Goal: Task Accomplishment & Management: Complete application form

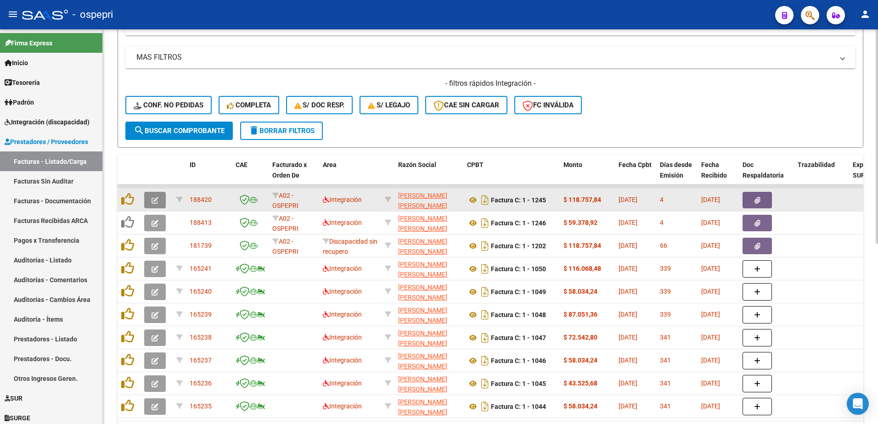
click at [153, 204] on icon "button" at bounding box center [155, 200] width 7 height 7
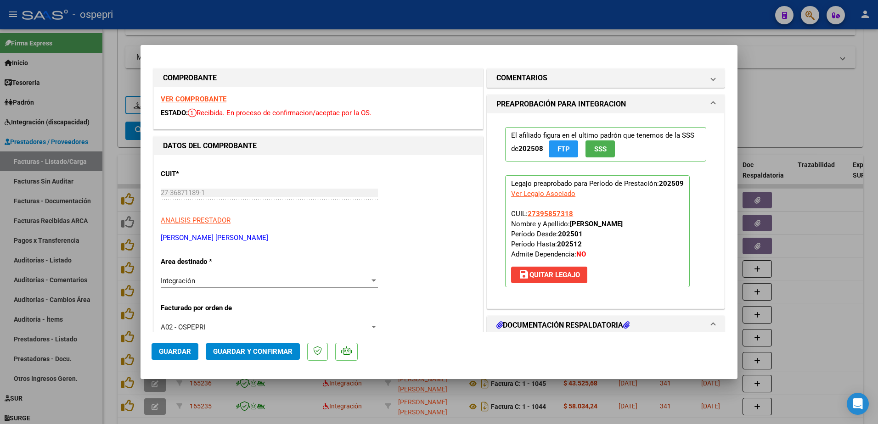
click at [207, 98] on strong "VER COMPROBANTE" at bounding box center [194, 99] width 66 height 8
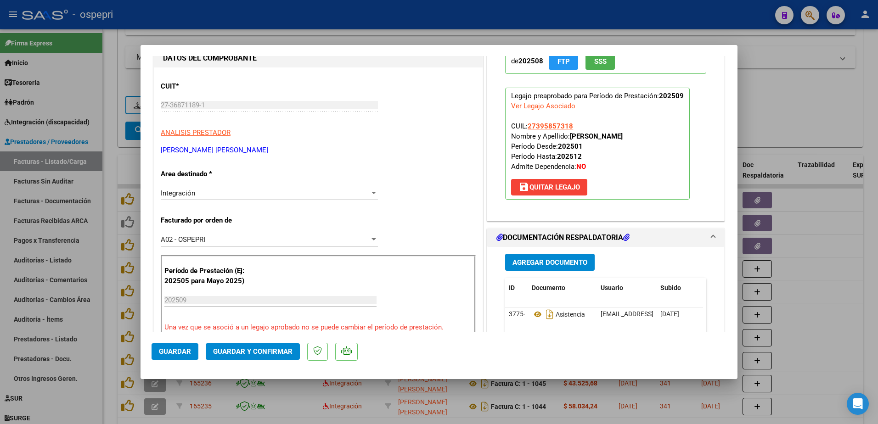
scroll to position [138, 0]
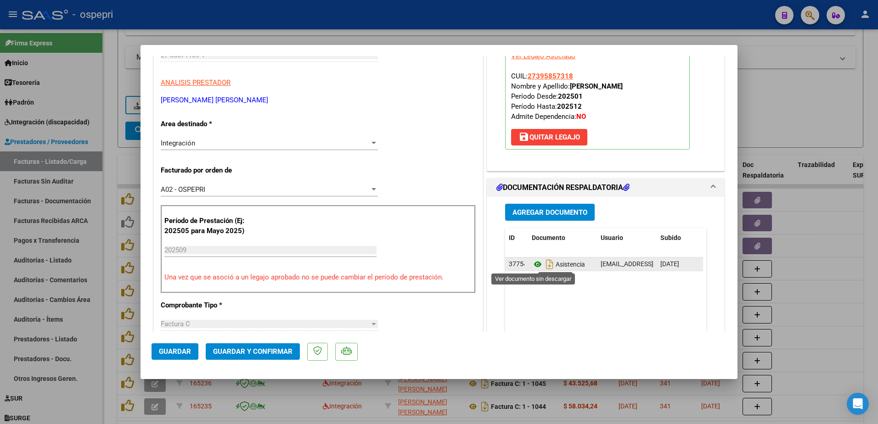
click at [534, 263] on icon at bounding box center [538, 264] width 12 height 11
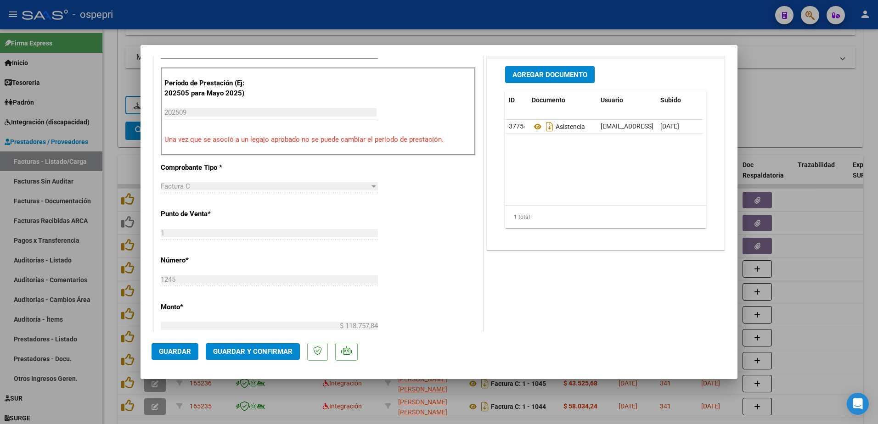
scroll to position [321, 0]
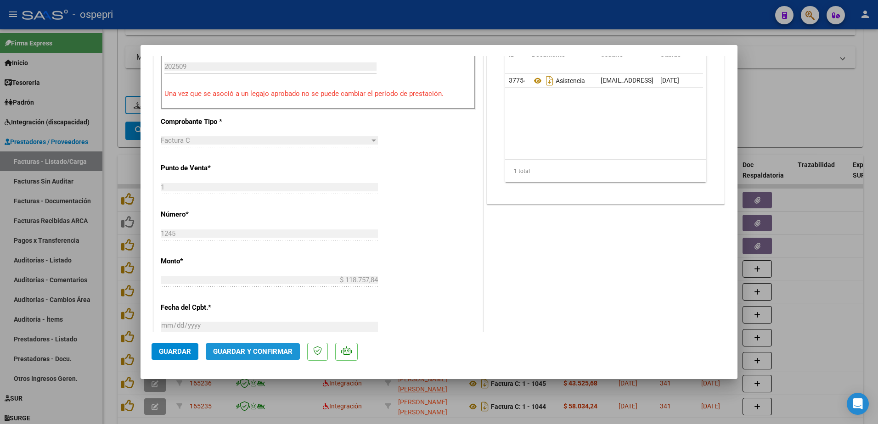
click at [240, 347] on button "Guardar y Confirmar" at bounding box center [253, 352] width 94 height 17
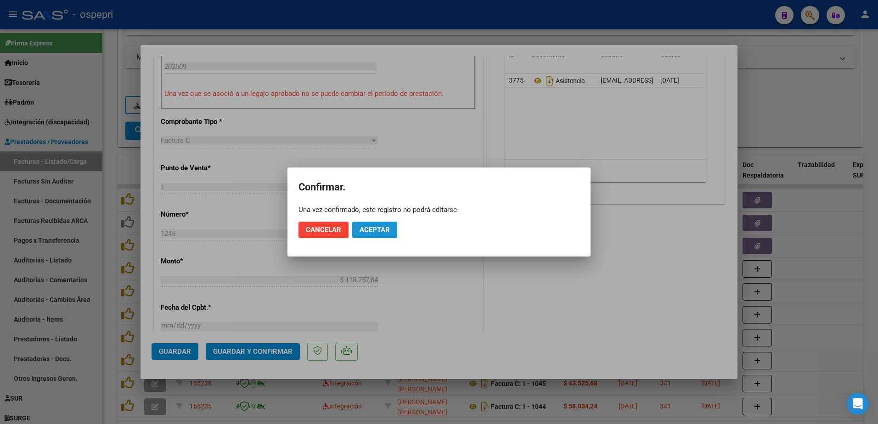
click at [384, 231] on span "Aceptar" at bounding box center [375, 230] width 30 height 8
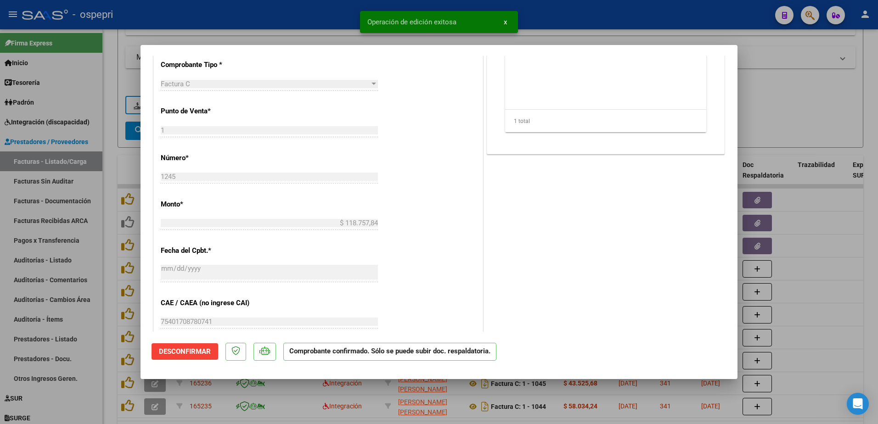
type input "$ 0,00"
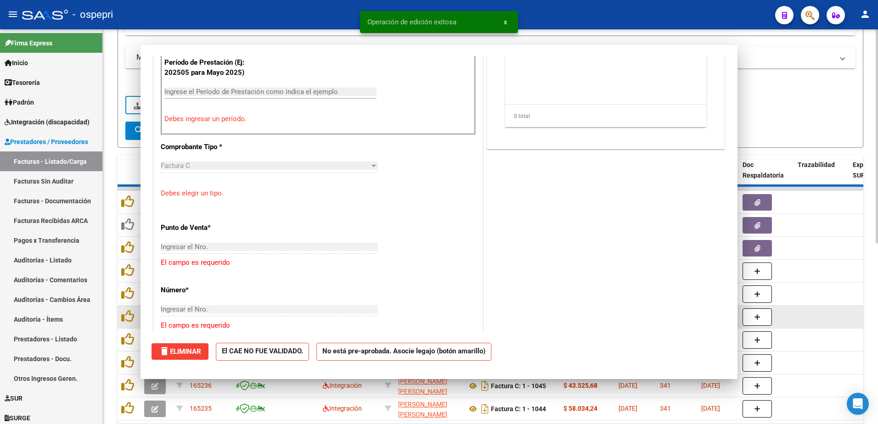
scroll to position [338, 0]
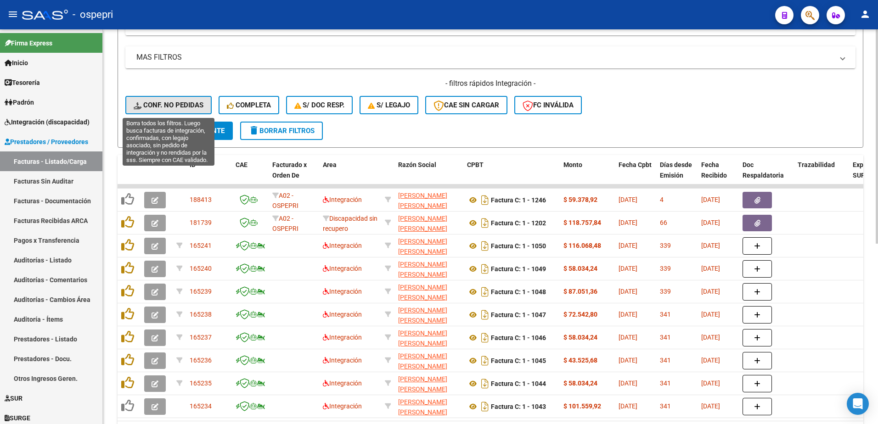
click at [155, 103] on span "Conf. no pedidas" at bounding box center [169, 105] width 70 height 8
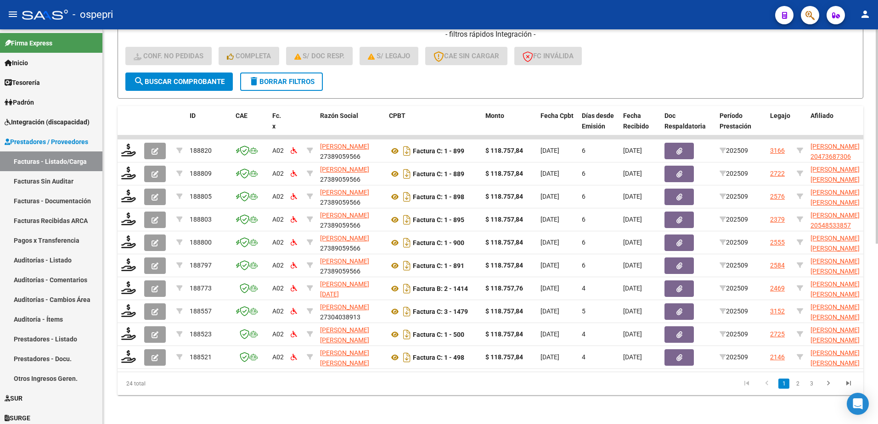
scroll to position [332, 0]
click at [797, 386] on link "2" at bounding box center [797, 383] width 11 height 10
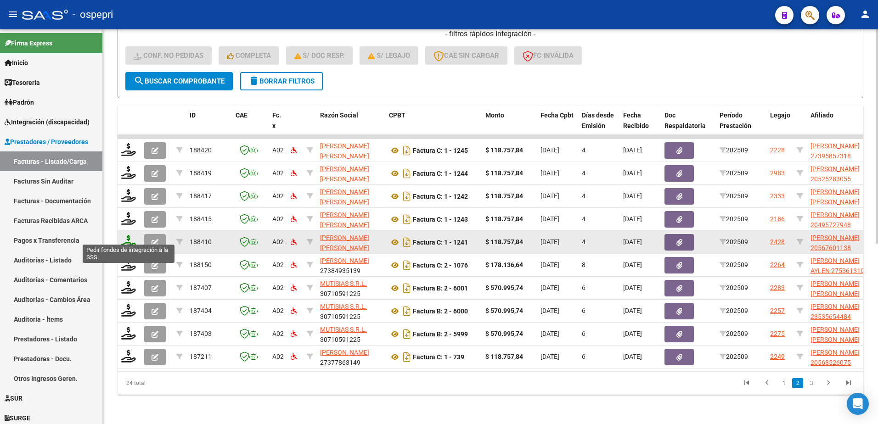
click at [129, 239] on icon at bounding box center [128, 241] width 15 height 13
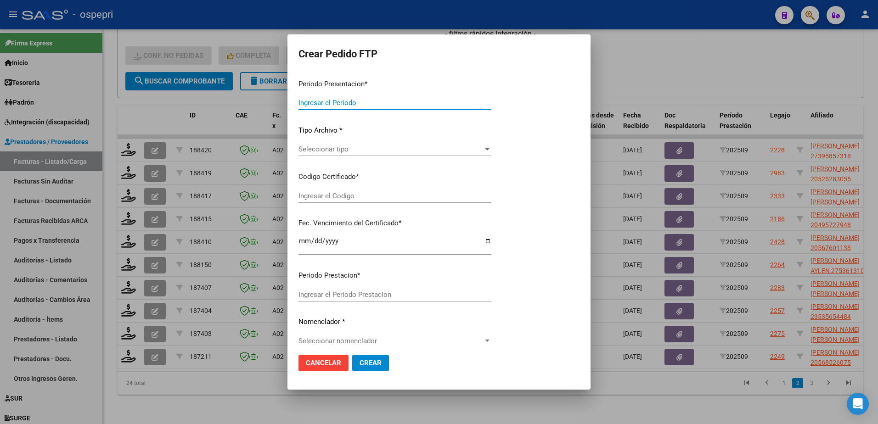
type input "202509"
type input "$ 118.757,84"
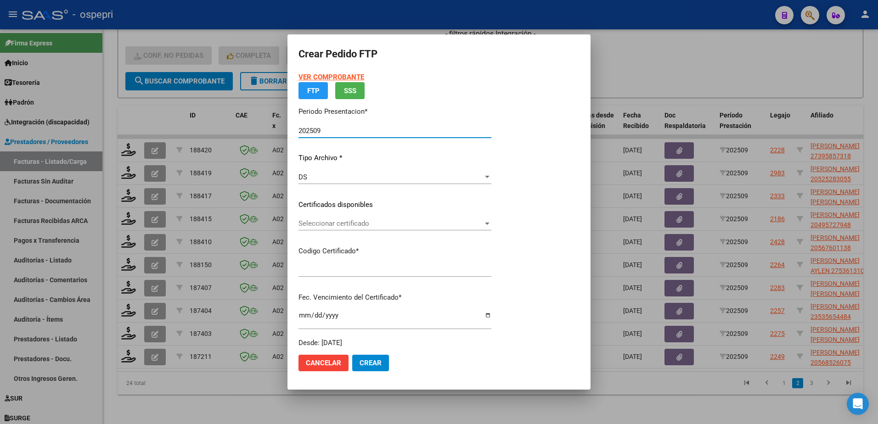
type input "20567601138"
type input "[DATE]"
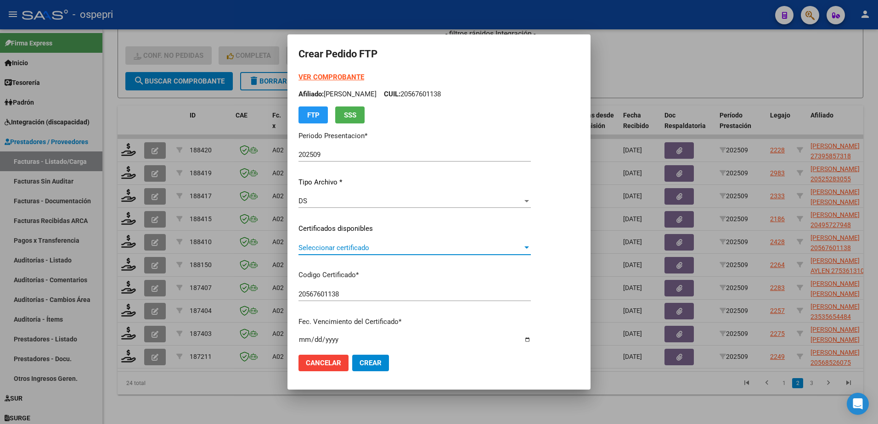
click at [353, 250] on span "Seleccionar certificado" at bounding box center [411, 248] width 224 height 8
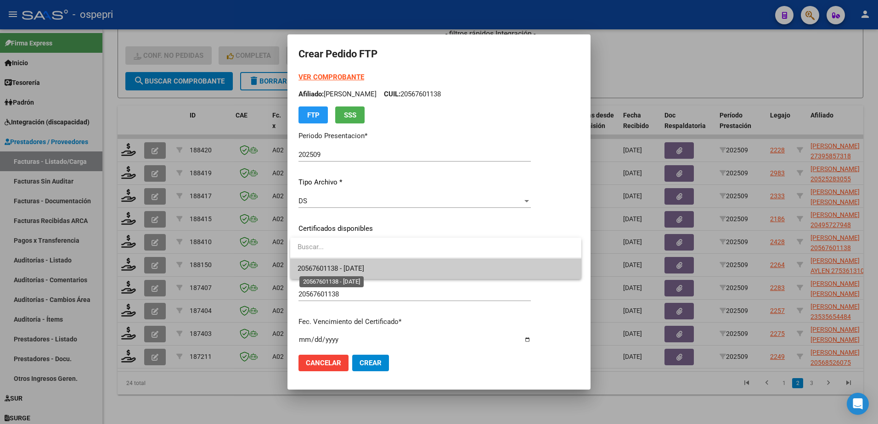
click at [361, 270] on span "20567601138 - [DATE]" at bounding box center [331, 269] width 67 height 8
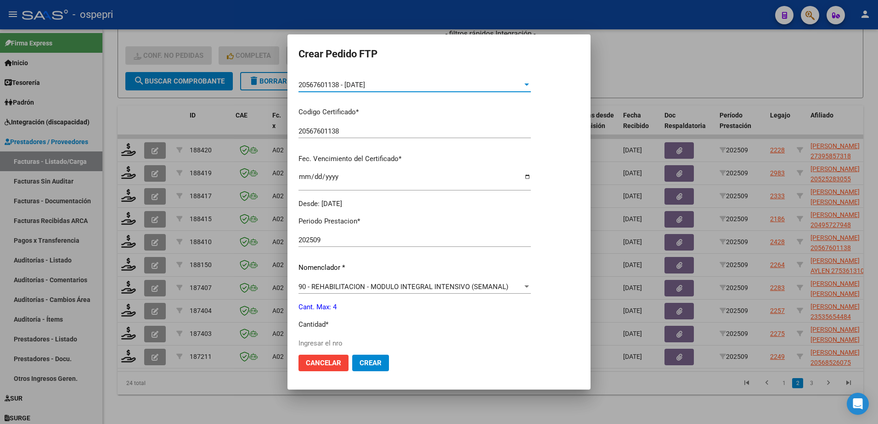
scroll to position [184, 0]
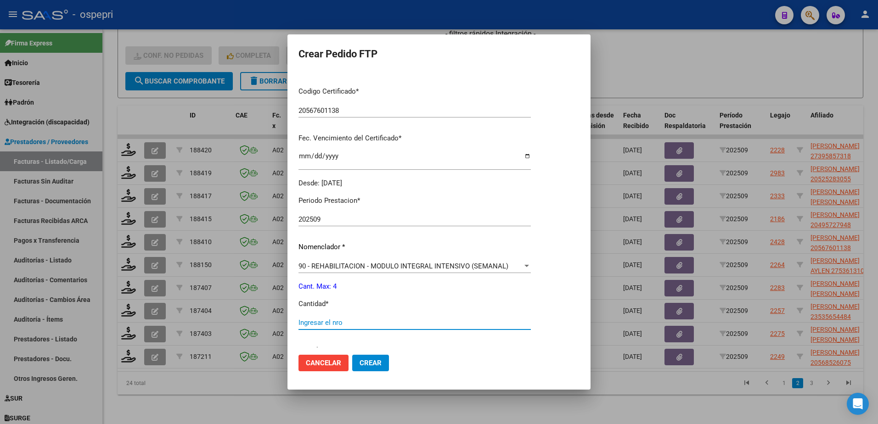
click at [335, 327] on input "Ingresar el nro" at bounding box center [415, 323] width 232 height 8
type input "4"
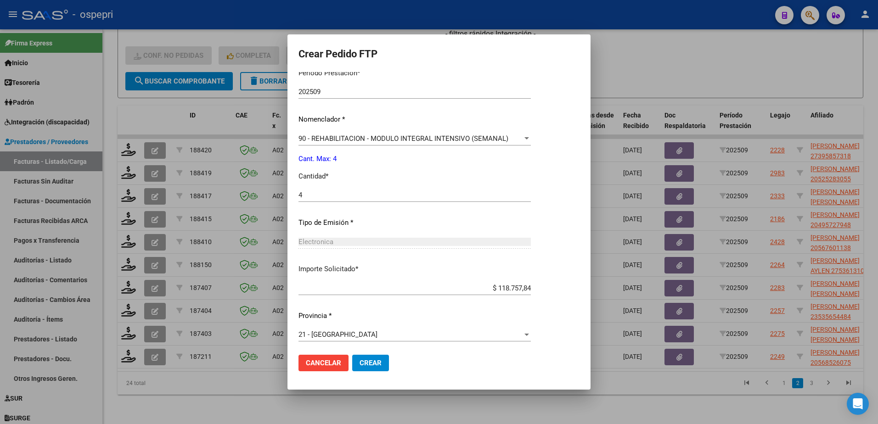
scroll to position [314, 0]
click at [354, 363] on button "Crear" at bounding box center [370, 363] width 37 height 17
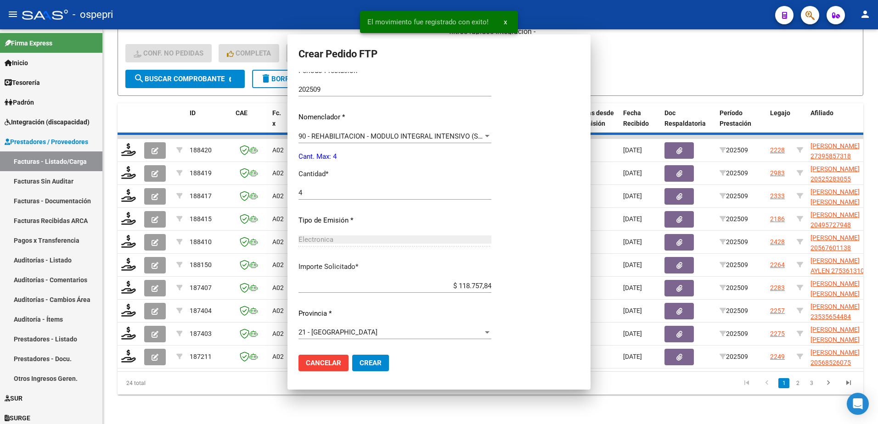
scroll to position [262, 0]
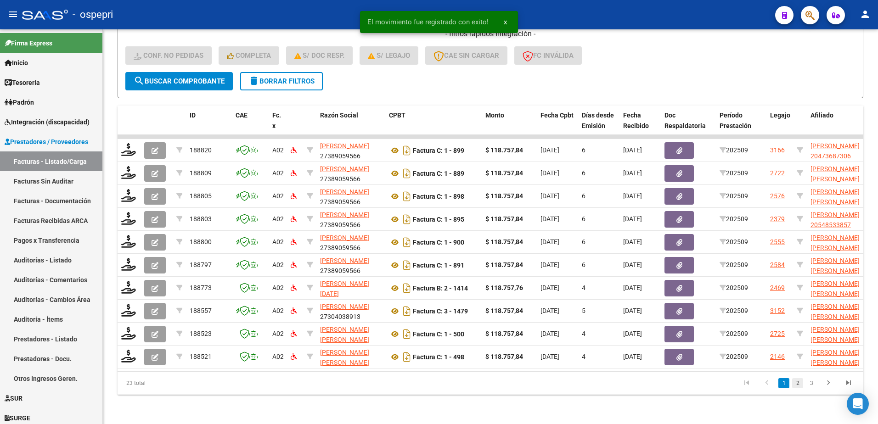
click at [796, 386] on link "2" at bounding box center [797, 383] width 11 height 10
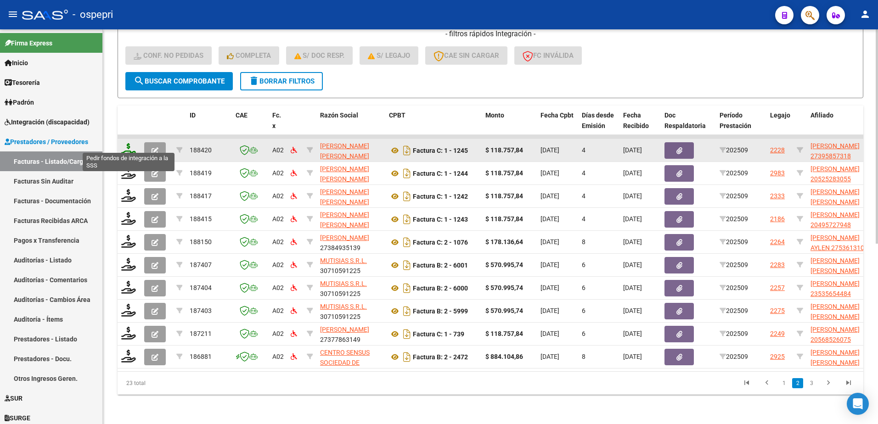
click at [130, 143] on icon at bounding box center [128, 149] width 15 height 13
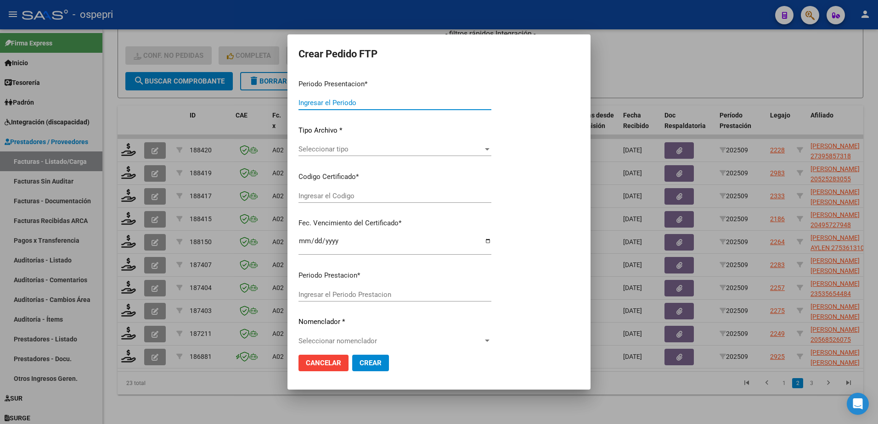
type input "202509"
type input "$ 118.757,84"
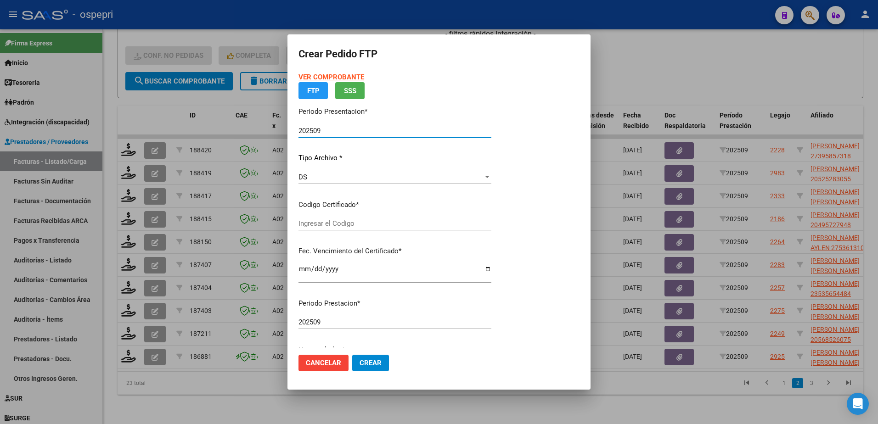
type input "27395857318"
type input "[DATE]"
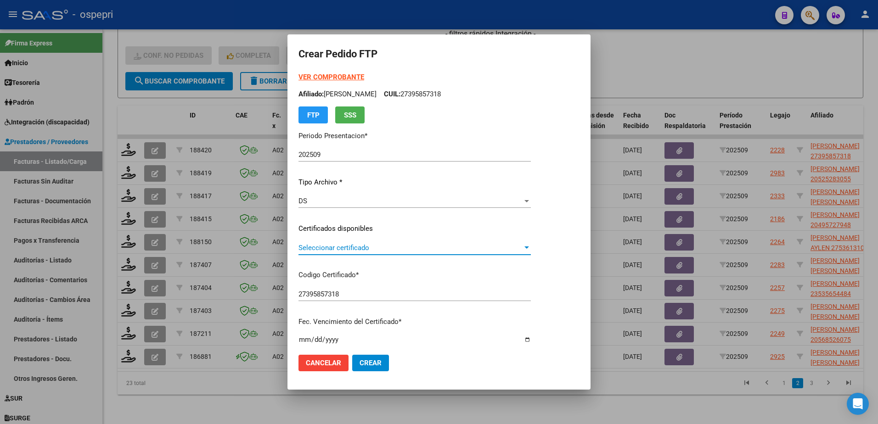
click at [325, 248] on span "Seleccionar certificado" at bounding box center [411, 248] width 224 height 8
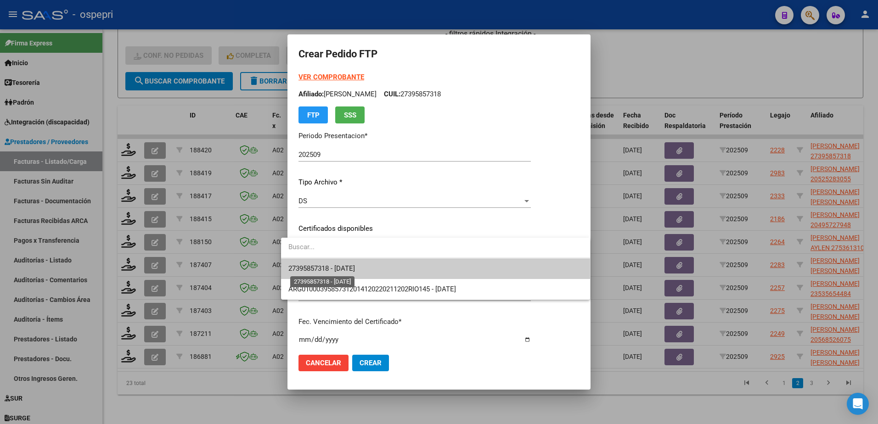
click at [339, 272] on span "27395857318 - [DATE]" at bounding box center [321, 269] width 67 height 8
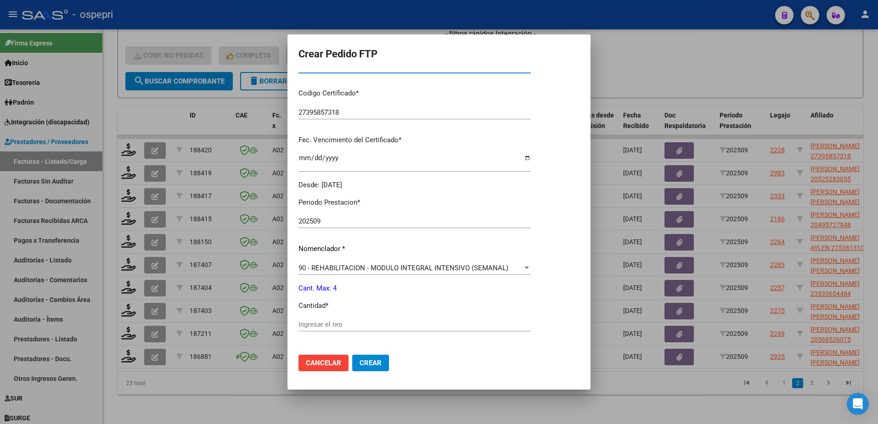
scroll to position [184, 0]
click at [328, 327] on input "Ingresar el nro" at bounding box center [415, 323] width 232 height 8
type input "4"
click at [361, 362] on span "Crear" at bounding box center [371, 363] width 22 height 8
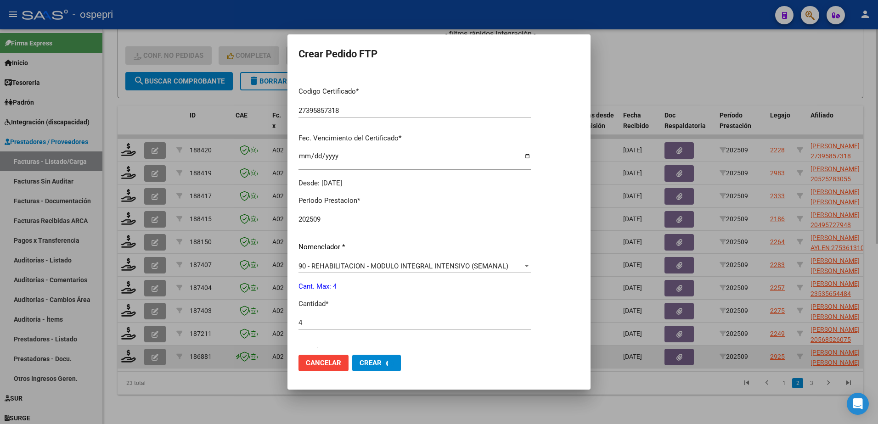
scroll to position [132, 0]
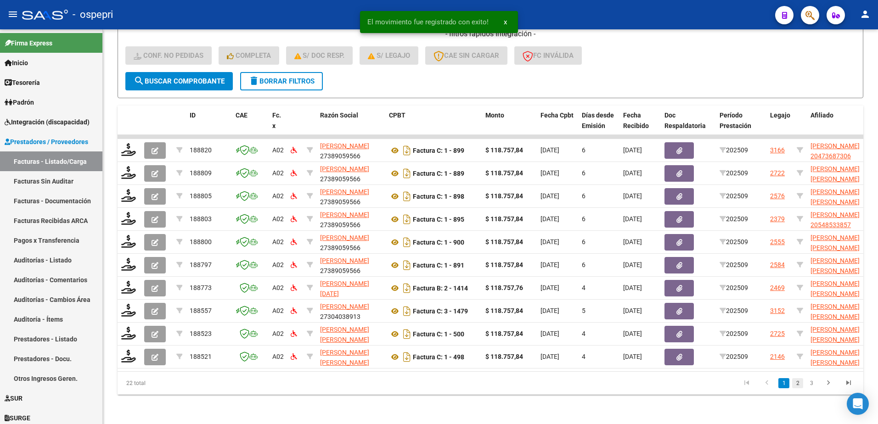
click at [802, 384] on link "2" at bounding box center [797, 383] width 11 height 10
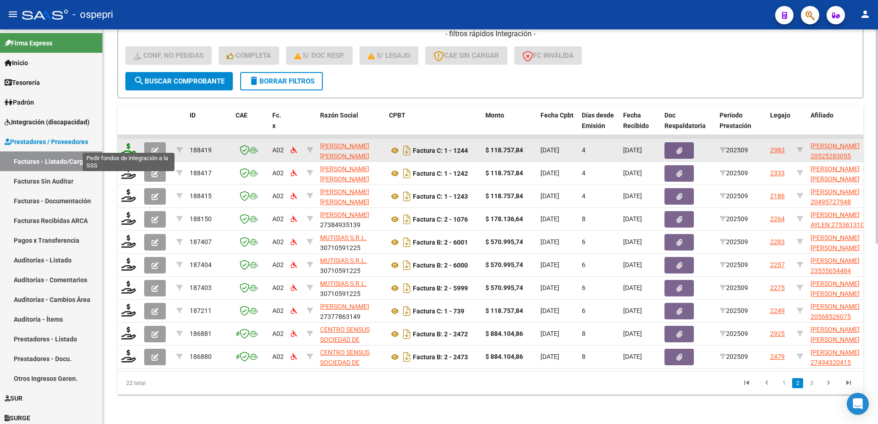
click at [126, 143] on icon at bounding box center [128, 149] width 15 height 13
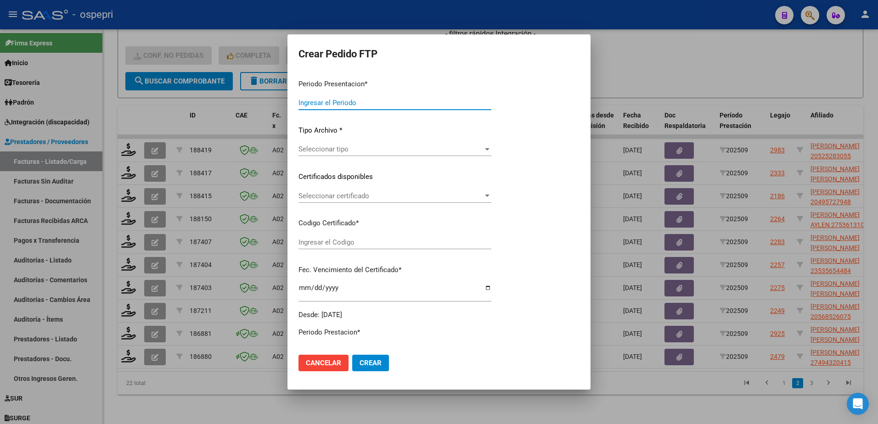
type input "202509"
type input "$ 118.757,84"
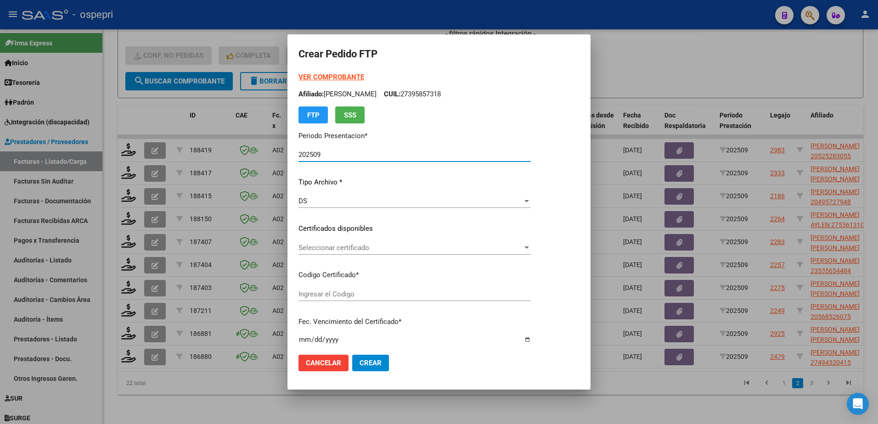
type input "2052528305-5"
type input "[DATE]"
click at [345, 252] on div "Seleccionar certificado Seleccionar certificado" at bounding box center [415, 248] width 232 height 14
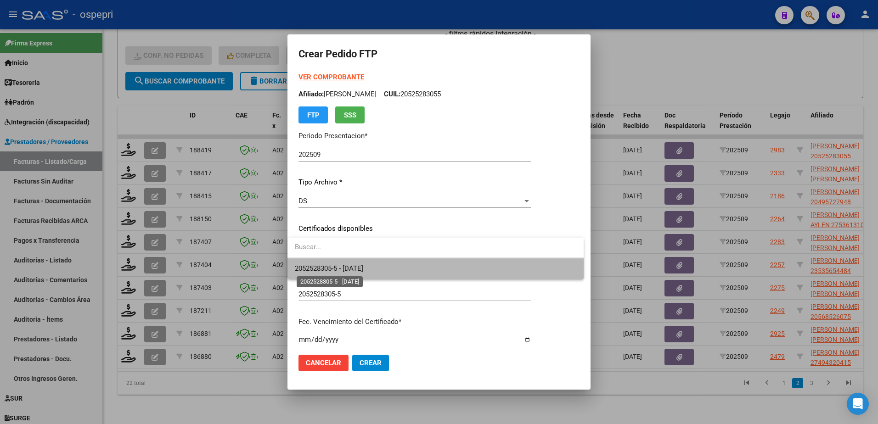
click at [354, 266] on span "2052528305-5 - [DATE]" at bounding box center [329, 269] width 68 height 8
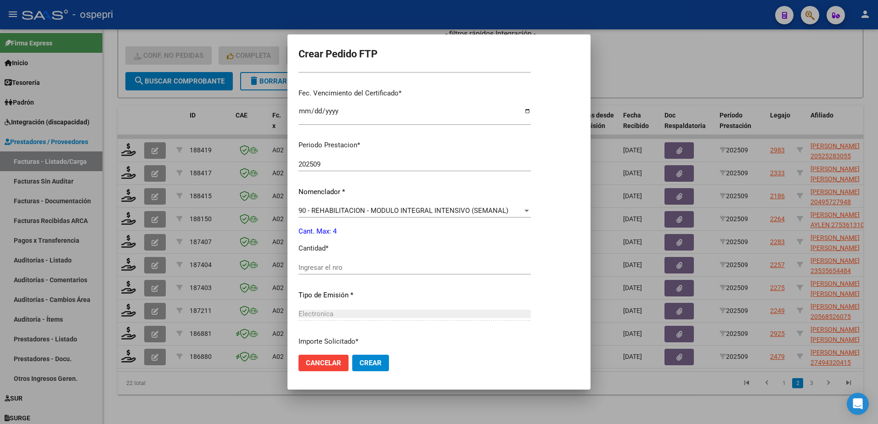
scroll to position [230, 0]
click at [337, 269] on input "Ingresar el nro" at bounding box center [415, 267] width 232 height 8
type input "4"
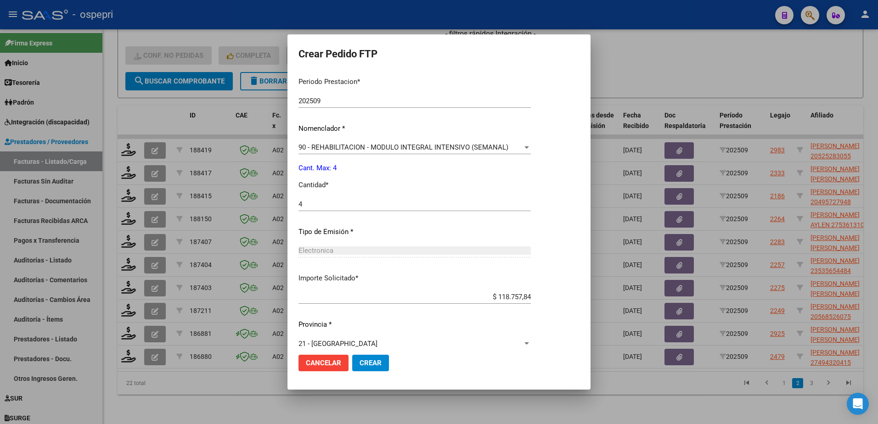
scroll to position [304, 0]
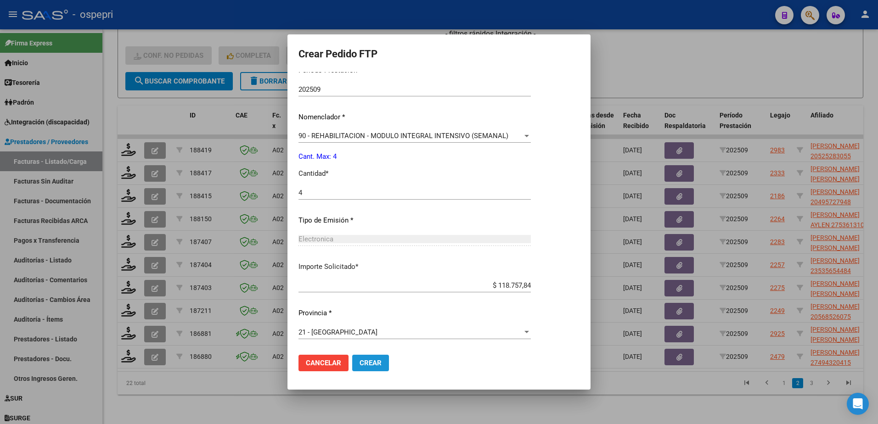
click at [367, 365] on span "Crear" at bounding box center [371, 363] width 22 height 8
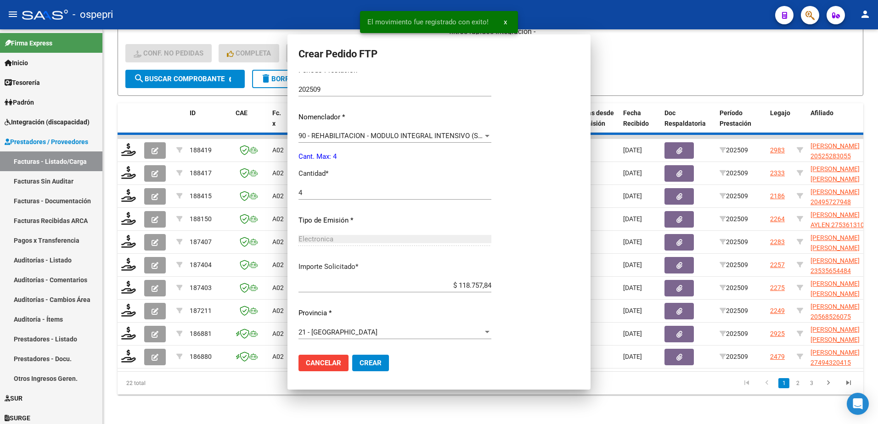
scroll to position [252, 0]
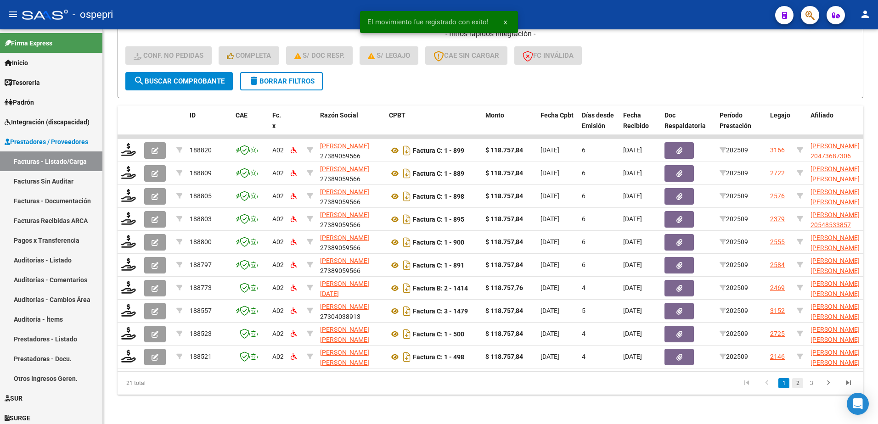
click at [798, 384] on link "2" at bounding box center [797, 383] width 11 height 10
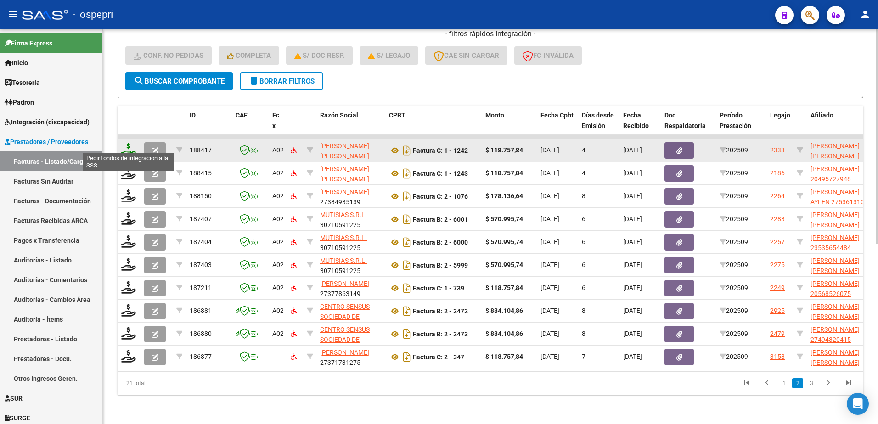
click at [130, 147] on icon at bounding box center [128, 149] width 15 height 13
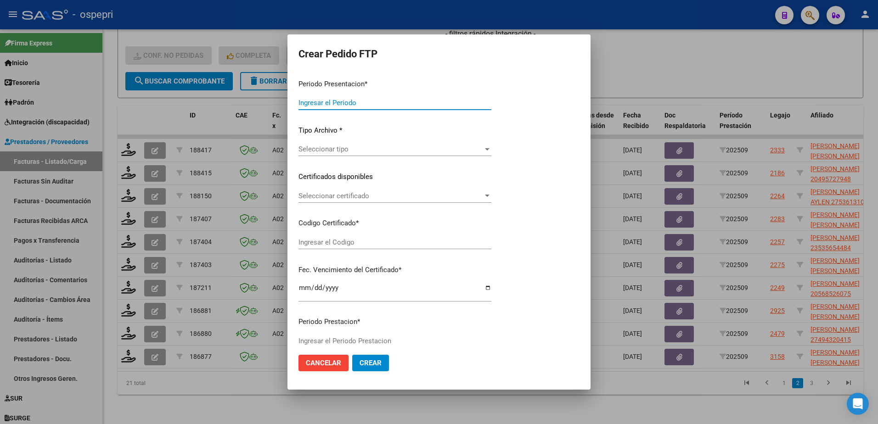
type input "202509"
type input "$ 118.757,84"
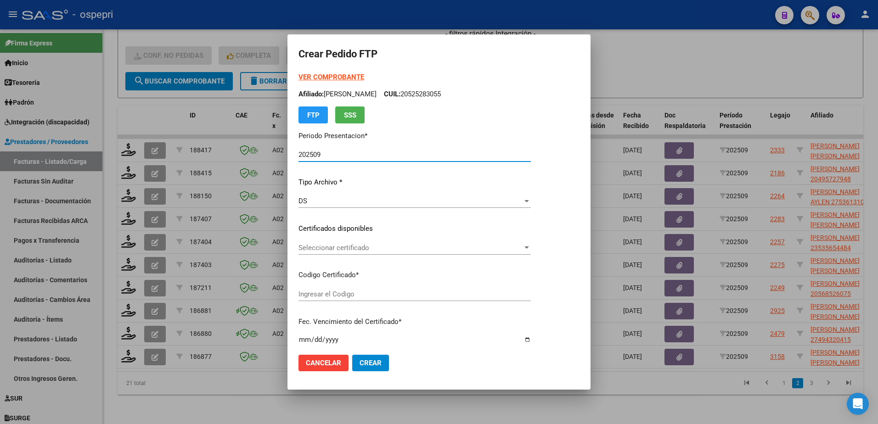
type input "ARG02000471817852018040920280409NQN249"
type input "[DATE]"
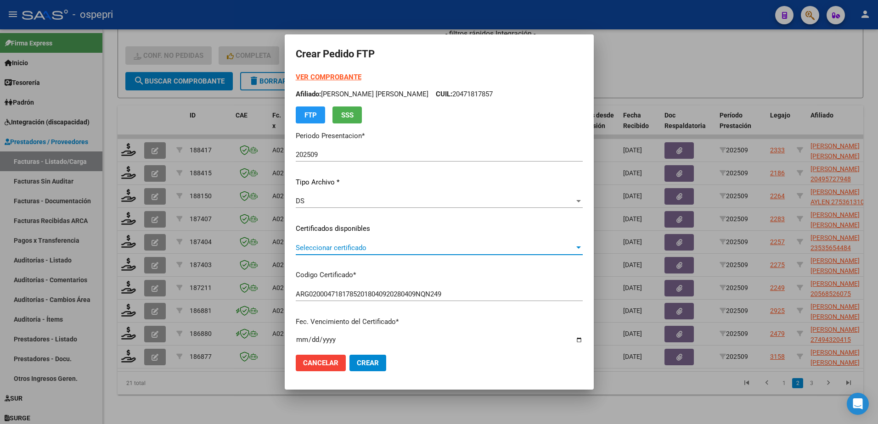
click at [336, 251] on span "Seleccionar certificado" at bounding box center [435, 248] width 279 height 8
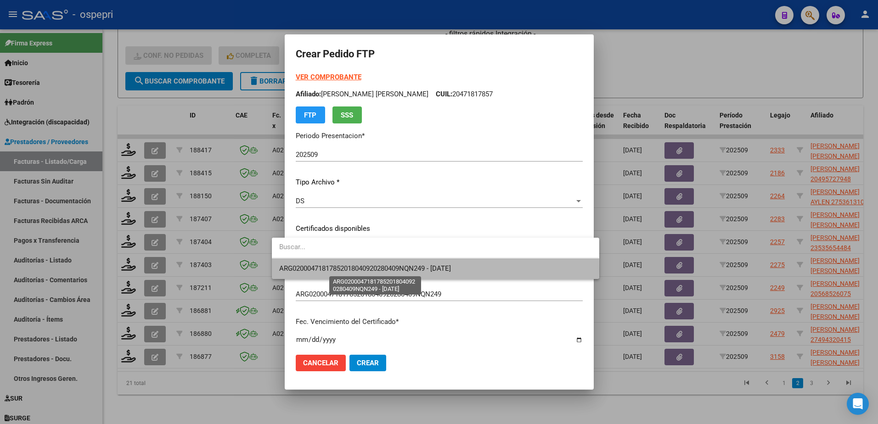
click at [345, 270] on span "ARG02000471817852018040920280409NQN249 - [DATE]" at bounding box center [365, 269] width 172 height 8
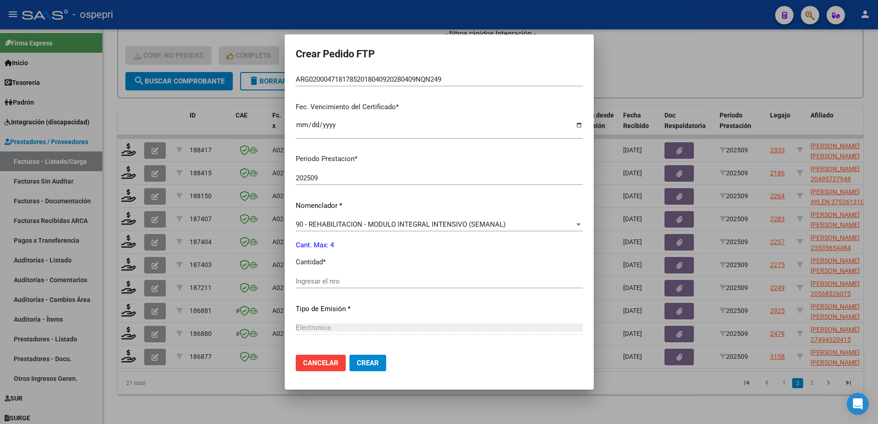
scroll to position [230, 0]
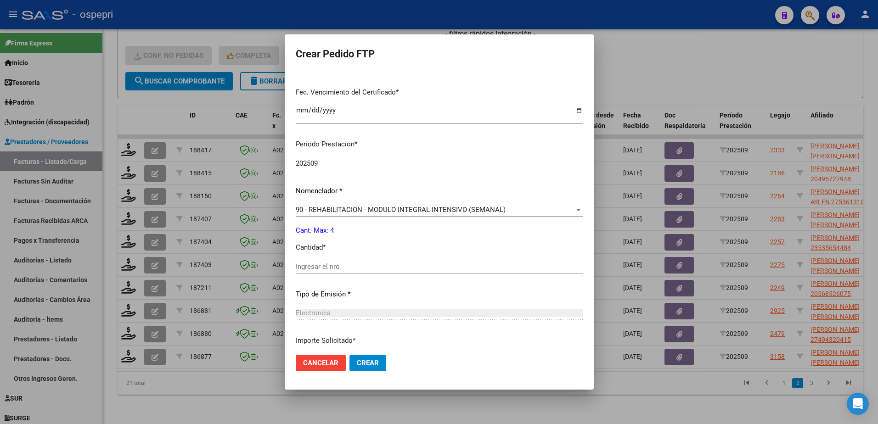
click at [308, 266] on input "Ingresar el nro" at bounding box center [439, 267] width 287 height 8
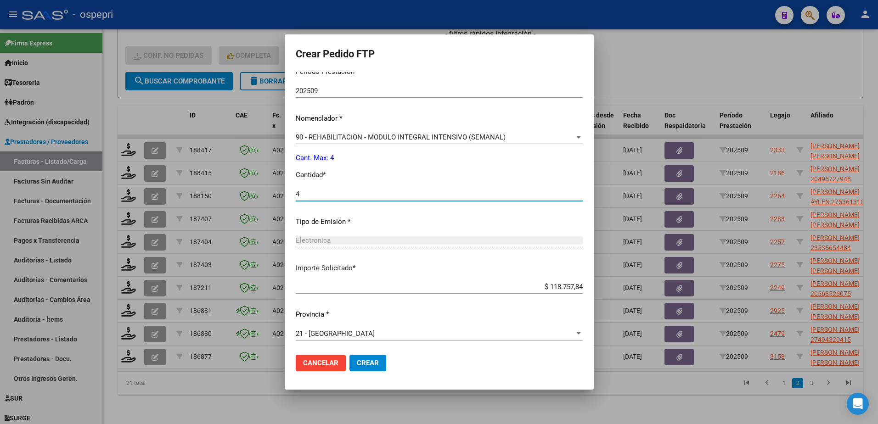
scroll to position [304, 0]
type input "4"
click at [357, 361] on span "Crear" at bounding box center [368, 363] width 22 height 8
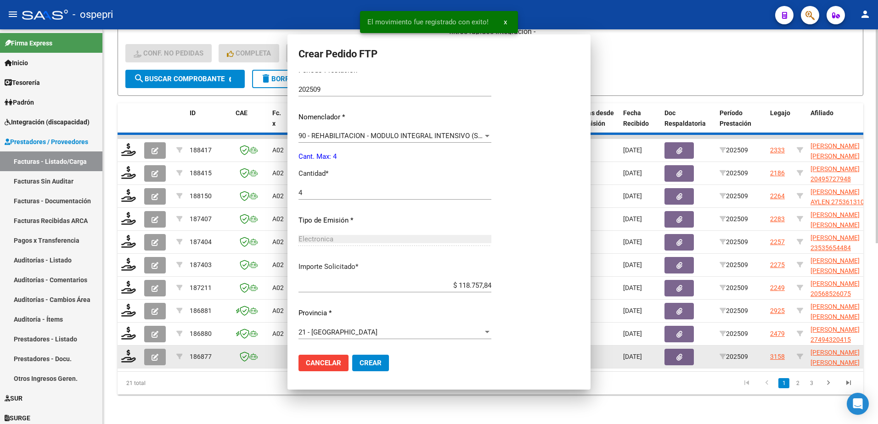
scroll to position [0, 0]
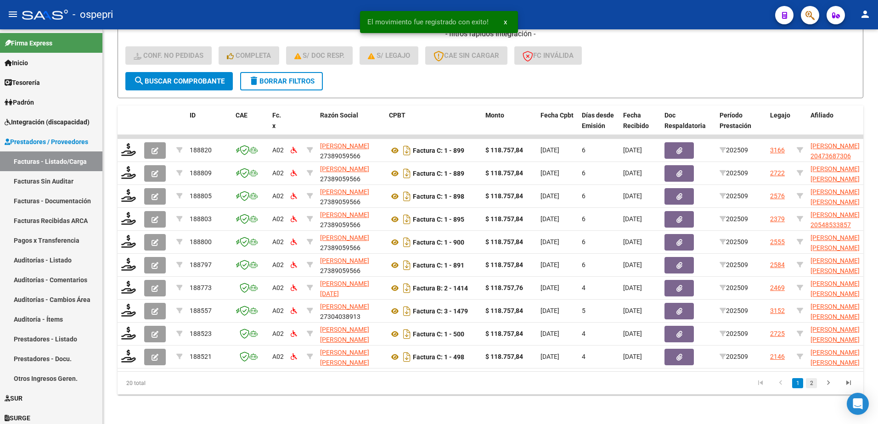
click at [812, 385] on link "2" at bounding box center [811, 383] width 11 height 10
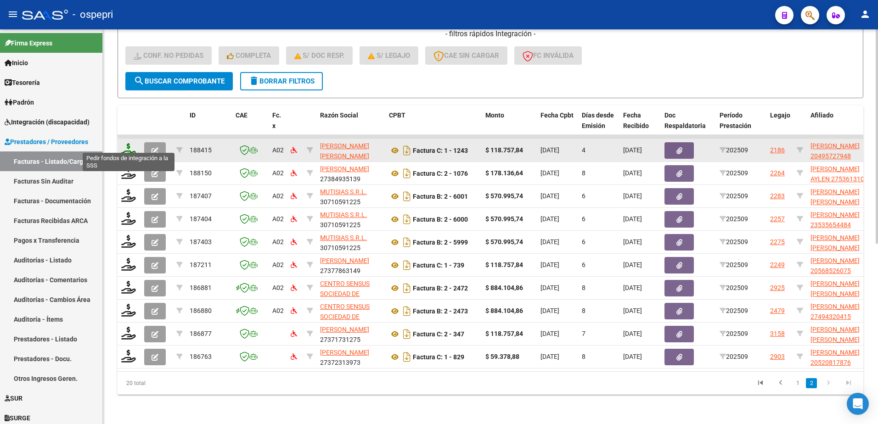
click at [126, 145] on icon at bounding box center [128, 149] width 15 height 13
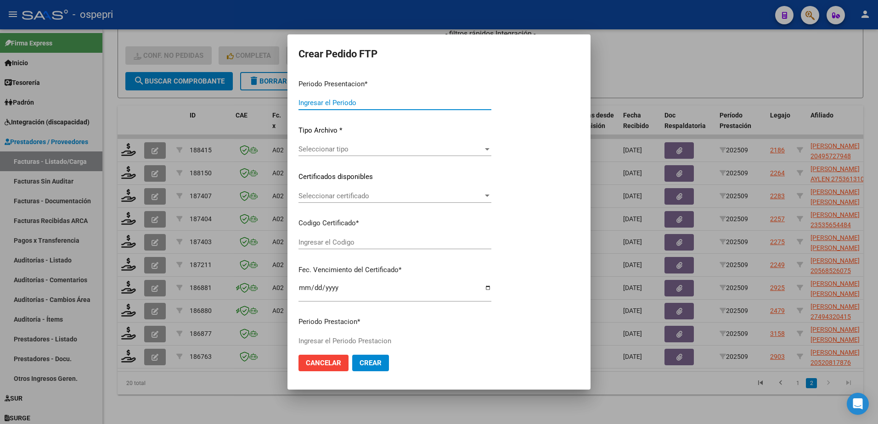
type input "202509"
type input "$ 118.757,84"
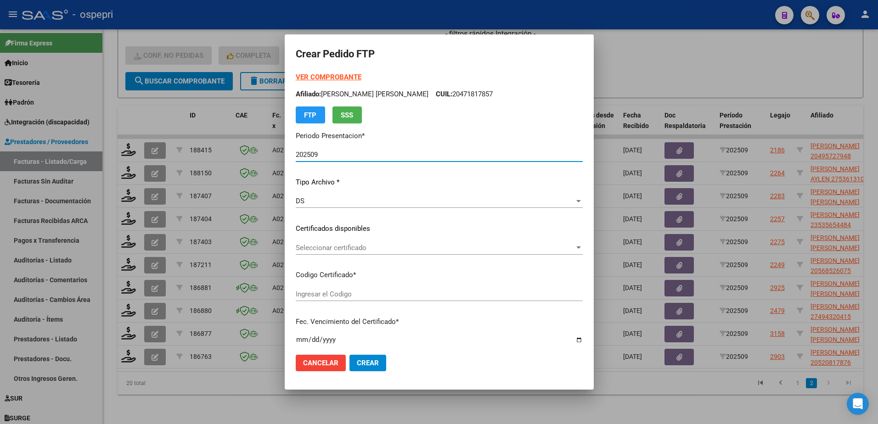
type input "ARG02000495727942018071220280712NQN249"
type input "[DATE]"
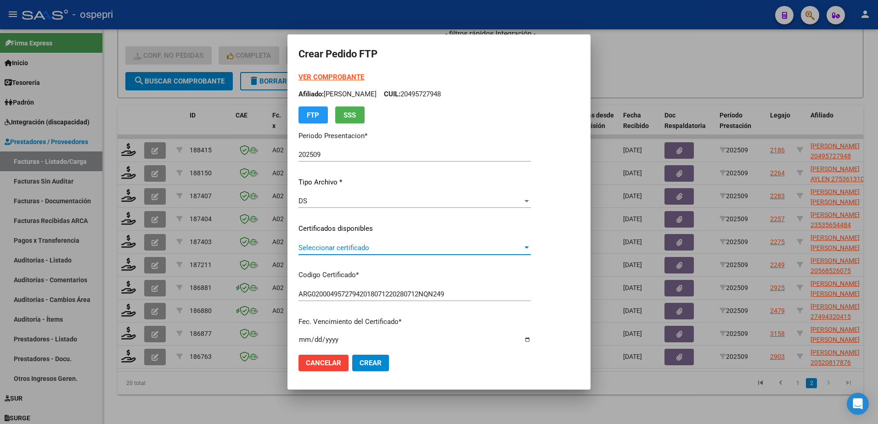
click at [327, 248] on span "Seleccionar certificado" at bounding box center [411, 248] width 224 height 8
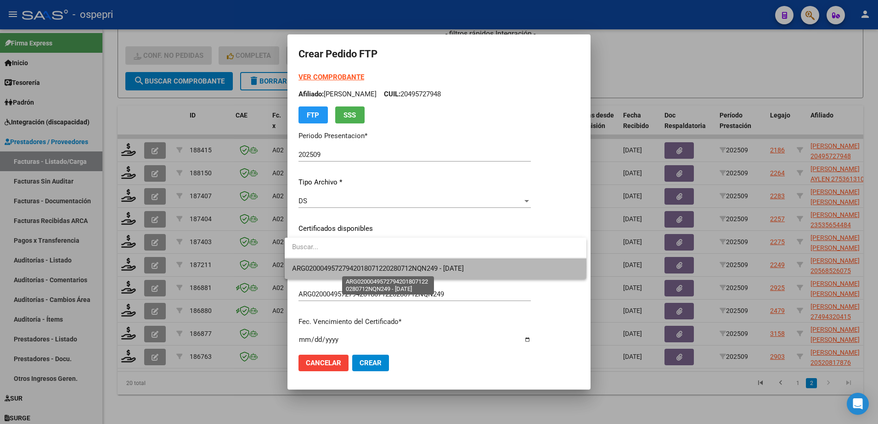
click at [337, 266] on span "ARG02000495727942018071220280712NQN249 - [DATE]" at bounding box center [378, 269] width 172 height 8
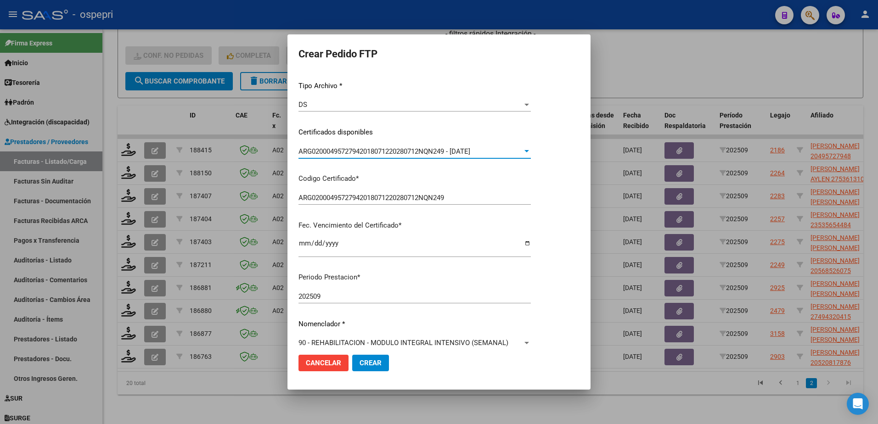
scroll to position [184, 0]
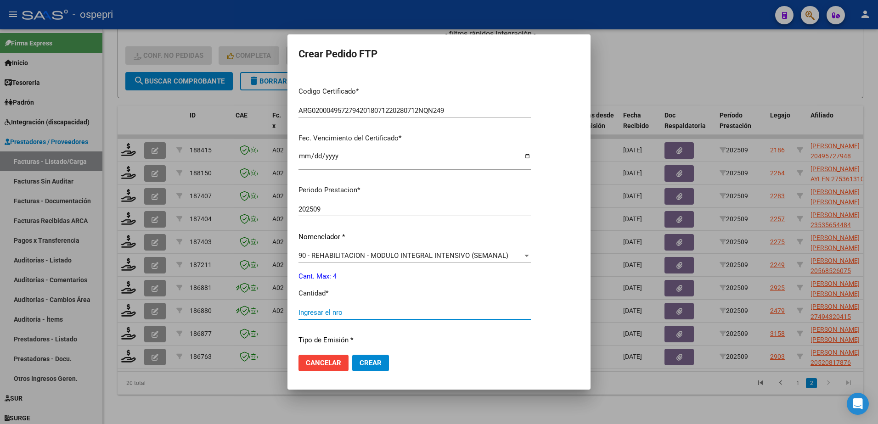
click at [347, 312] on input "Ingresar el nro" at bounding box center [415, 313] width 232 height 8
type input "4"
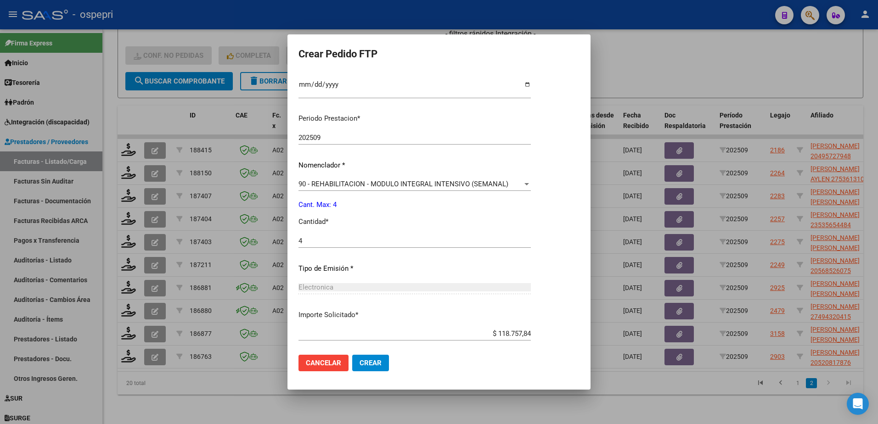
scroll to position [304, 0]
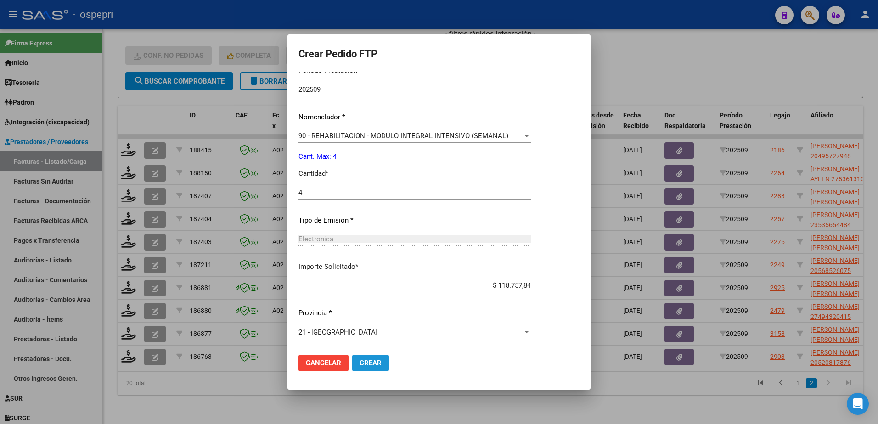
click at [370, 362] on span "Crear" at bounding box center [371, 363] width 22 height 8
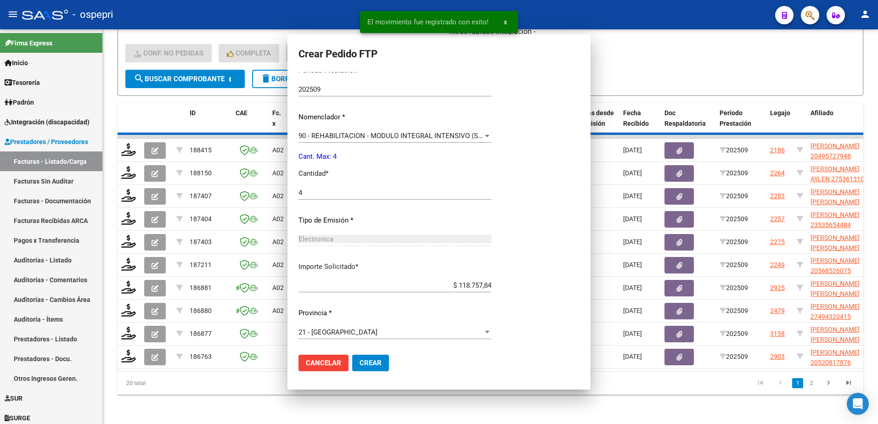
scroll to position [0, 0]
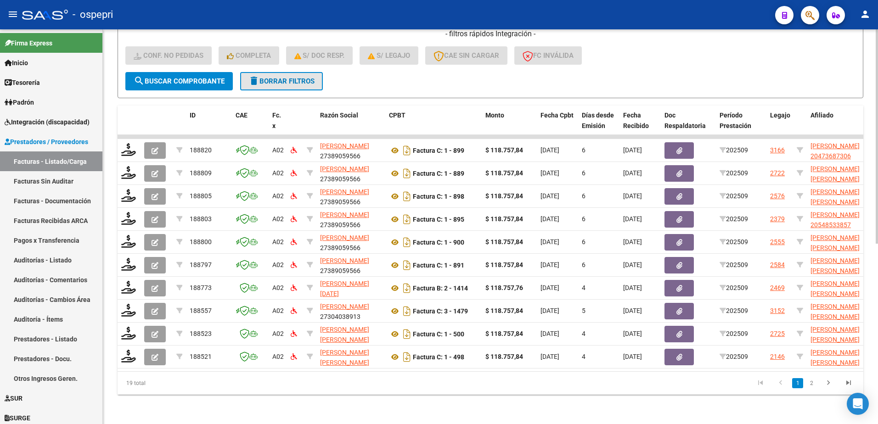
click at [289, 77] on span "delete Borrar Filtros" at bounding box center [281, 81] width 66 height 8
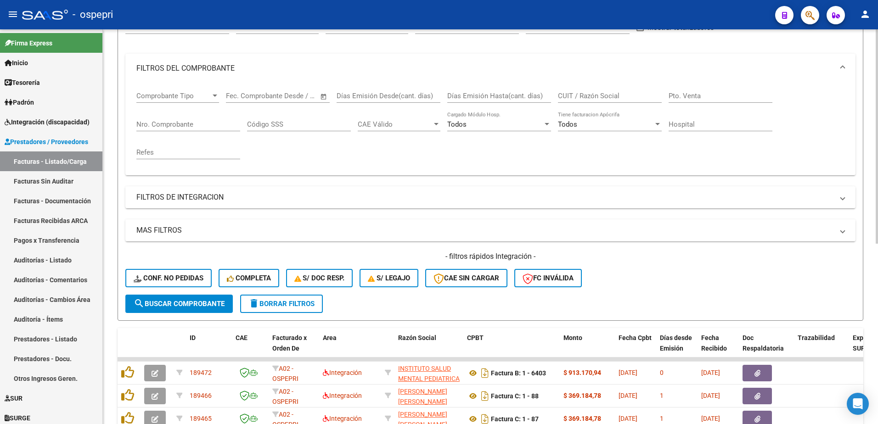
scroll to position [86, 0]
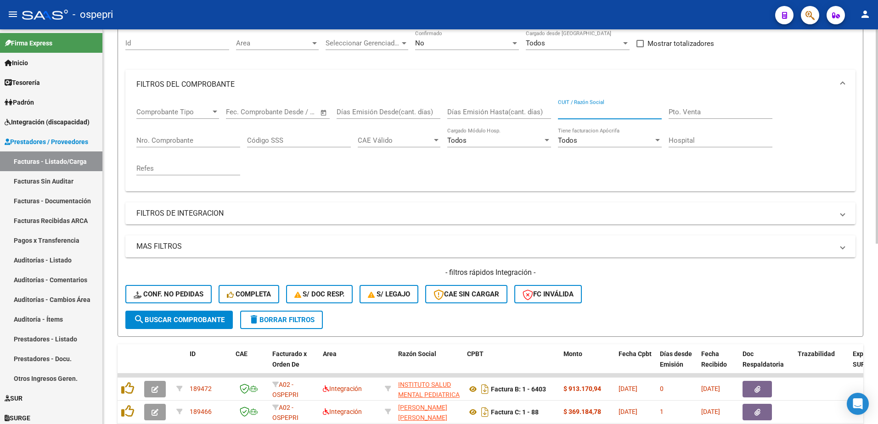
click at [595, 111] on input "CUIT / Razón Social" at bounding box center [610, 112] width 104 height 8
click at [453, 7] on div "- ospepri" at bounding box center [395, 15] width 746 height 20
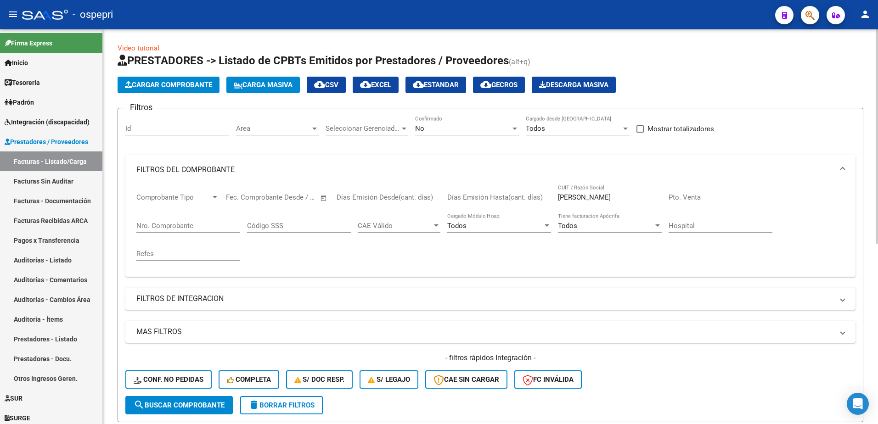
scroll to position [0, 0]
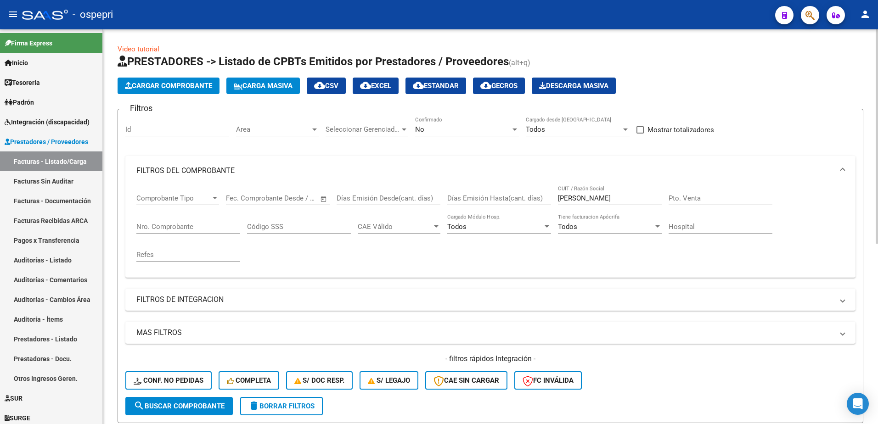
click at [606, 201] on input "[PERSON_NAME]" at bounding box center [610, 198] width 104 height 8
paste input "27303620554"
type input "27303620554"
click at [201, 402] on span "search Buscar Comprobante" at bounding box center [179, 406] width 91 height 8
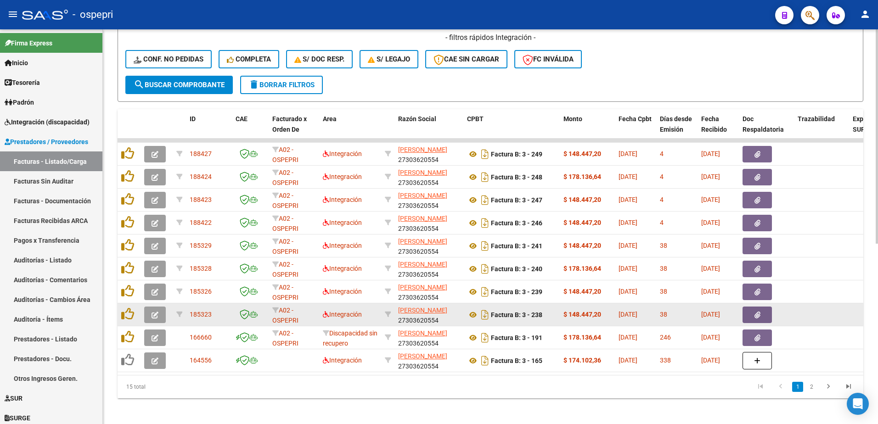
click at [158, 318] on icon "button" at bounding box center [155, 315] width 7 height 7
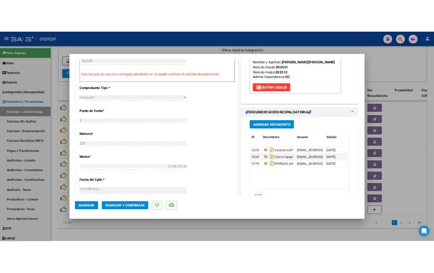
scroll to position [367, 0]
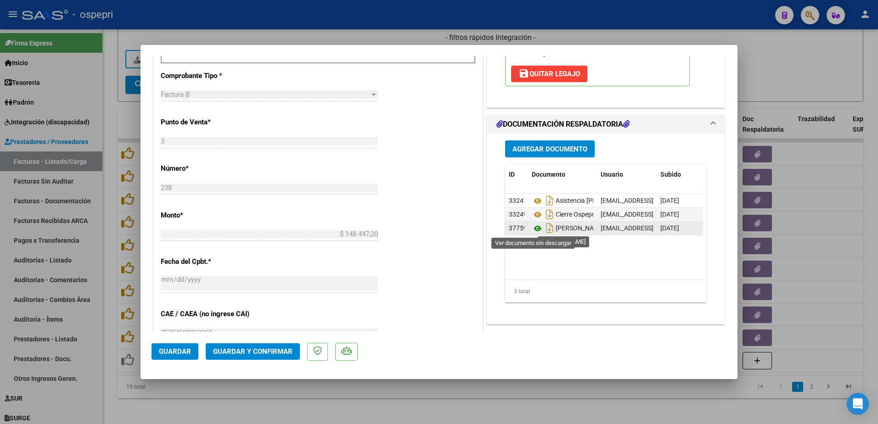
click at [534, 230] on icon at bounding box center [538, 228] width 12 height 11
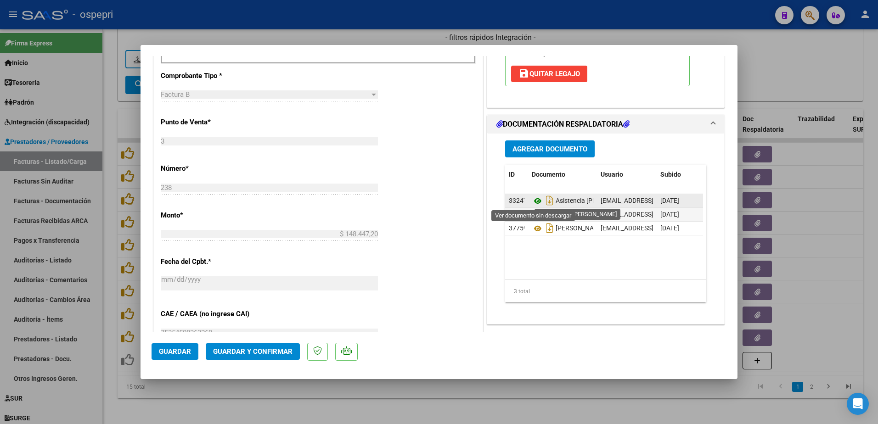
click at [533, 202] on icon at bounding box center [538, 201] width 12 height 11
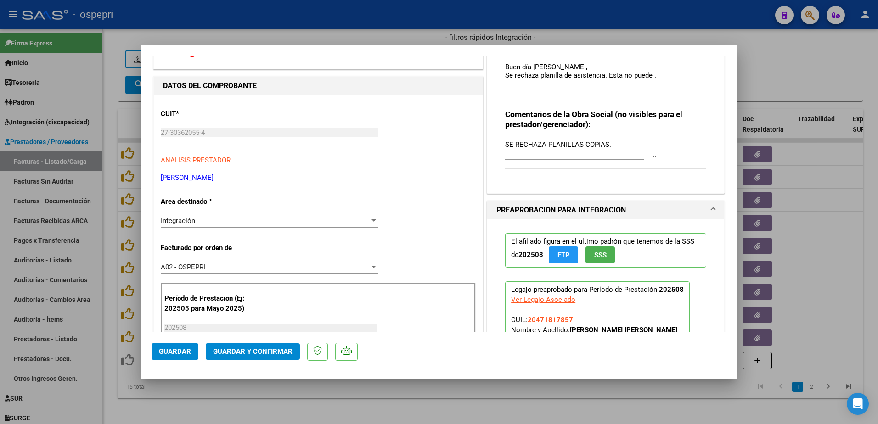
scroll to position [0, 0]
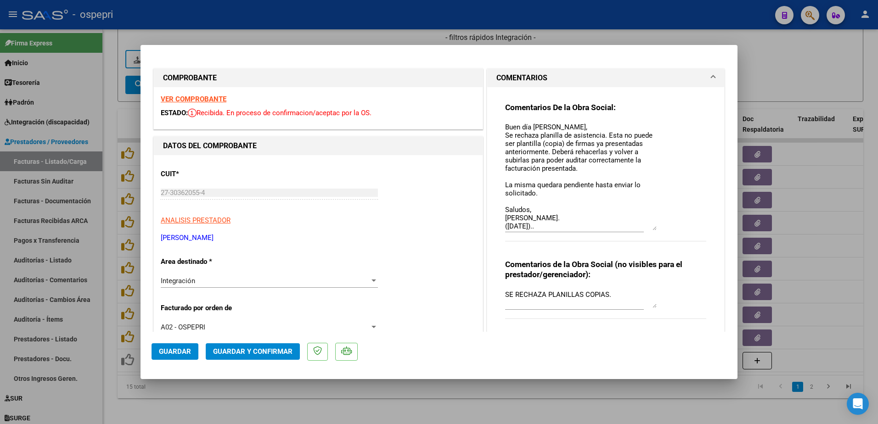
drag, startPoint x: 652, startPoint y: 138, endPoint x: 650, endPoint y: 228, distance: 90.0
click at [650, 228] on textarea "Buen día [PERSON_NAME], Se rechaza planilla de asistencia. Esta no puede ser pl…" at bounding box center [581, 176] width 152 height 108
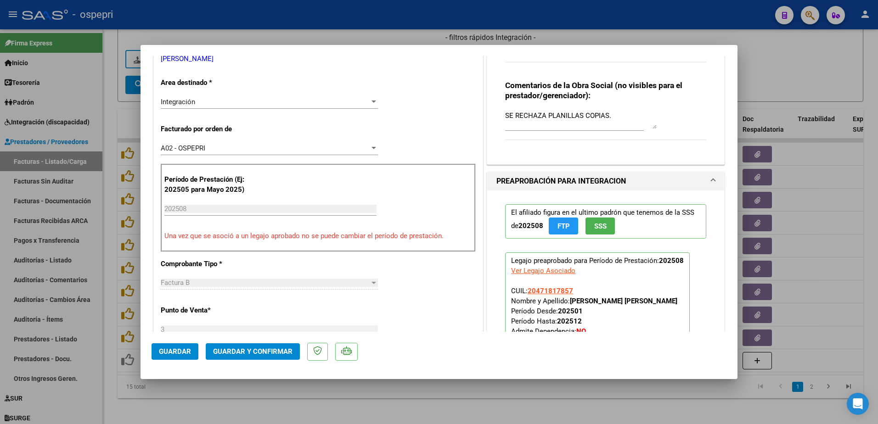
scroll to position [184, 0]
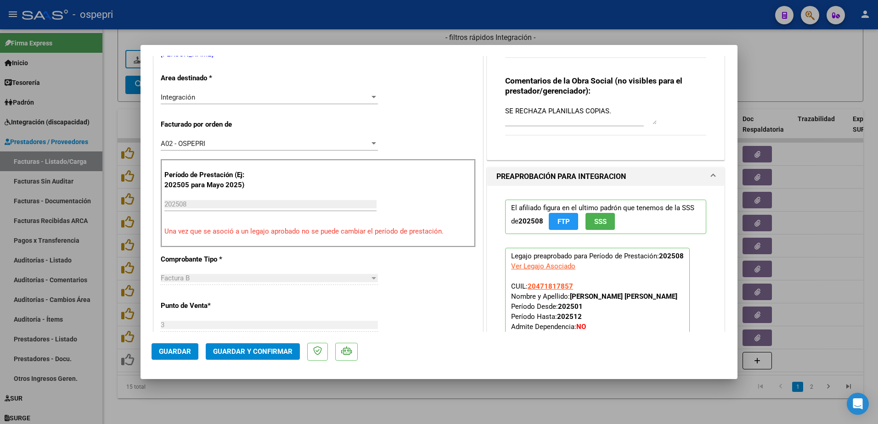
type input "$ 0,00"
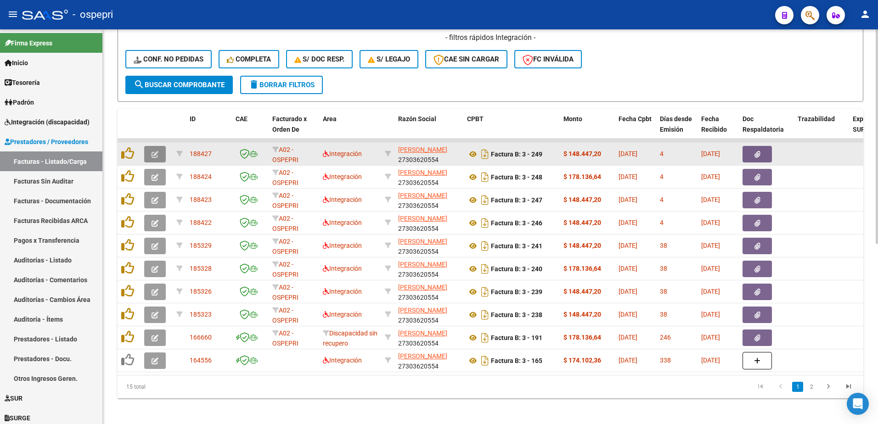
click at [157, 156] on icon "button" at bounding box center [155, 154] width 7 height 7
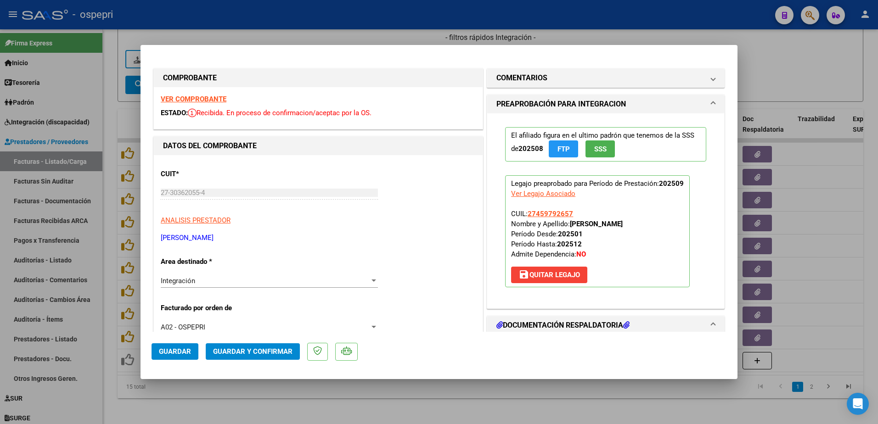
click at [207, 96] on strong "VER COMPROBANTE" at bounding box center [194, 99] width 66 height 8
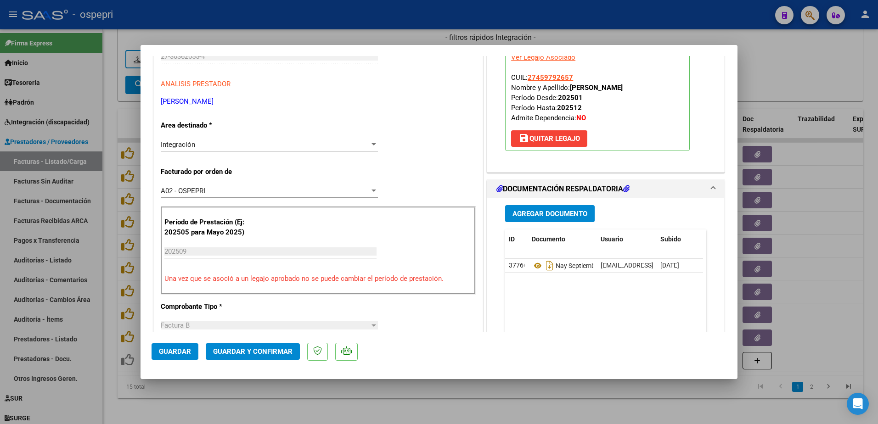
scroll to position [138, 0]
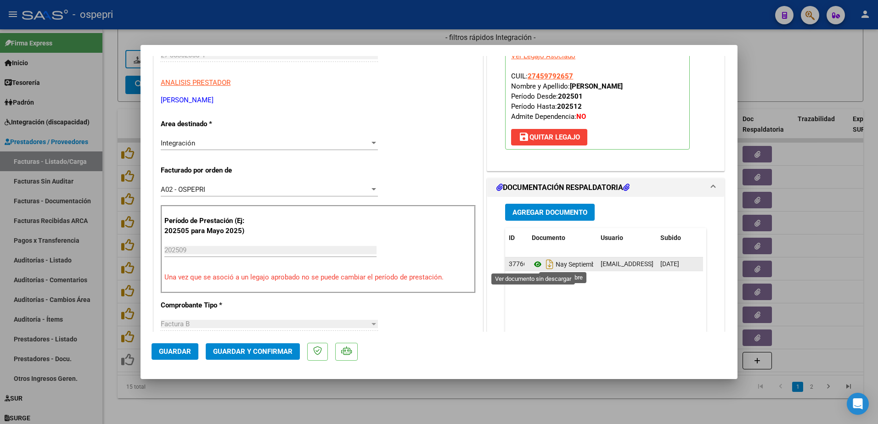
click at [532, 265] on icon at bounding box center [538, 264] width 12 height 11
click at [394, 176] on div "CUIT * 27-30362055-4 Ingresar CUIT ANALISIS PRESTADOR [PERSON_NAME] ARCA Padrón…" at bounding box center [318, 410] width 329 height 786
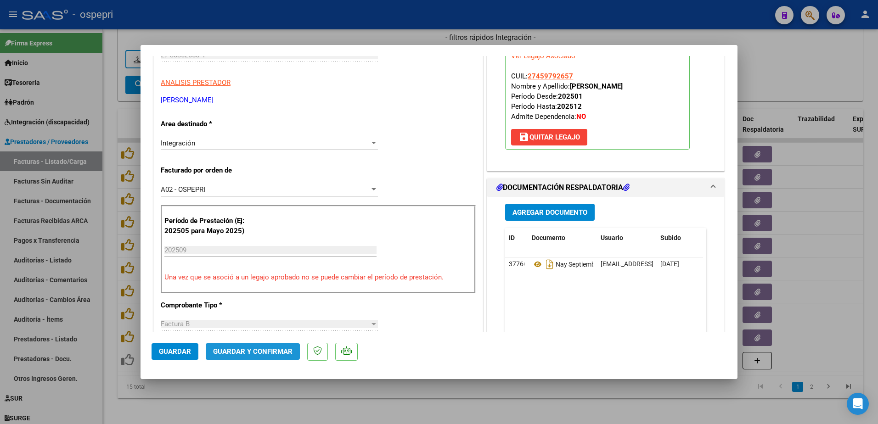
click at [248, 353] on span "Guardar y Confirmar" at bounding box center [252, 352] width 79 height 8
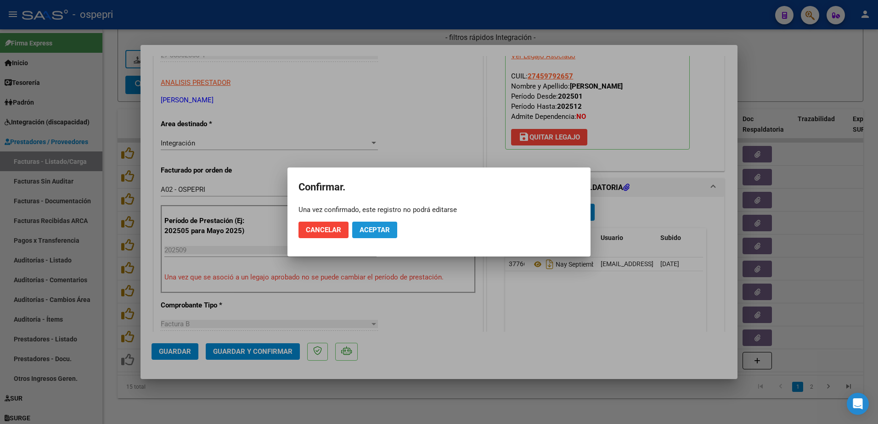
click at [383, 226] on button "Aceptar" at bounding box center [374, 230] width 45 height 17
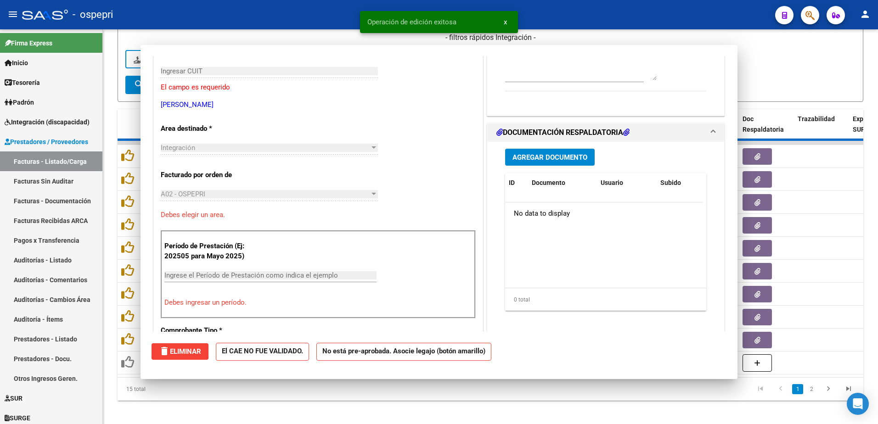
scroll to position [0, 0]
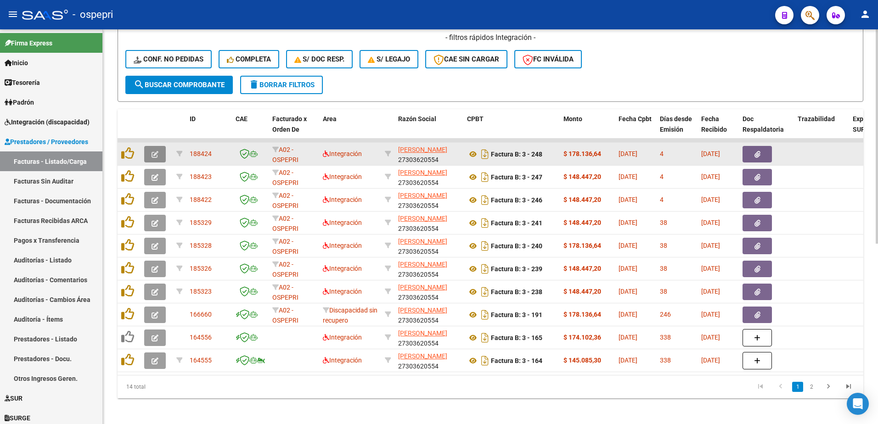
click at [153, 153] on icon "button" at bounding box center [155, 154] width 7 height 7
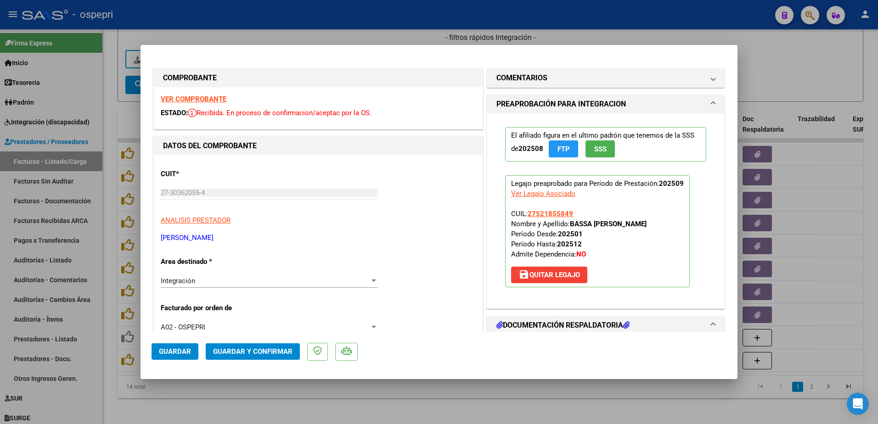
click at [180, 97] on strong "VER COMPROBANTE" at bounding box center [194, 99] width 66 height 8
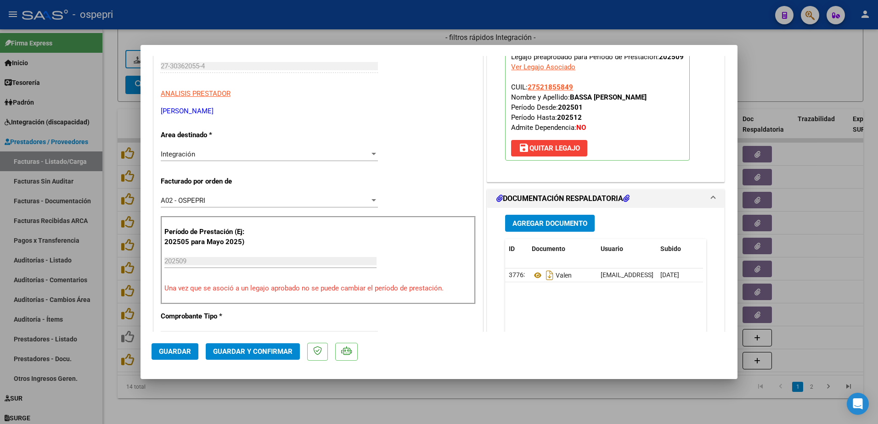
scroll to position [138, 0]
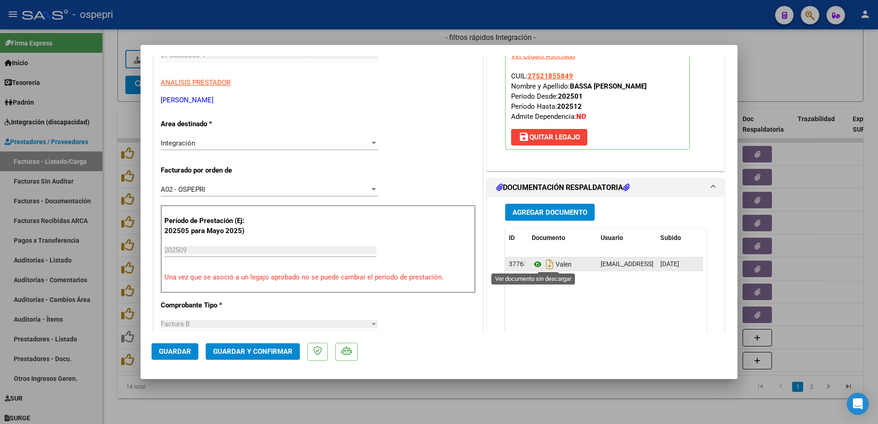
click at [534, 264] on icon at bounding box center [538, 264] width 12 height 11
click at [644, 354] on mat-dialog-actions "Guardar Guardar y Confirmar" at bounding box center [439, 350] width 575 height 36
click at [533, 264] on icon at bounding box center [538, 264] width 12 height 11
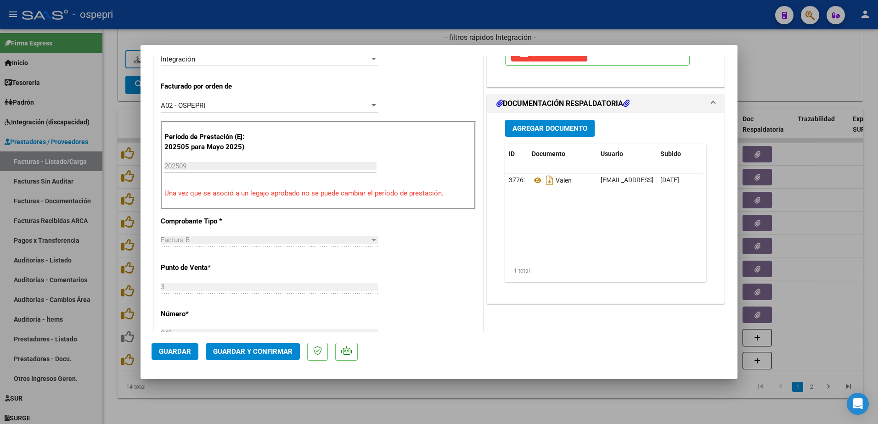
scroll to position [230, 0]
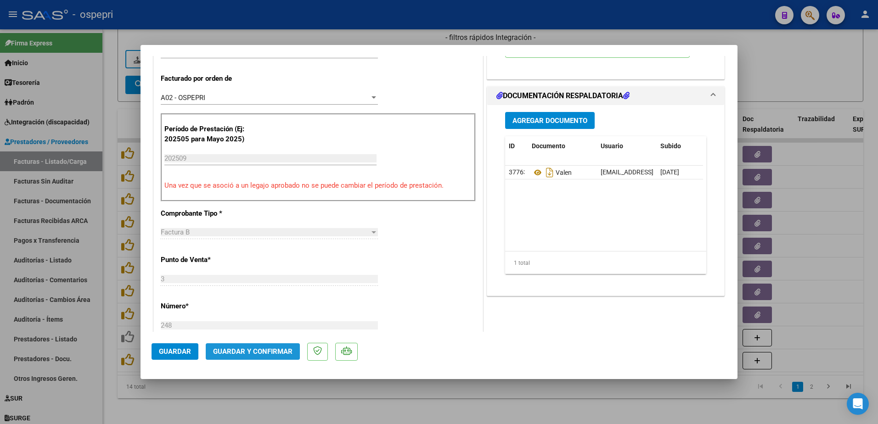
click at [242, 350] on span "Guardar y Confirmar" at bounding box center [252, 352] width 79 height 8
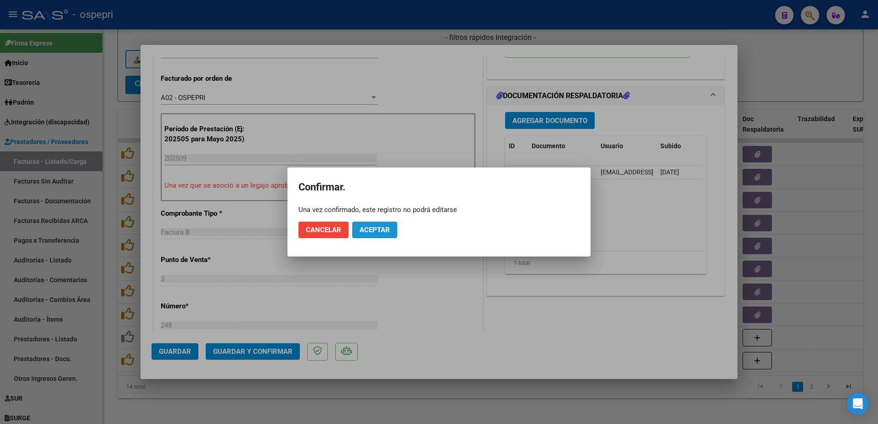
click at [383, 231] on span "Aceptar" at bounding box center [375, 230] width 30 height 8
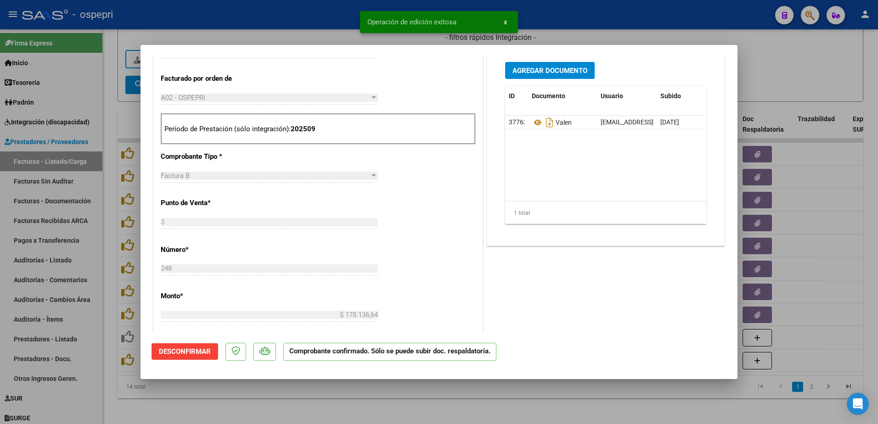
type input "$ 0,00"
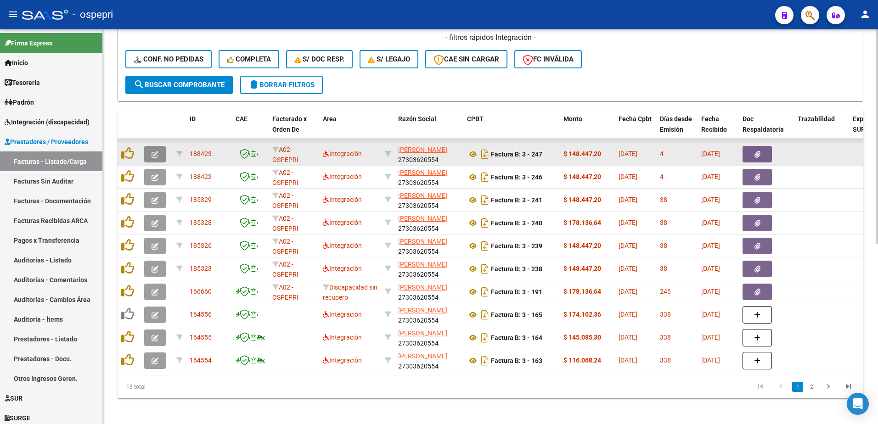
click at [152, 154] on icon "button" at bounding box center [155, 154] width 7 height 7
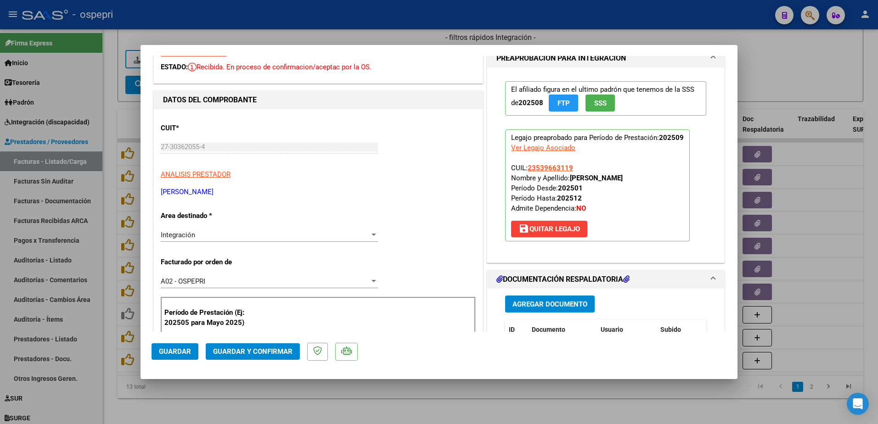
scroll to position [0, 0]
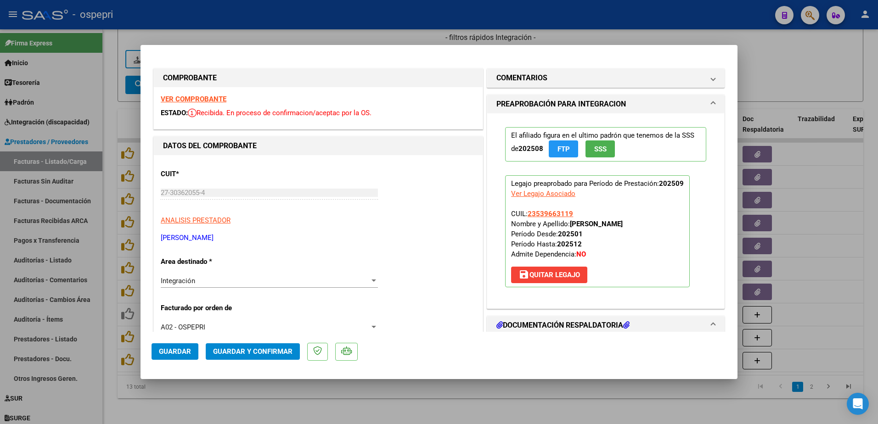
click at [200, 98] on strong "VER COMPROBANTE" at bounding box center [194, 99] width 66 height 8
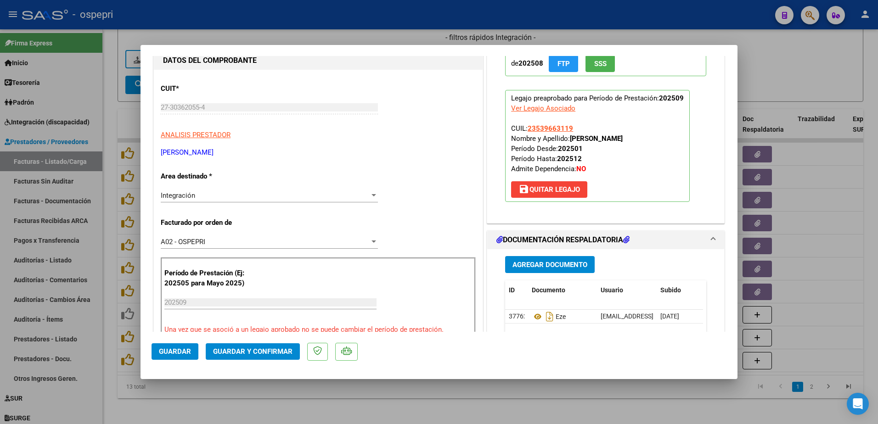
scroll to position [92, 0]
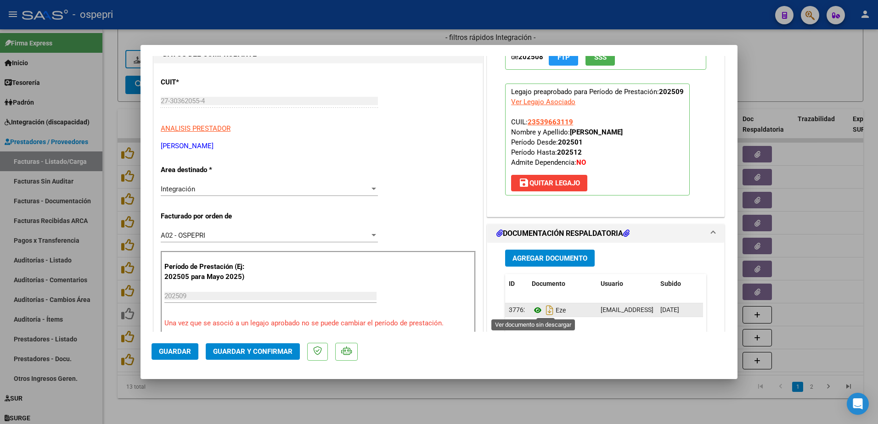
click at [532, 310] on icon at bounding box center [538, 310] width 12 height 11
click at [532, 311] on icon at bounding box center [538, 310] width 12 height 11
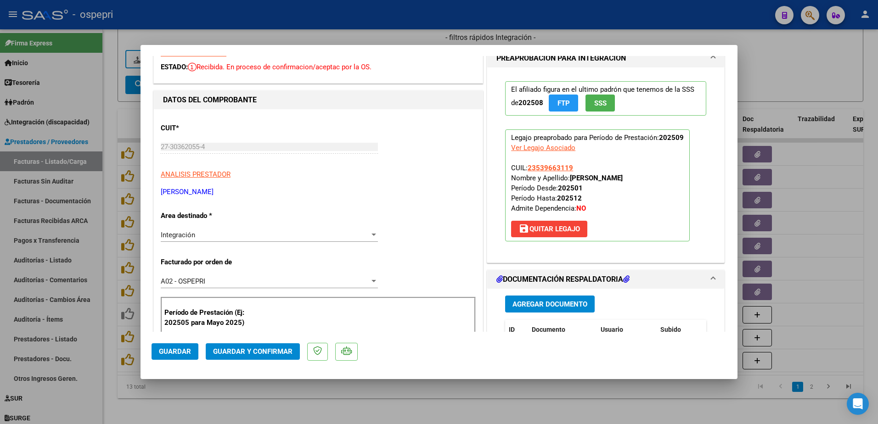
scroll to position [0, 0]
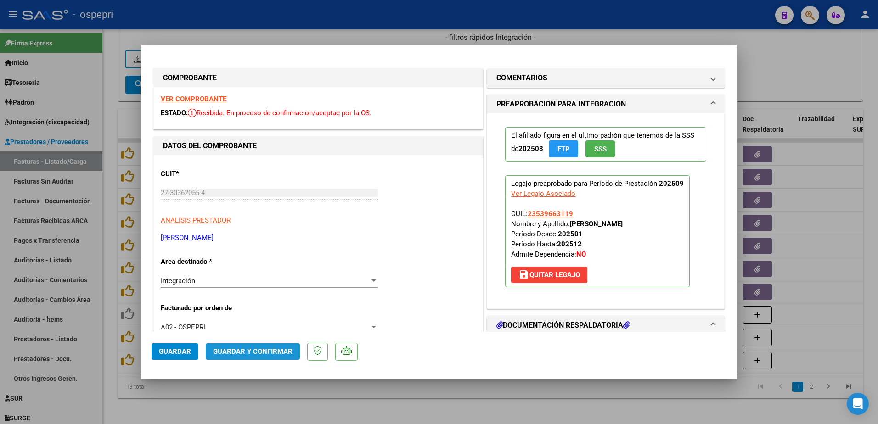
click at [270, 348] on span "Guardar y Confirmar" at bounding box center [252, 352] width 79 height 8
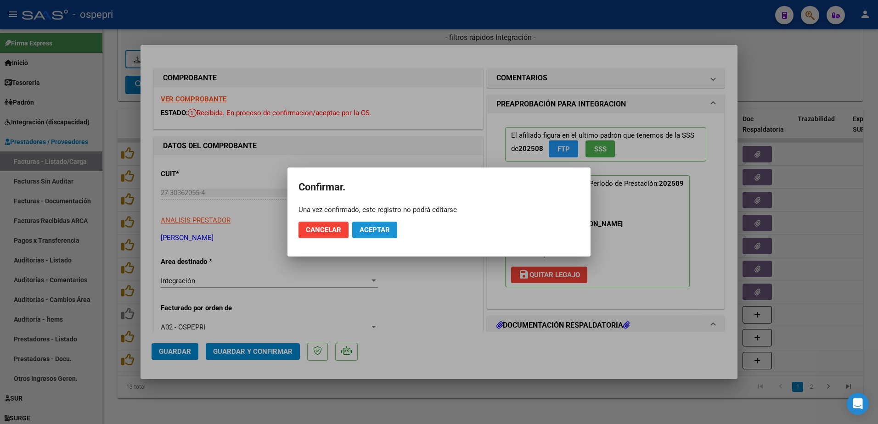
click at [376, 227] on span "Aceptar" at bounding box center [375, 230] width 30 height 8
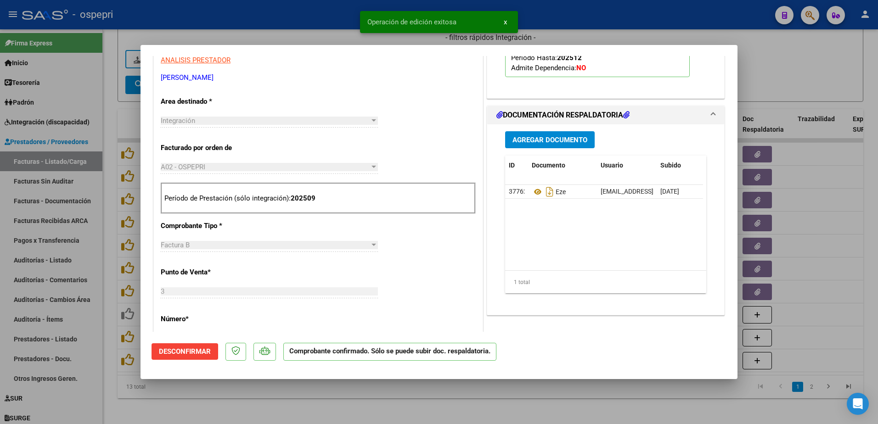
scroll to position [184, 0]
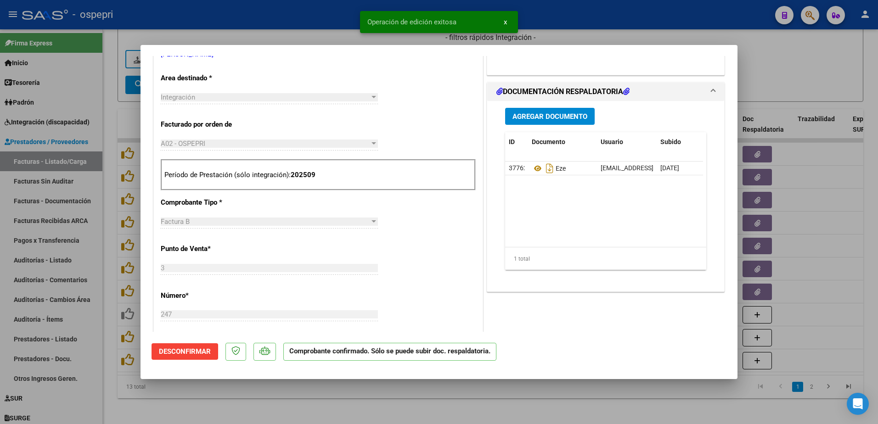
type input "$ 0,00"
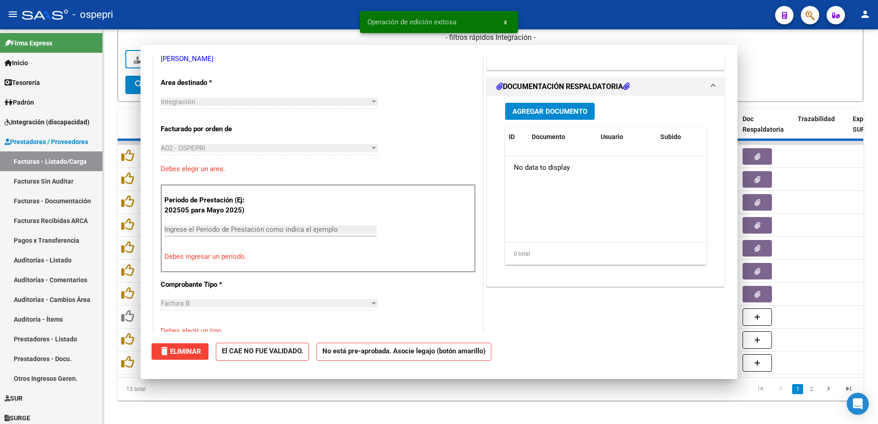
scroll to position [188, 0]
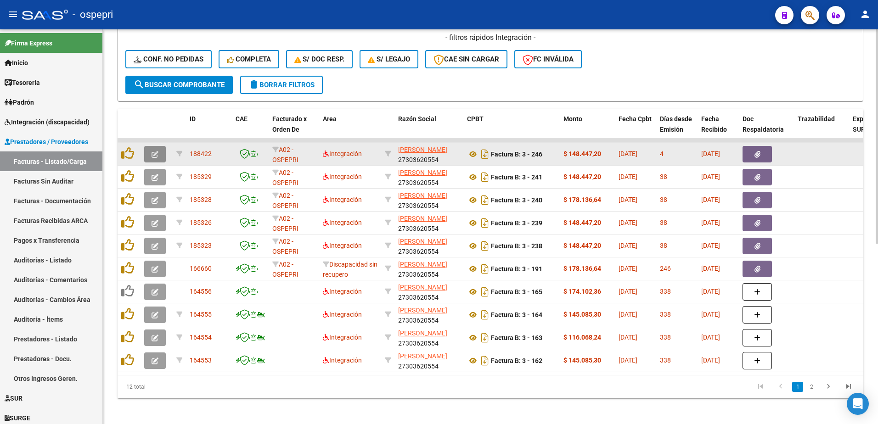
click at [153, 158] on icon "button" at bounding box center [155, 154] width 7 height 7
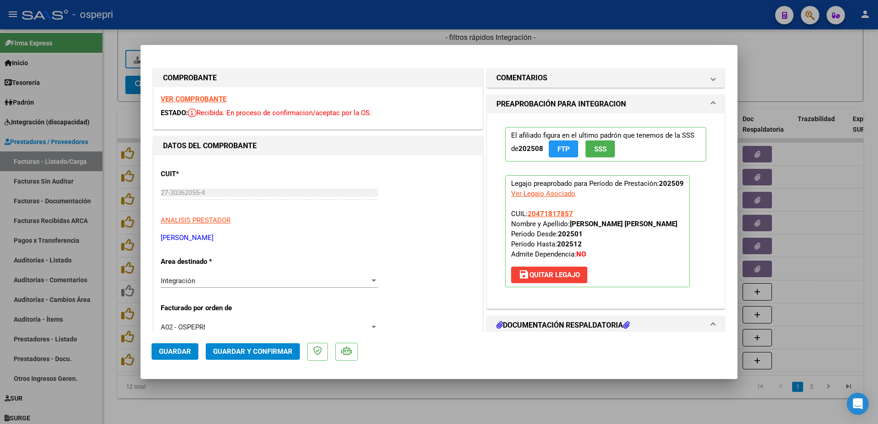
click at [207, 98] on strong "VER COMPROBANTE" at bounding box center [194, 99] width 66 height 8
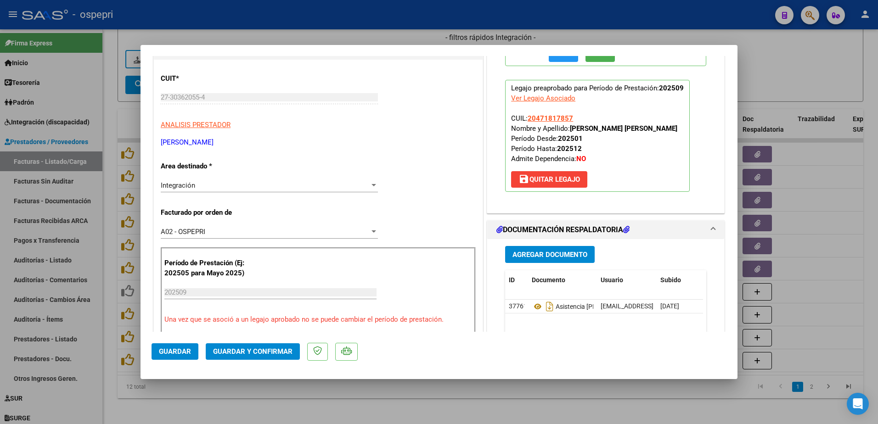
scroll to position [138, 0]
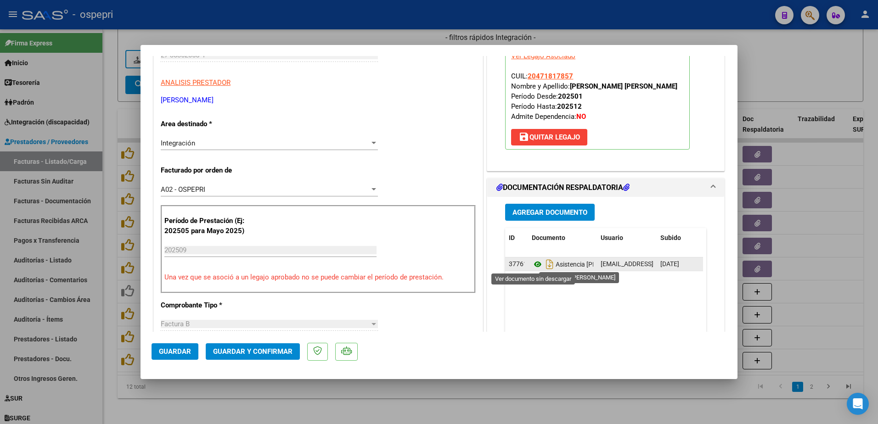
click at [532, 264] on icon at bounding box center [538, 264] width 12 height 11
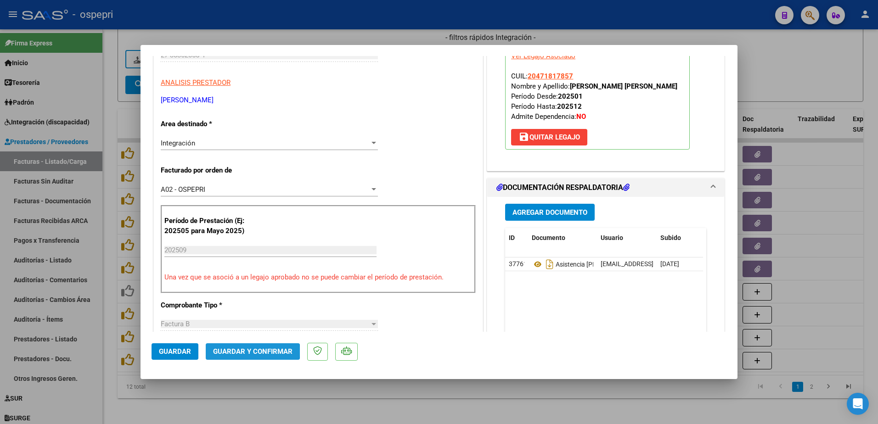
click at [243, 351] on span "Guardar y Confirmar" at bounding box center [252, 352] width 79 height 8
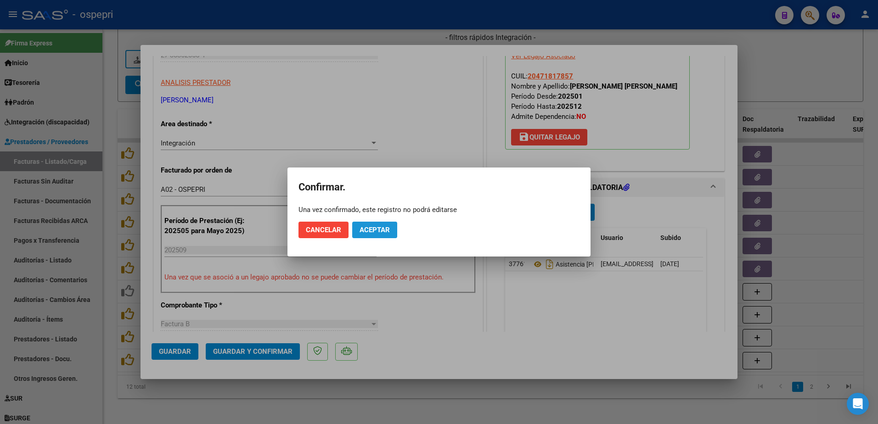
click at [387, 231] on span "Aceptar" at bounding box center [375, 230] width 30 height 8
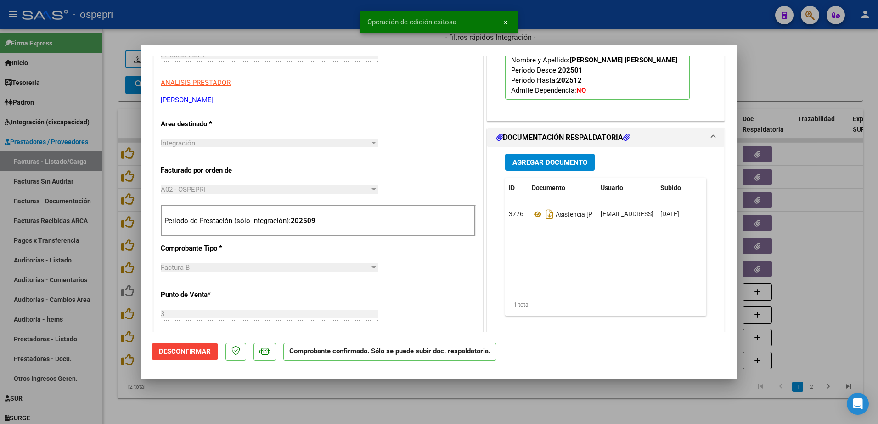
type input "$ 0,00"
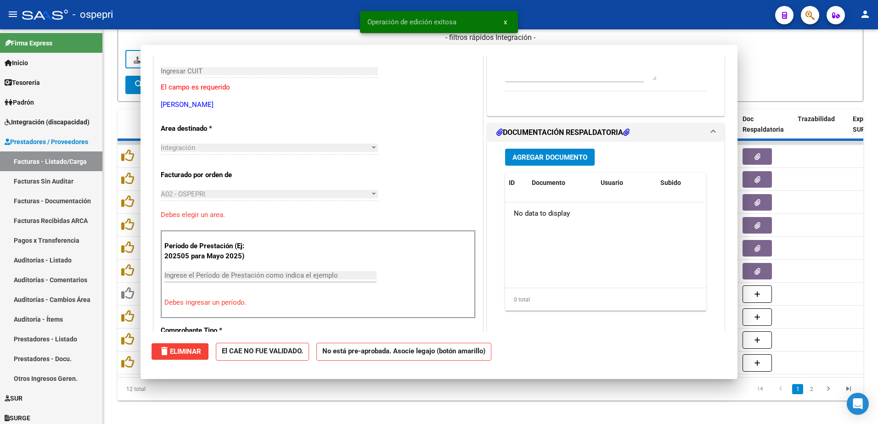
scroll to position [154, 0]
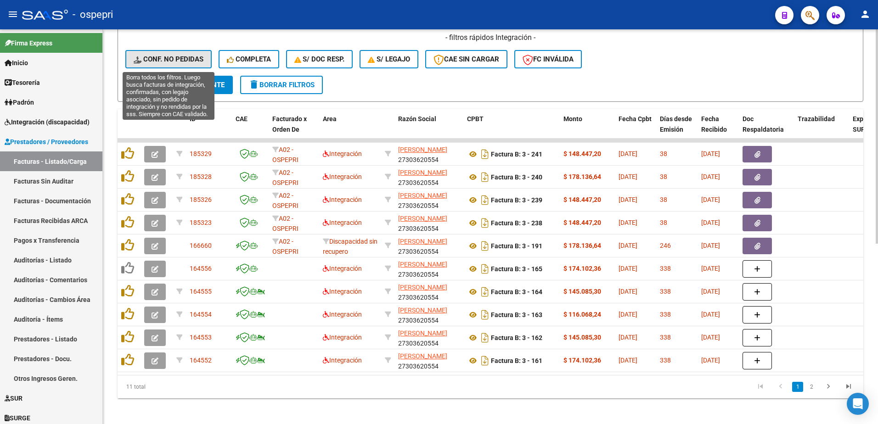
click at [152, 63] on span "Conf. no pedidas" at bounding box center [169, 59] width 70 height 8
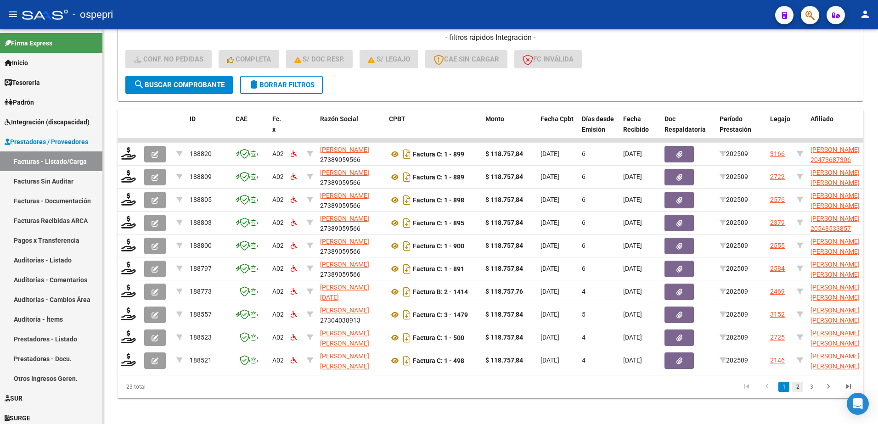
click at [795, 391] on link "2" at bounding box center [797, 387] width 11 height 10
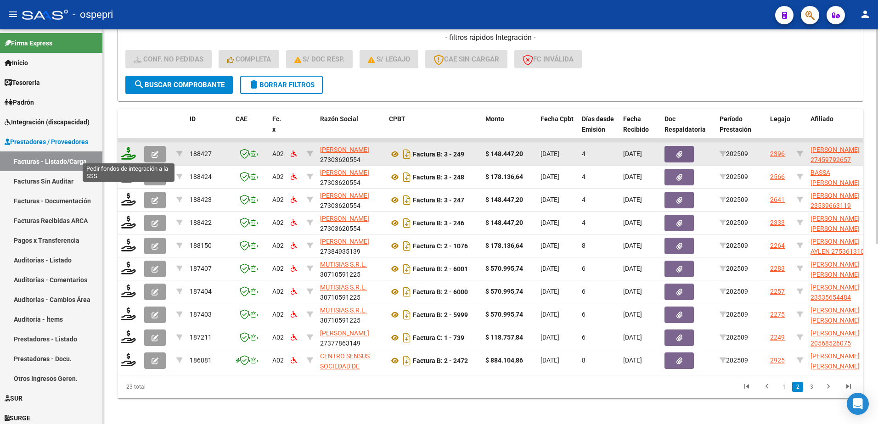
click at [129, 157] on icon at bounding box center [128, 153] width 15 height 13
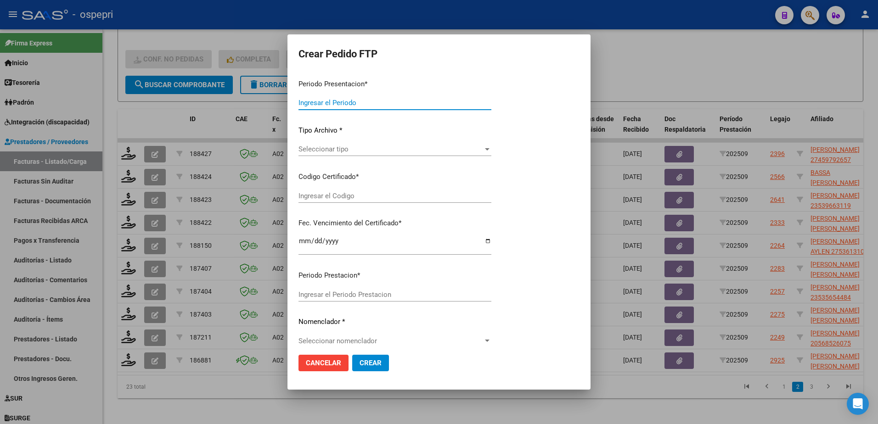
type input "202509"
type input "$ 148.447,20"
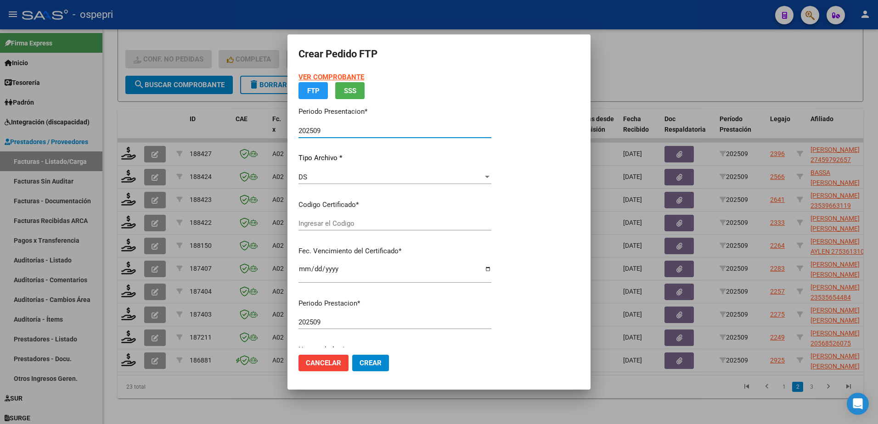
type input "27459792657"
type input "[DATE]"
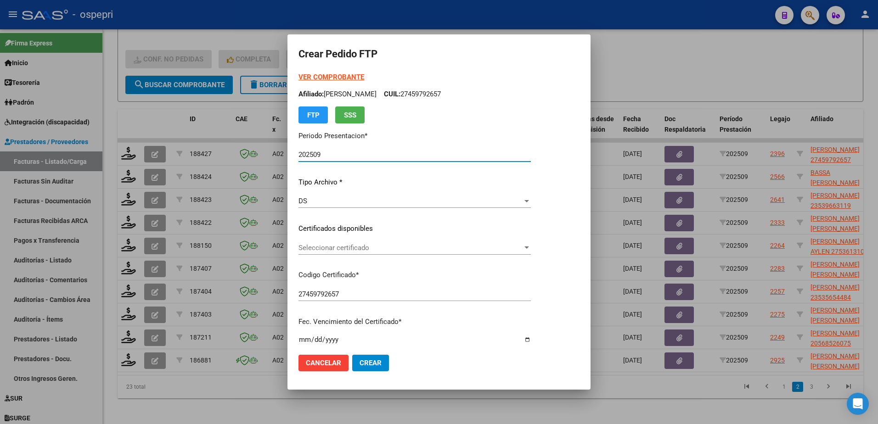
click at [357, 250] on span "Seleccionar certificado" at bounding box center [411, 248] width 224 height 8
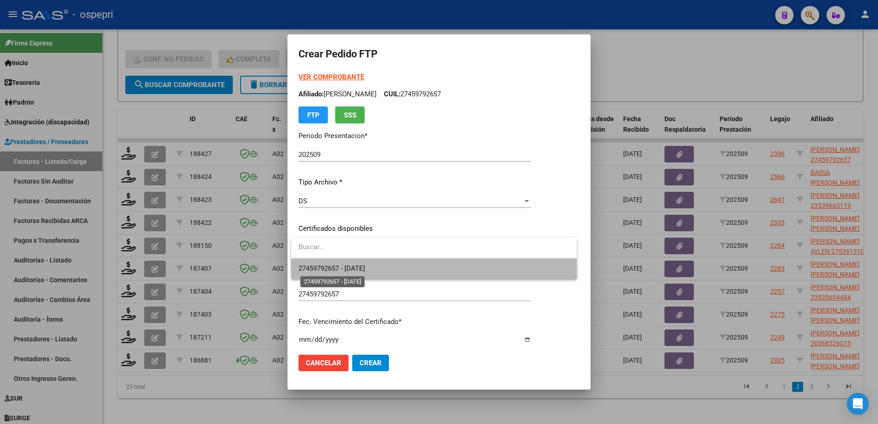
click at [357, 266] on span "27459792657 - [DATE]" at bounding box center [332, 269] width 67 height 8
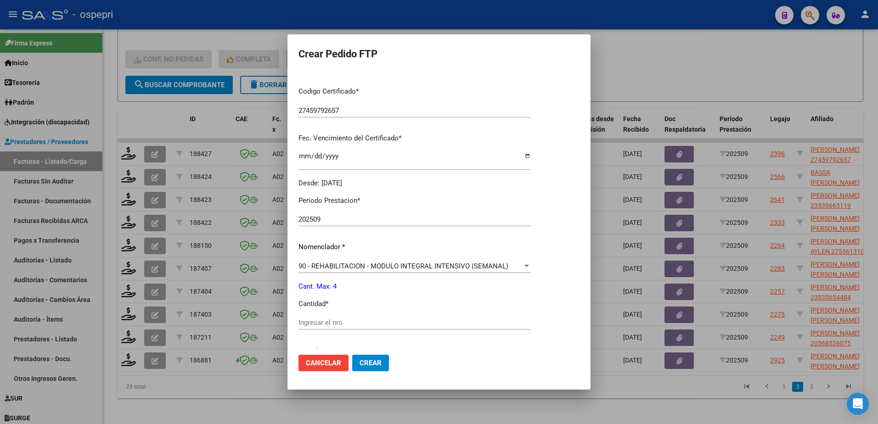
scroll to position [230, 0]
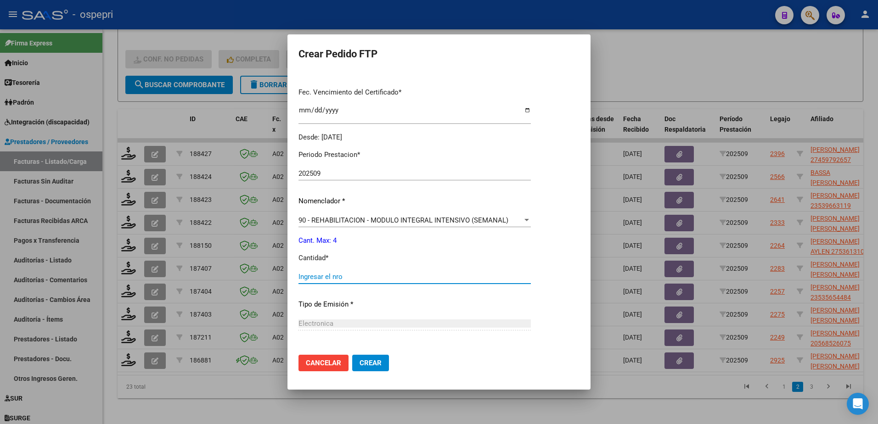
click at [357, 278] on input "Ingresar el nro" at bounding box center [415, 277] width 232 height 8
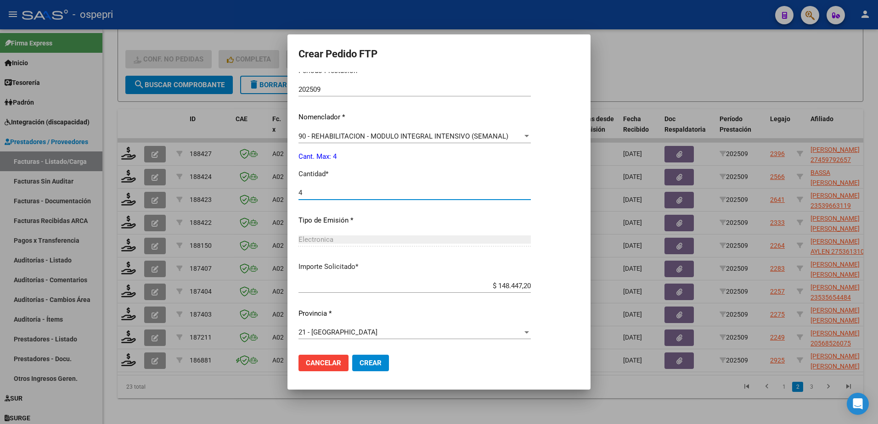
type input "4"
click at [375, 359] on button "Crear" at bounding box center [370, 363] width 37 height 17
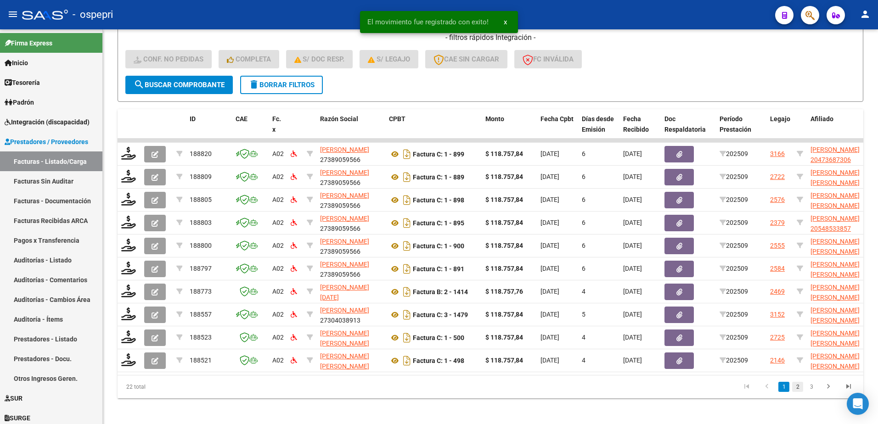
click at [799, 392] on link "2" at bounding box center [797, 387] width 11 height 10
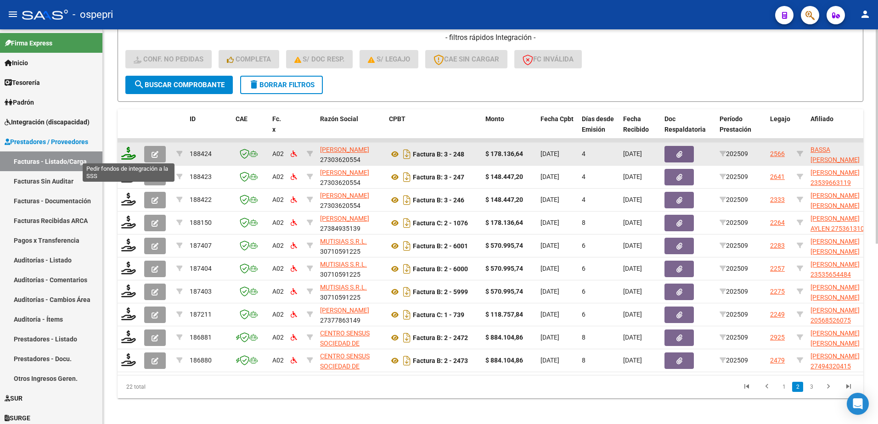
click at [126, 156] on icon at bounding box center [128, 153] width 15 height 13
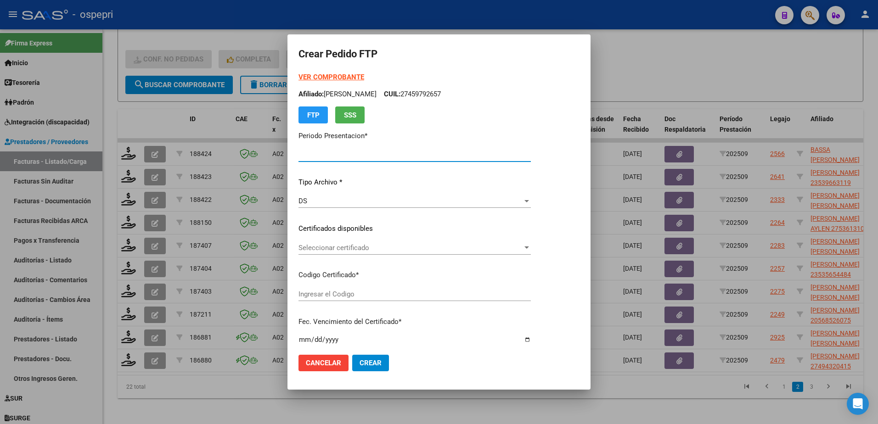
type input "202509"
type input "$ 178.136,64"
type input "2752185584-9"
type input "[DATE]"
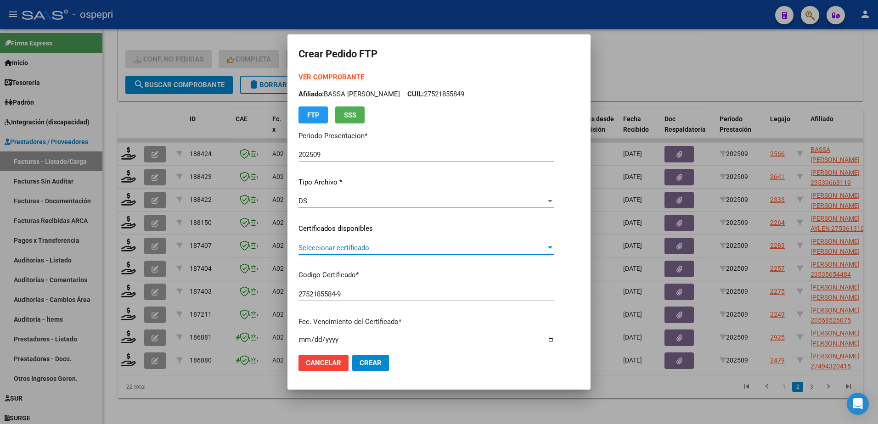
click at [368, 251] on span "Seleccionar certificado" at bounding box center [423, 248] width 248 height 8
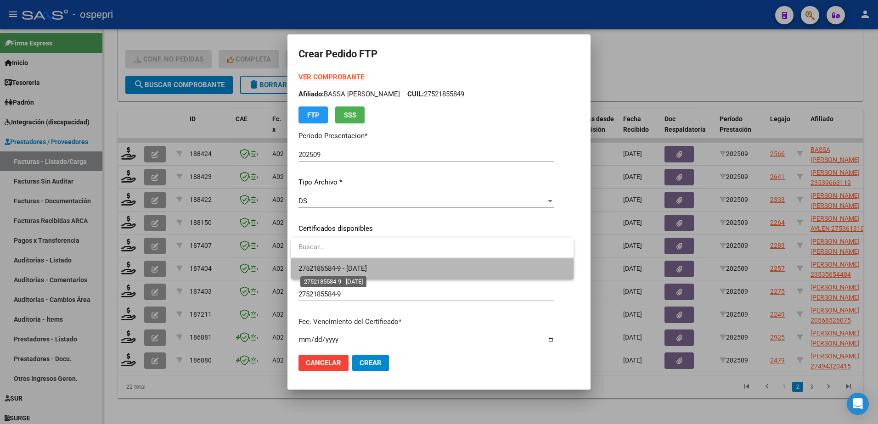
click at [366, 270] on span "2752185584-9 - [DATE]" at bounding box center [333, 269] width 68 height 8
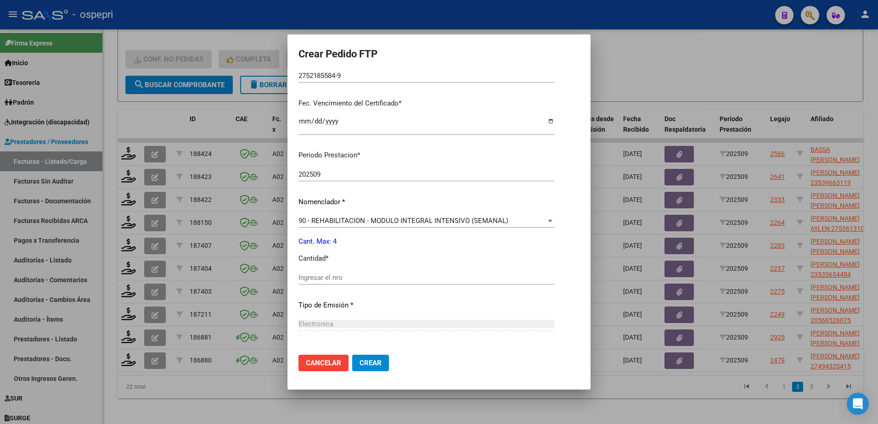
scroll to position [230, 0]
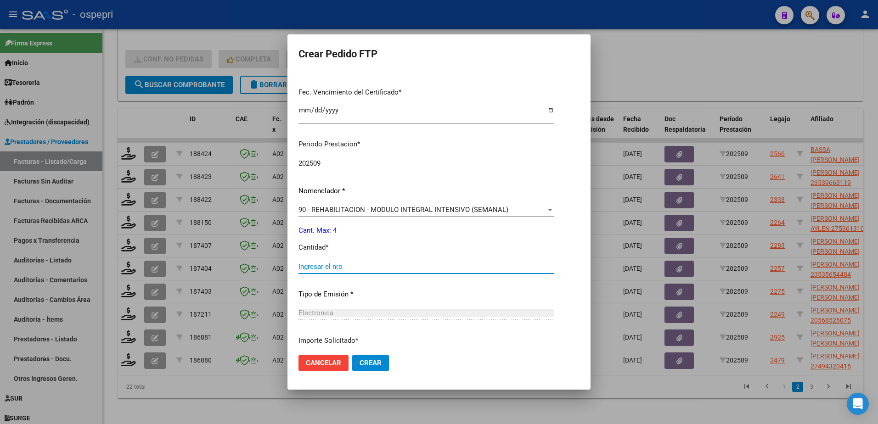
click at [332, 265] on input "Ingresar el nro" at bounding box center [427, 267] width 256 height 8
type input "4"
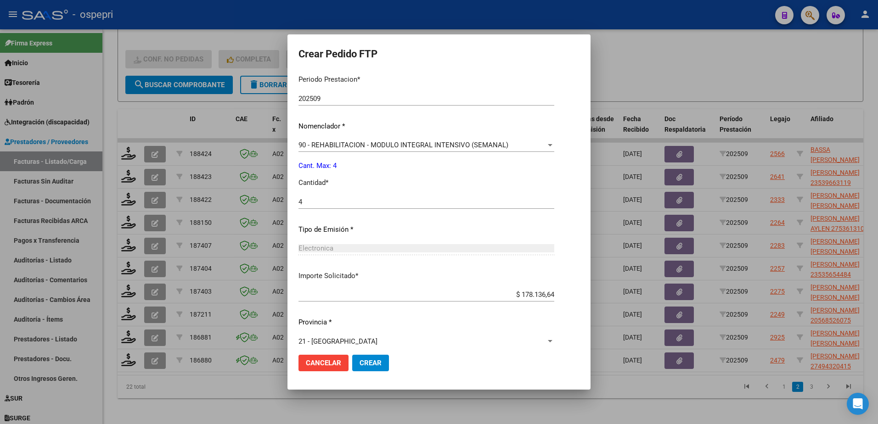
scroll to position [304, 0]
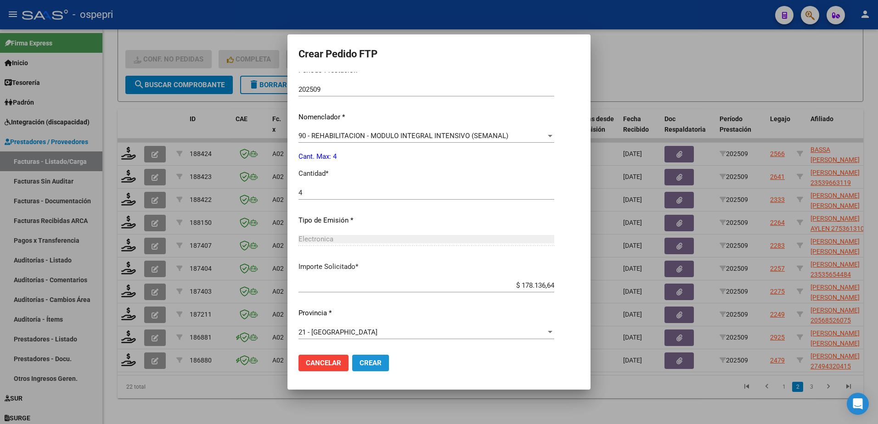
click at [365, 359] on button "Crear" at bounding box center [370, 363] width 37 height 17
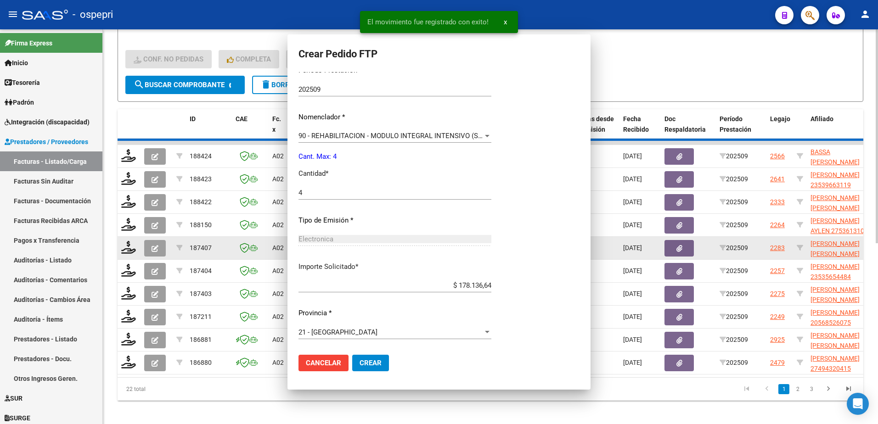
scroll to position [0, 0]
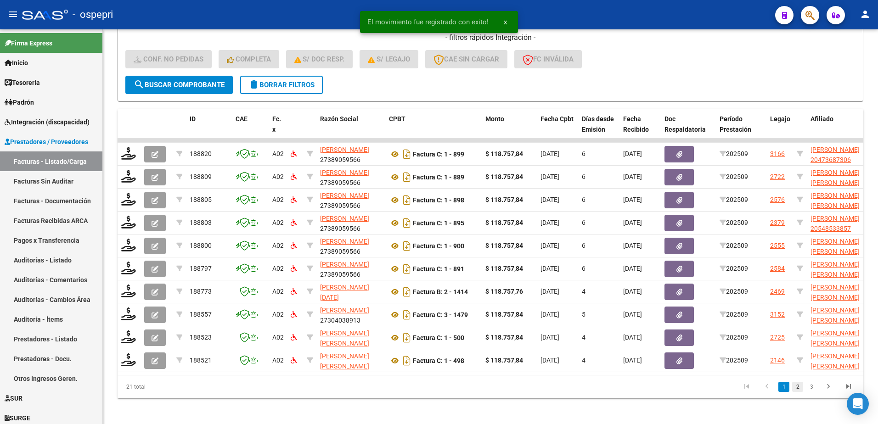
click at [801, 392] on link "2" at bounding box center [797, 387] width 11 height 10
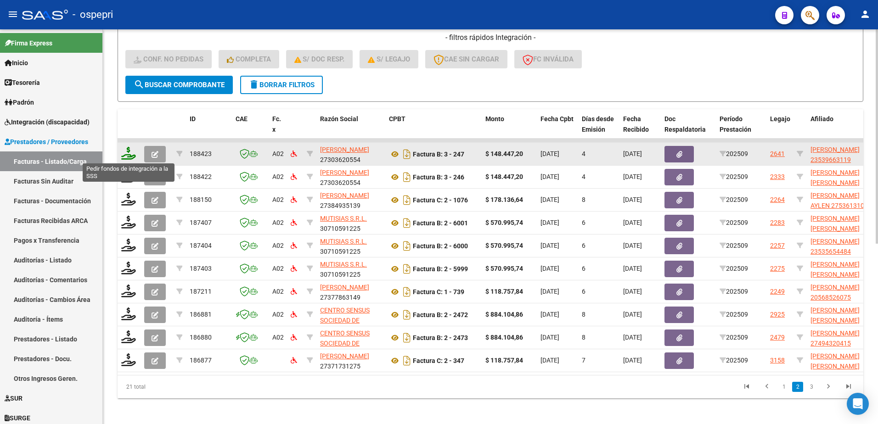
click at [130, 157] on icon at bounding box center [128, 153] width 15 height 13
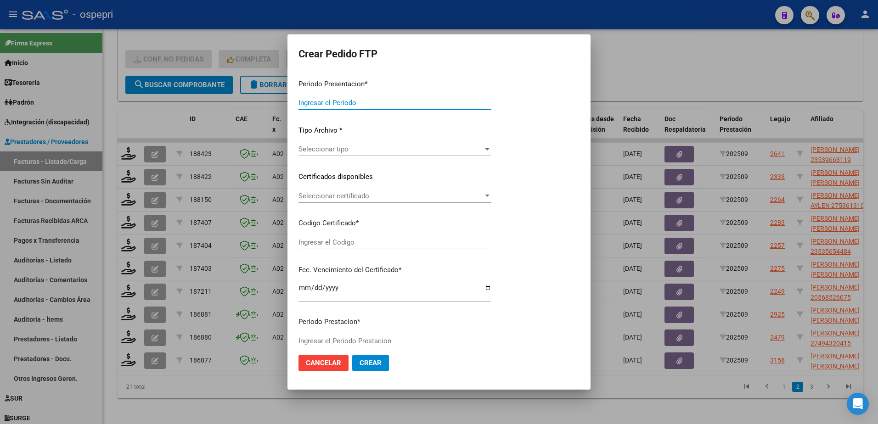
type input "202509"
type input "$ 148.447,20"
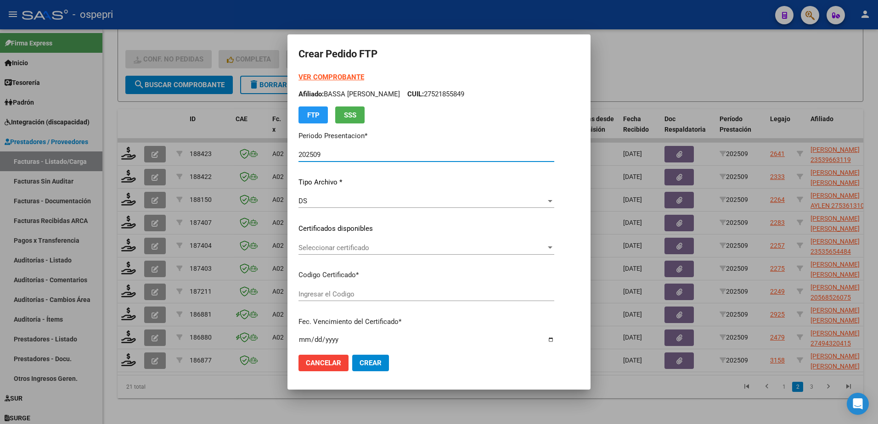
type input "2353966311-9"
type input "[DATE]"
click at [355, 251] on span "Seleccionar certificado" at bounding box center [411, 248] width 224 height 8
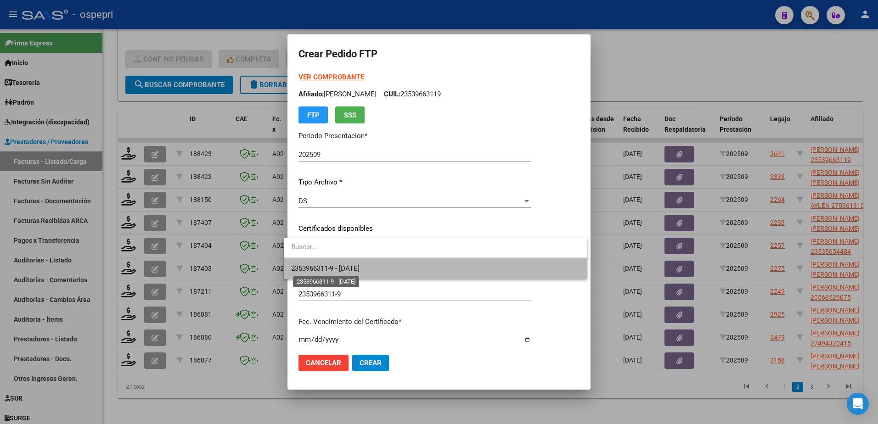
click at [360, 269] on span "2353966311-9 - [DATE]" at bounding box center [325, 269] width 68 height 8
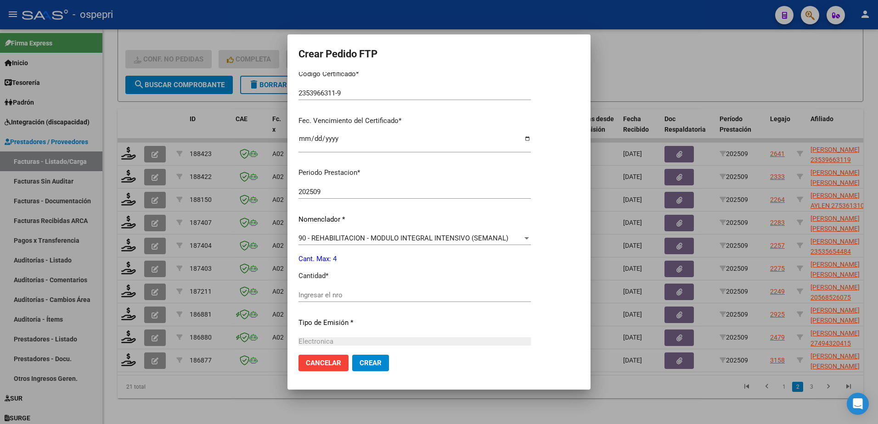
scroll to position [230, 0]
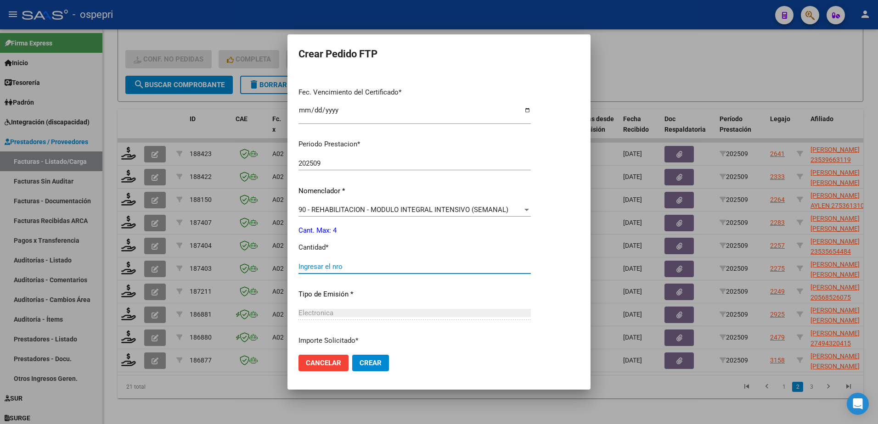
click at [312, 267] on input "Ingresar el nro" at bounding box center [415, 267] width 232 height 8
type input "4"
click at [360, 363] on span "Crear" at bounding box center [371, 363] width 22 height 8
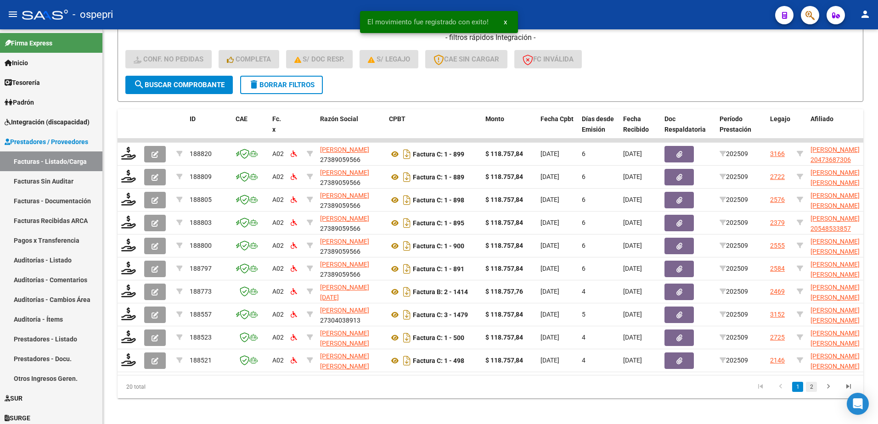
click at [809, 392] on link "2" at bounding box center [811, 387] width 11 height 10
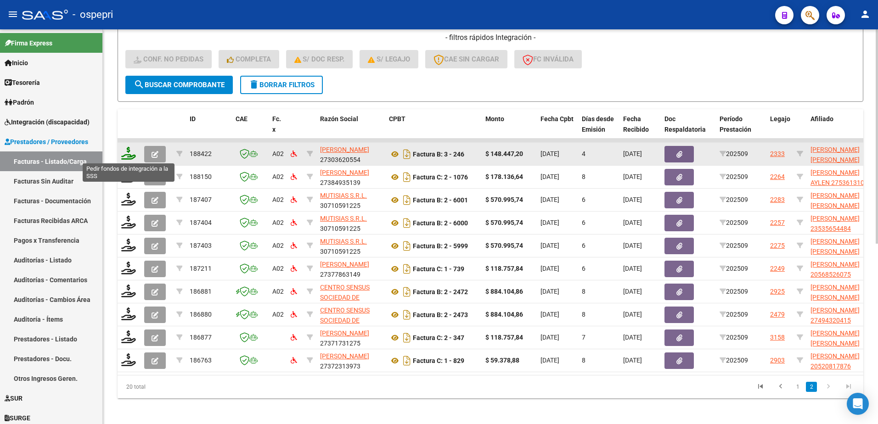
click at [126, 159] on icon at bounding box center [128, 153] width 15 height 13
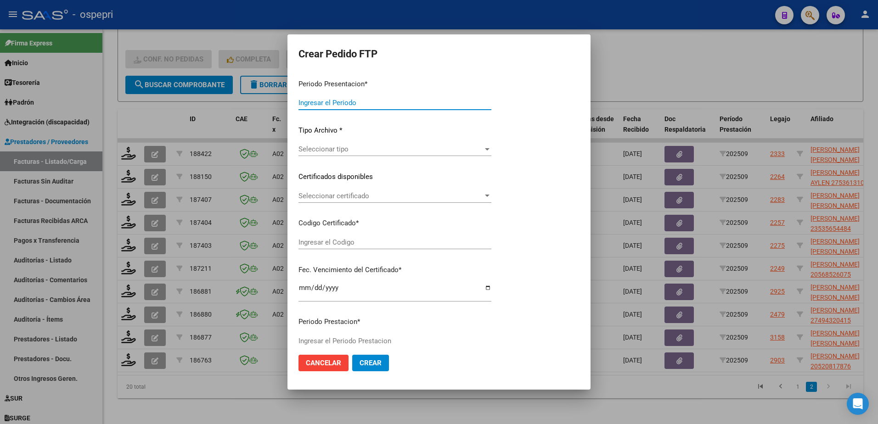
type input "202509"
type input "$ 148.447,20"
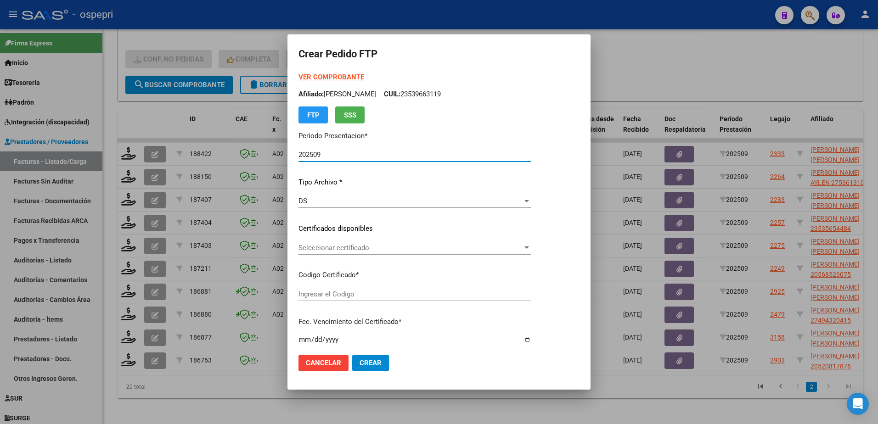
type input "ARG02000471817852018040920280409NQN249"
type input "[DATE]"
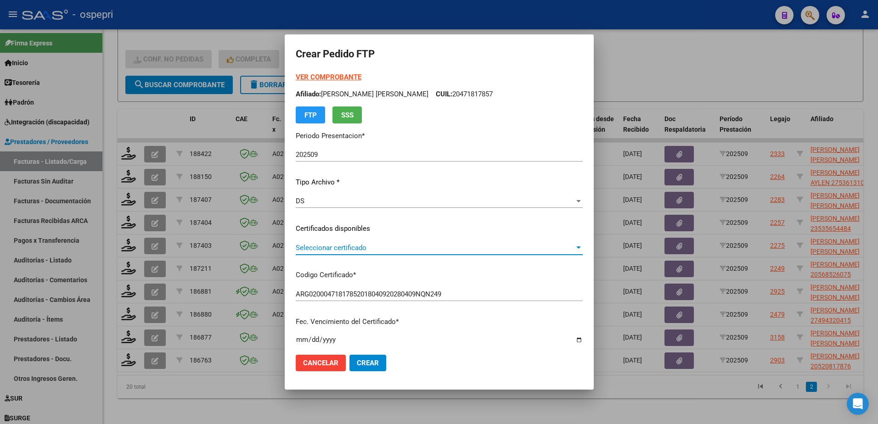
click at [361, 248] on span "Seleccionar certificado" at bounding box center [435, 248] width 279 height 8
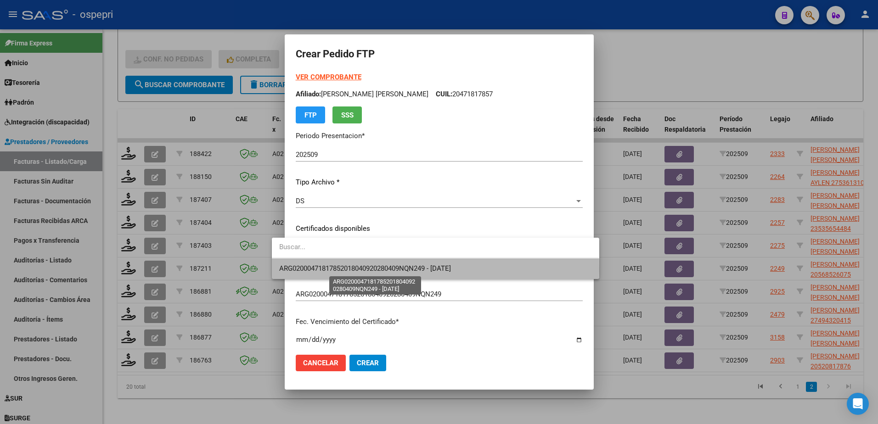
click at [370, 269] on span "ARG02000471817852018040920280409NQN249 - [DATE]" at bounding box center [365, 269] width 172 height 8
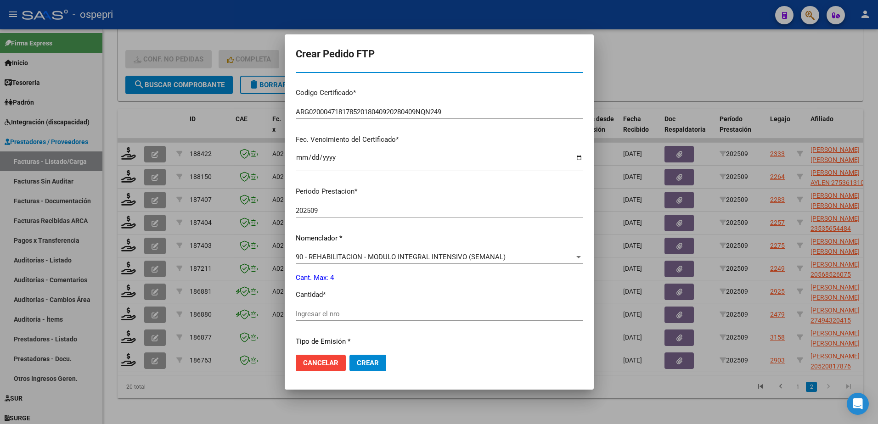
scroll to position [230, 0]
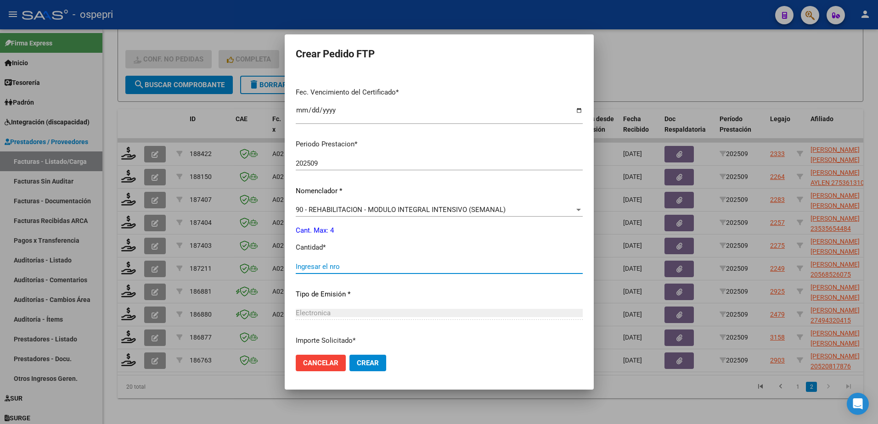
click at [315, 267] on input "Ingresar el nro" at bounding box center [439, 267] width 287 height 8
type input "4"
click at [357, 363] on span "Crear" at bounding box center [368, 363] width 22 height 8
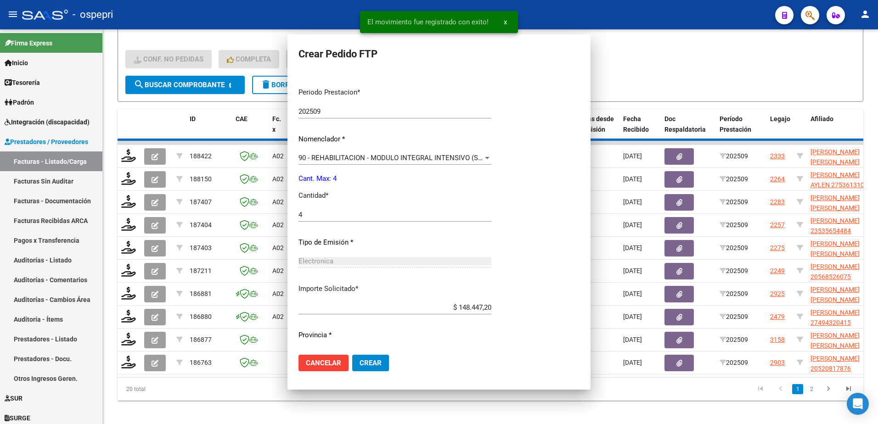
scroll to position [0, 0]
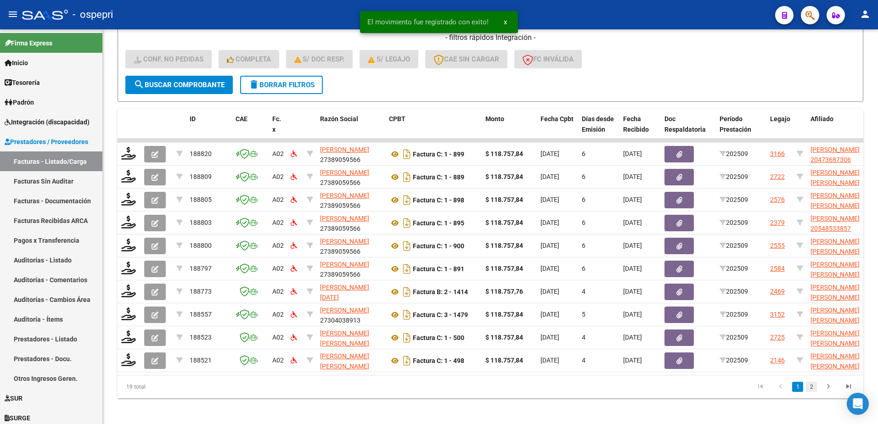
click at [809, 392] on link "2" at bounding box center [811, 387] width 11 height 10
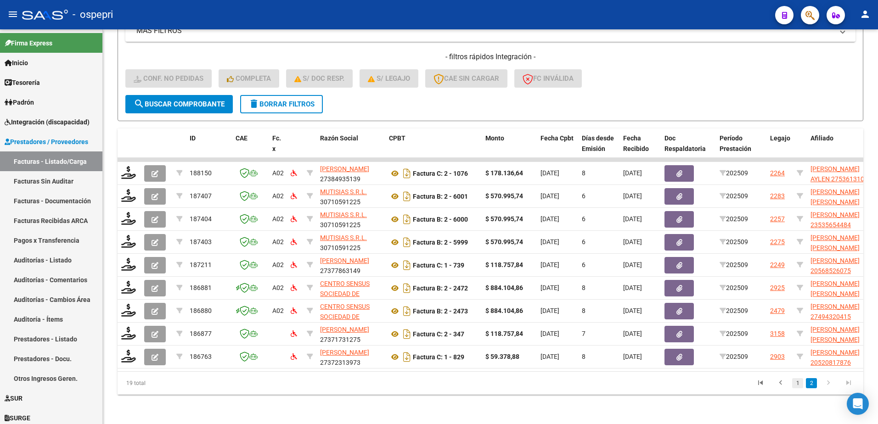
click at [797, 383] on link "1" at bounding box center [797, 383] width 11 height 10
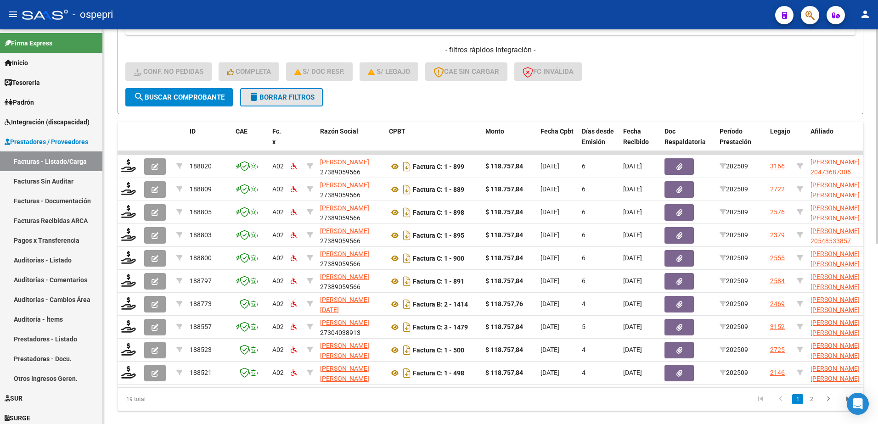
click at [289, 95] on span "delete Borrar Filtros" at bounding box center [281, 97] width 66 height 8
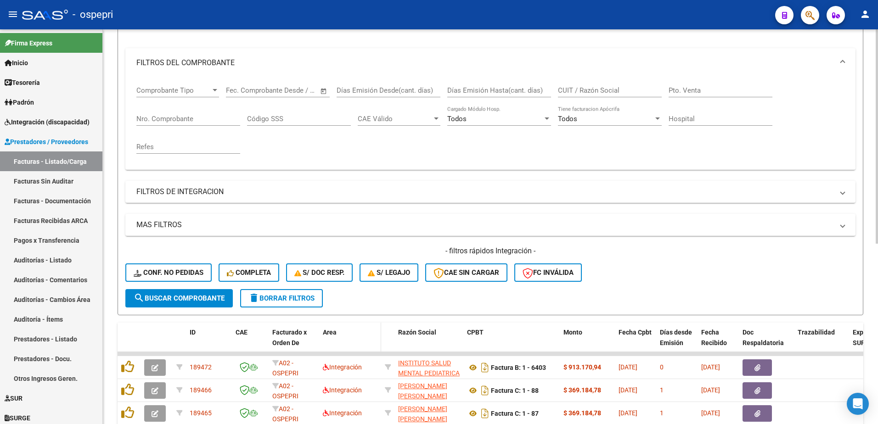
scroll to position [309, 0]
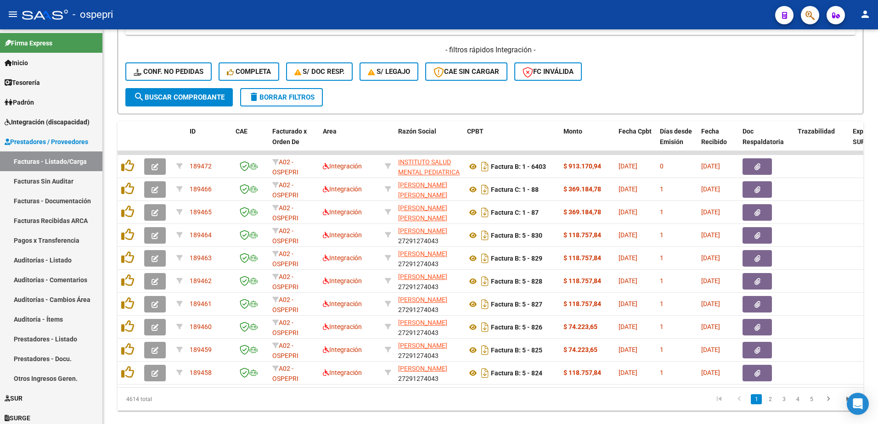
click at [403, 14] on div "- ospepri" at bounding box center [395, 15] width 746 height 20
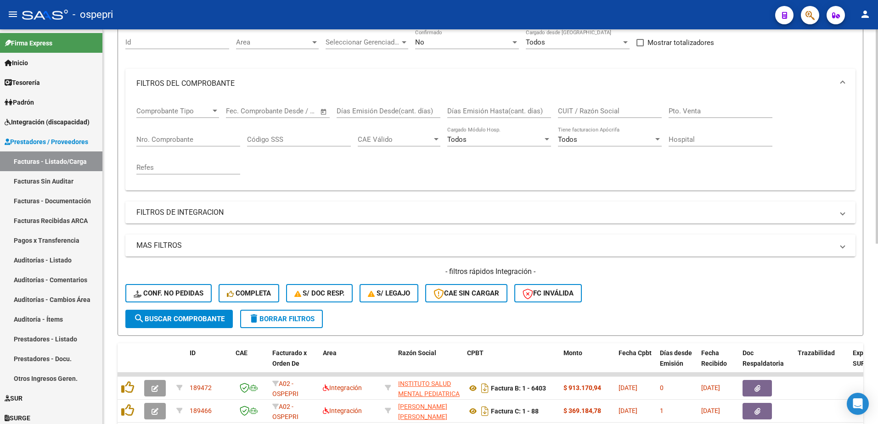
scroll to position [79, 0]
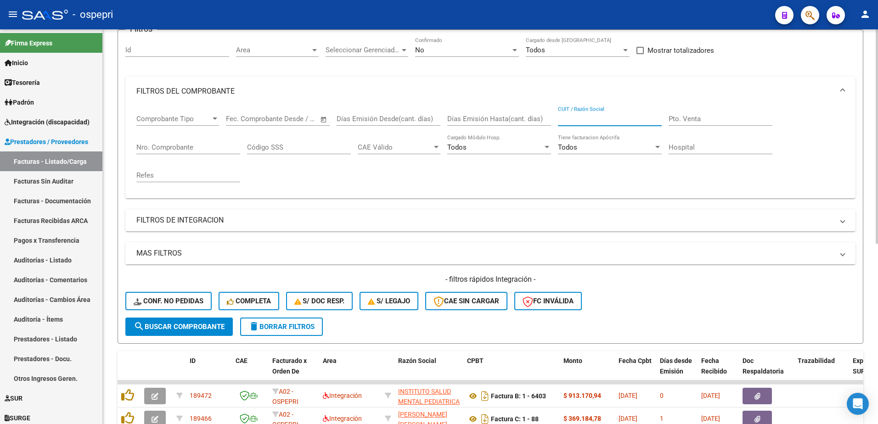
click at [601, 117] on input "CUIT / Razón Social" at bounding box center [610, 119] width 104 height 8
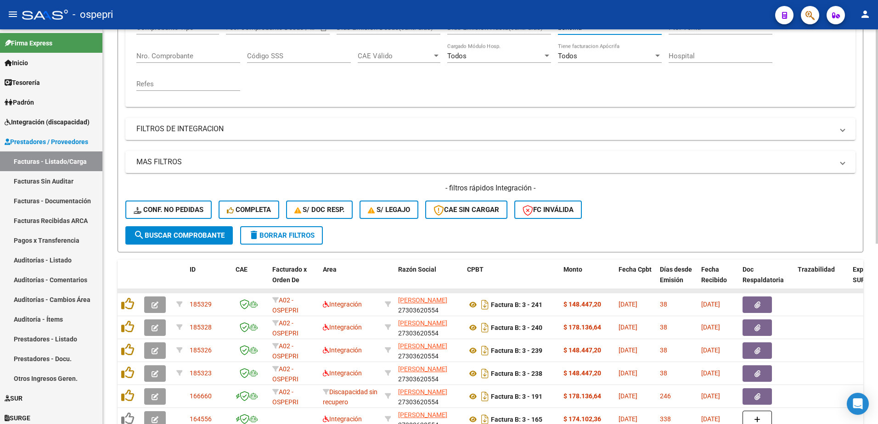
scroll to position [171, 0]
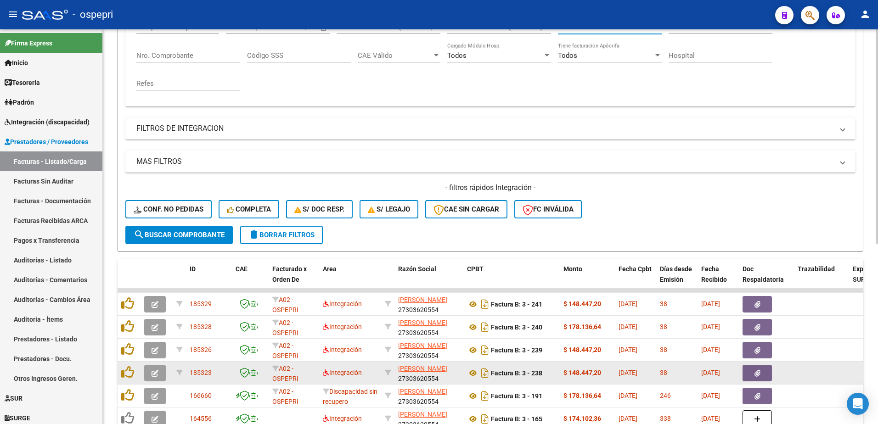
type input "bencina"
click at [159, 376] on button "button" at bounding box center [155, 373] width 22 height 17
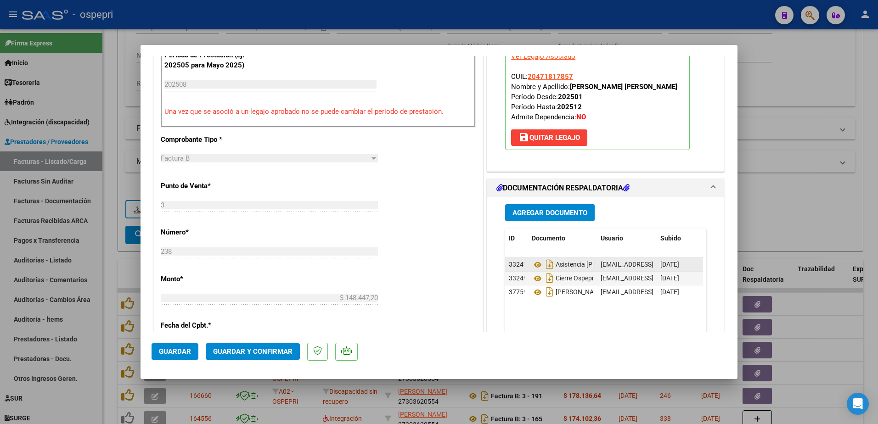
scroll to position [321, 0]
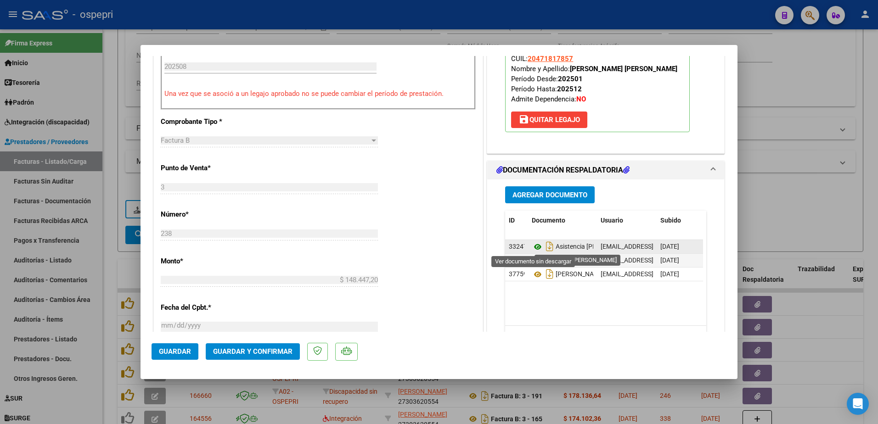
click at [535, 247] on icon at bounding box center [538, 247] width 12 height 11
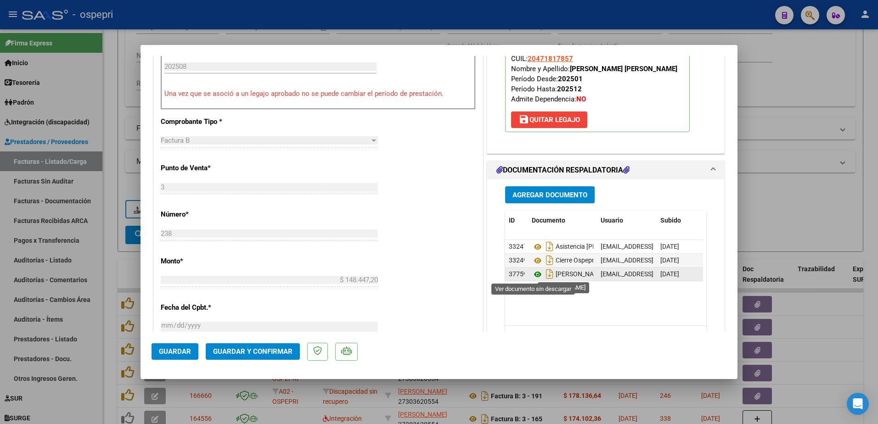
click at [532, 274] on icon at bounding box center [538, 274] width 12 height 11
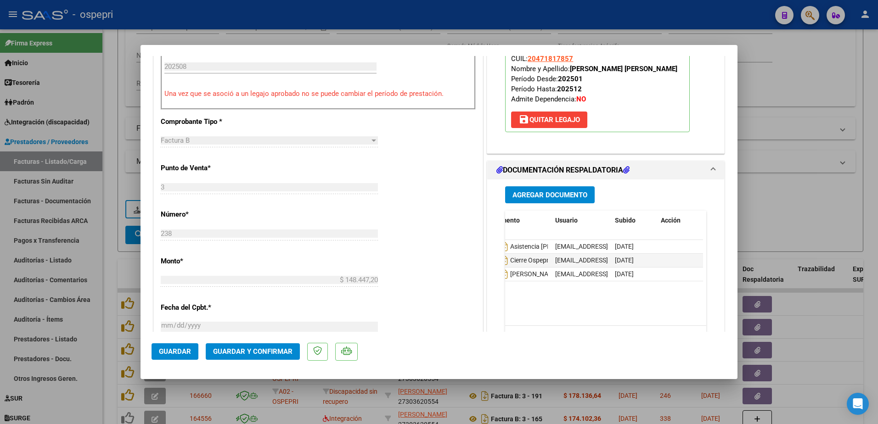
scroll to position [0, 0]
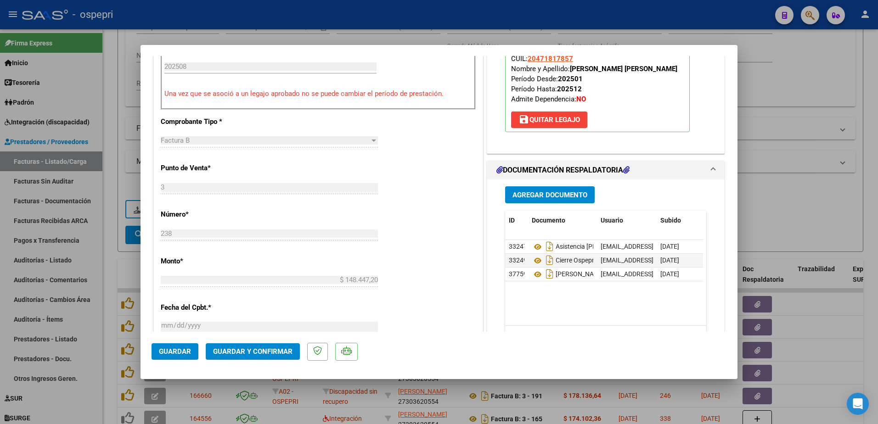
click at [246, 350] on span "Guardar y Confirmar" at bounding box center [252, 352] width 79 height 8
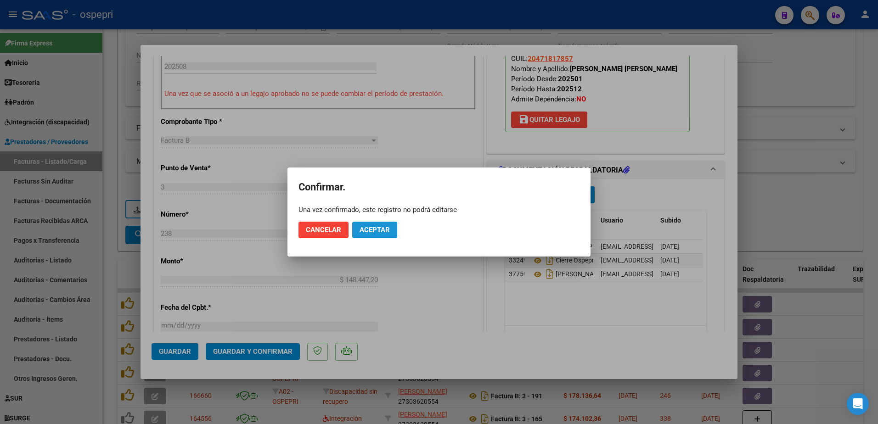
click at [383, 228] on span "Aceptar" at bounding box center [375, 230] width 30 height 8
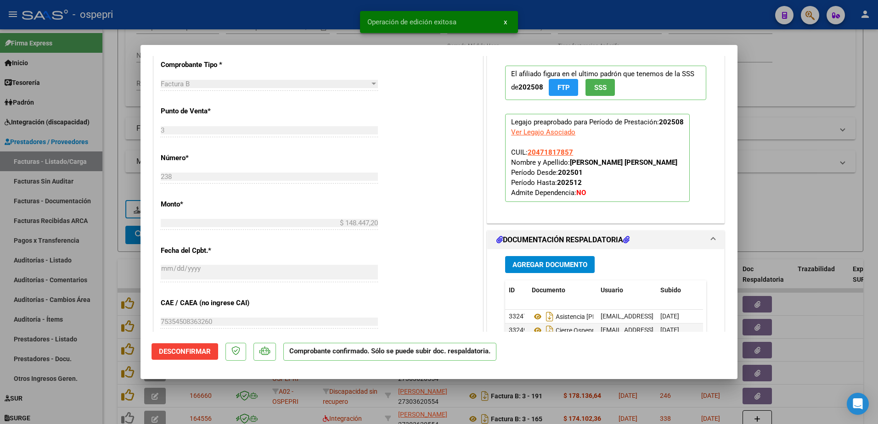
type input "$ 0,00"
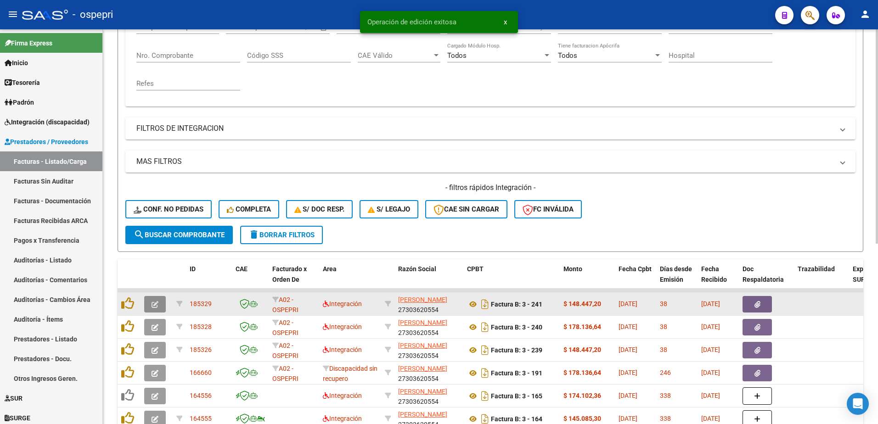
click at [158, 308] on icon "button" at bounding box center [155, 304] width 7 height 7
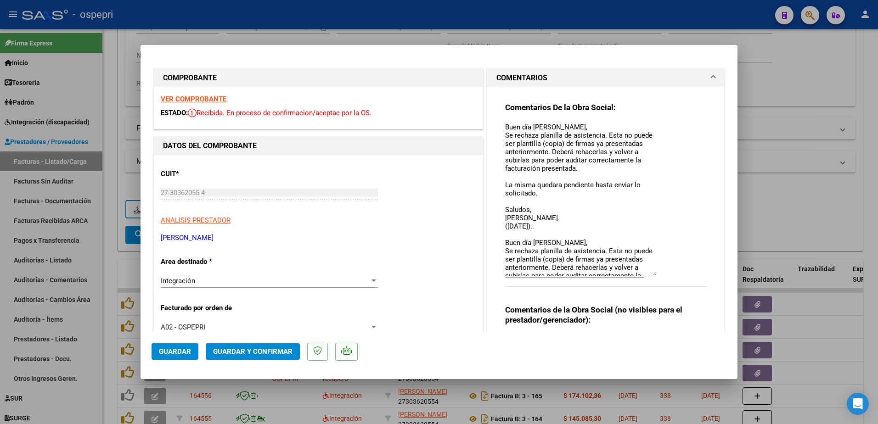
drag, startPoint x: 650, startPoint y: 140, endPoint x: 676, endPoint y: 276, distance: 138.4
click at [676, 276] on div "Comentarios De la Obra Social: Buen día [PERSON_NAME], Se rechaza planilla de a…" at bounding box center [605, 199] width 201 height 195
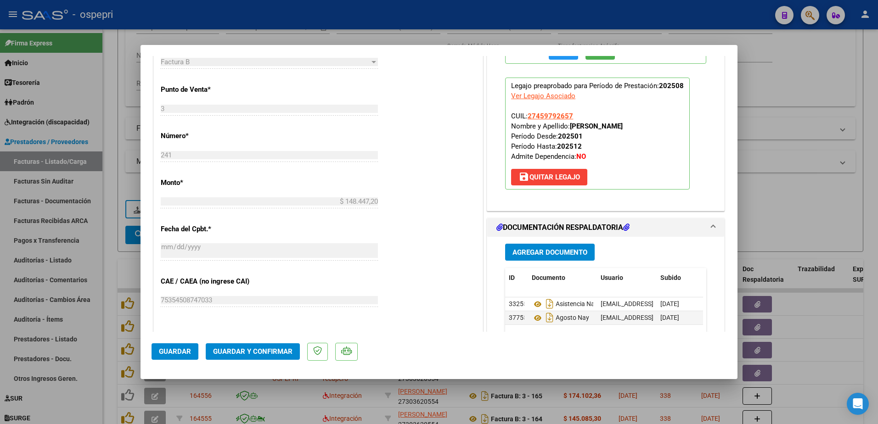
scroll to position [459, 0]
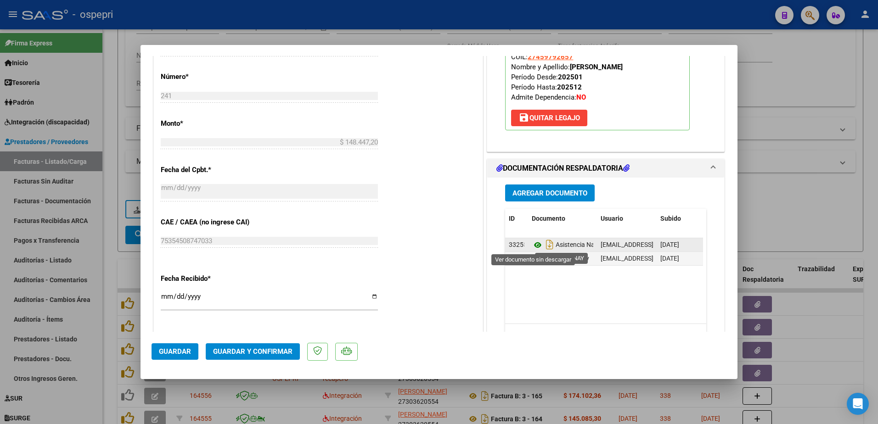
click at [535, 243] on icon at bounding box center [538, 245] width 12 height 11
click at [533, 261] on icon at bounding box center [538, 259] width 12 height 11
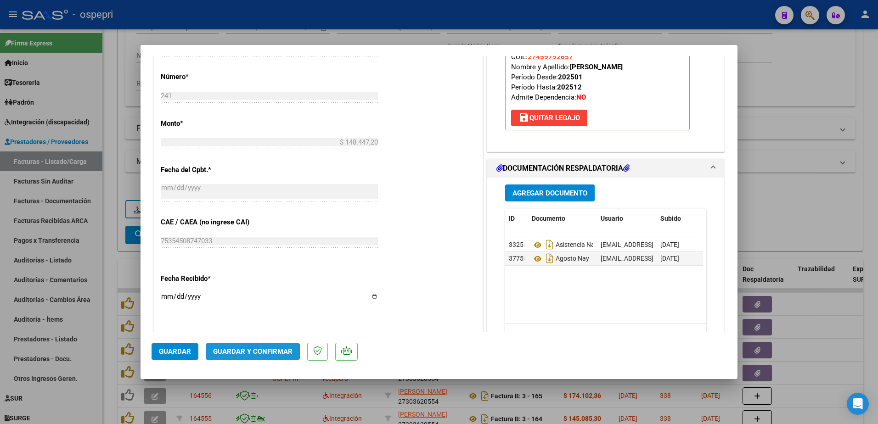
click at [240, 358] on button "Guardar y Confirmar" at bounding box center [253, 352] width 94 height 17
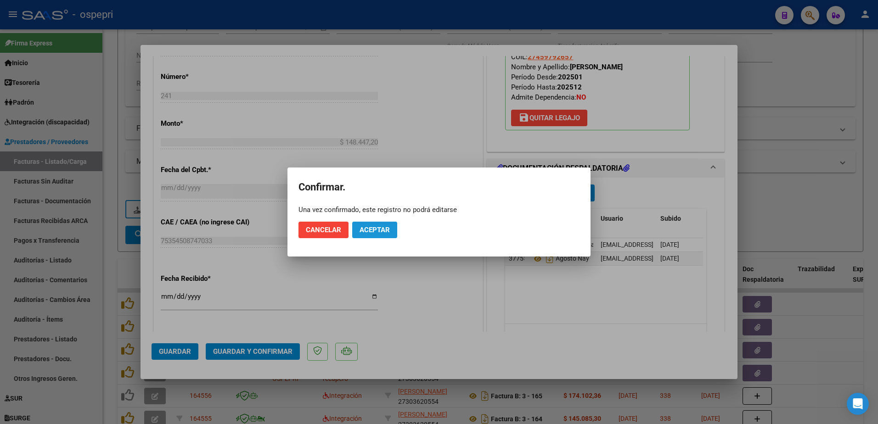
click at [376, 227] on span "Aceptar" at bounding box center [375, 230] width 30 height 8
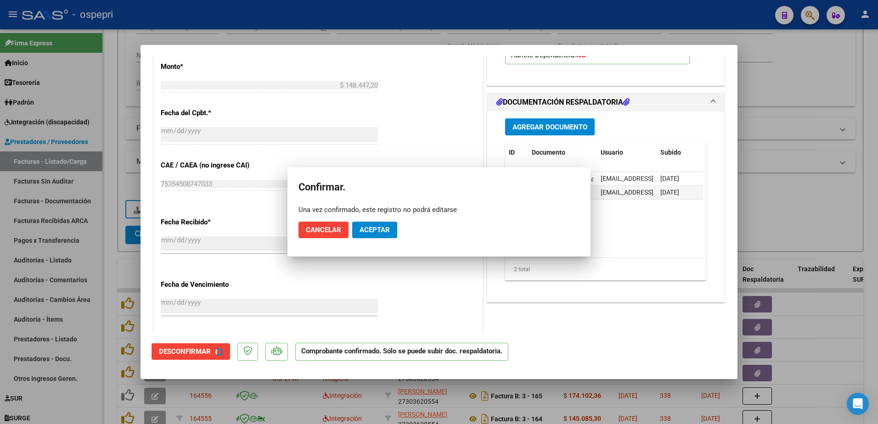
scroll to position [402, 0]
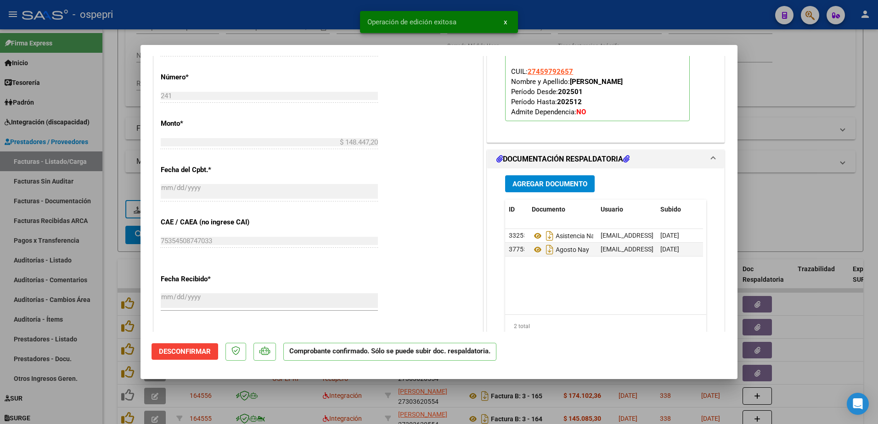
type input "$ 0,00"
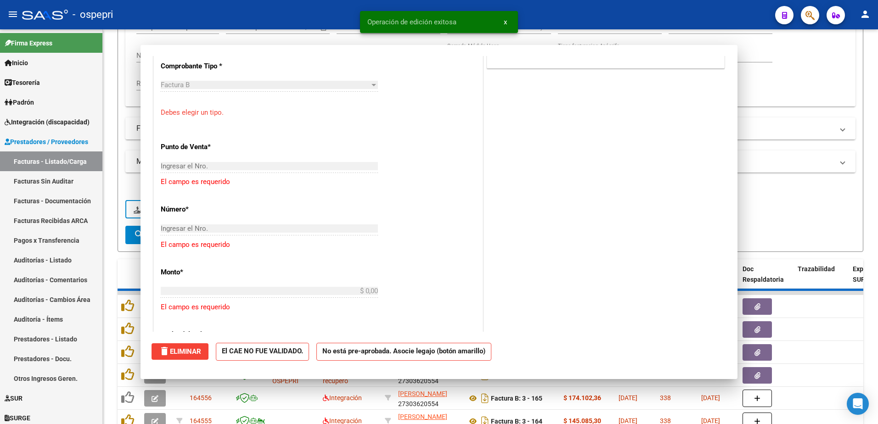
scroll to position [573, 0]
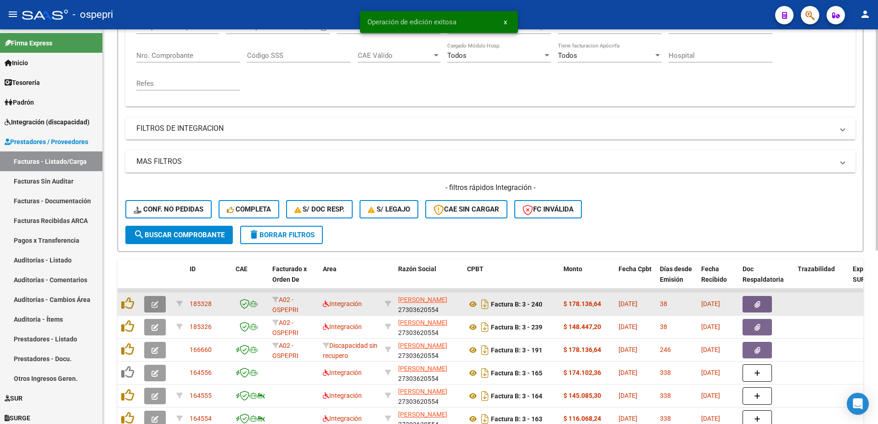
click at [157, 306] on icon "button" at bounding box center [155, 304] width 7 height 7
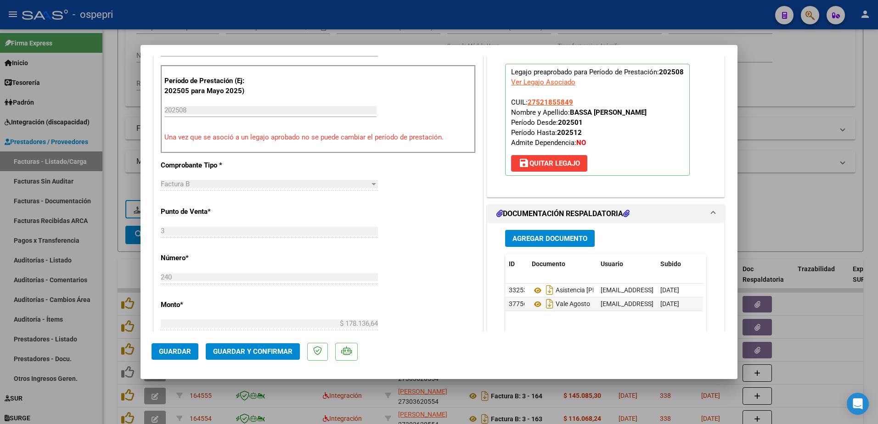
scroll to position [321, 0]
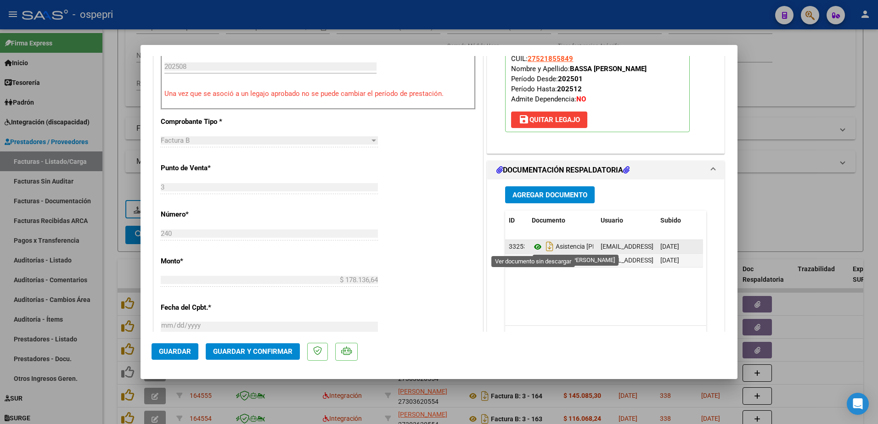
click at [533, 246] on icon at bounding box center [538, 247] width 12 height 11
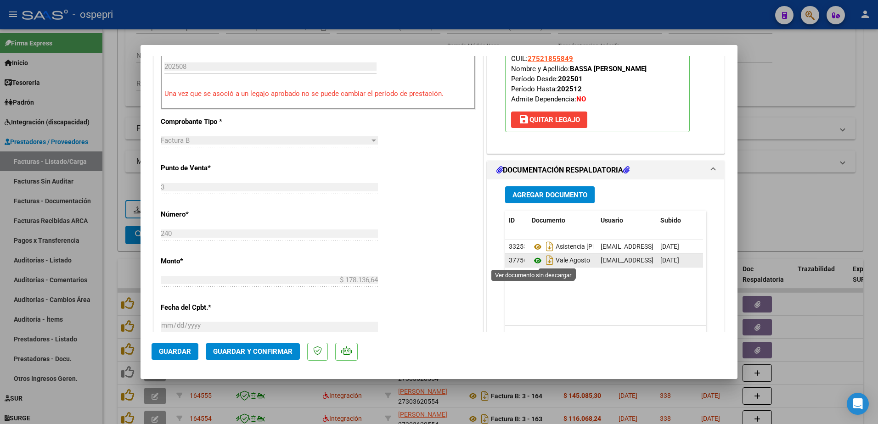
click at [534, 263] on icon at bounding box center [538, 260] width 12 height 11
click at [269, 350] on span "Guardar y Confirmar" at bounding box center [252, 352] width 79 height 8
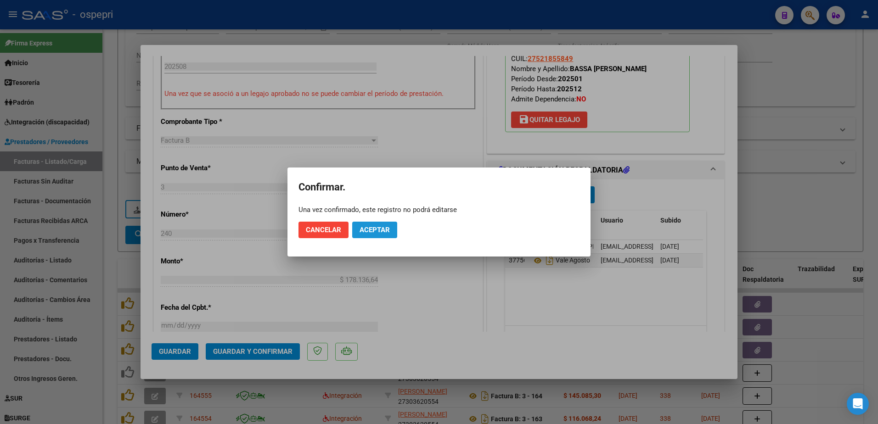
click at [378, 228] on span "Aceptar" at bounding box center [375, 230] width 30 height 8
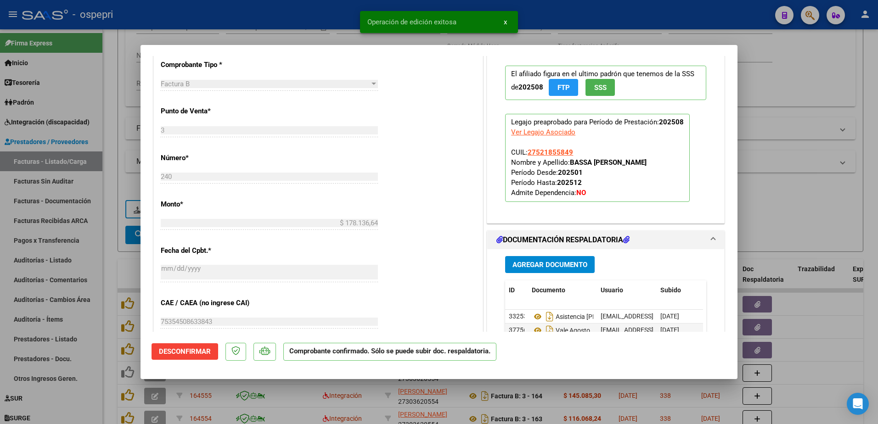
type input "$ 0,00"
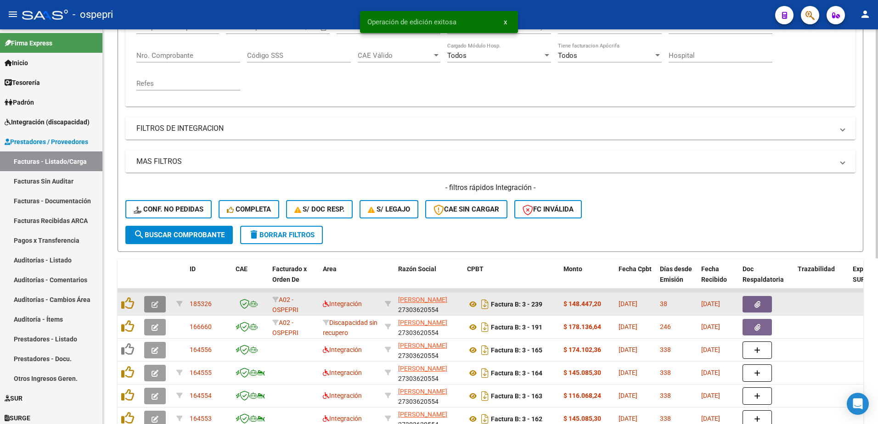
click at [157, 305] on icon "button" at bounding box center [155, 304] width 7 height 7
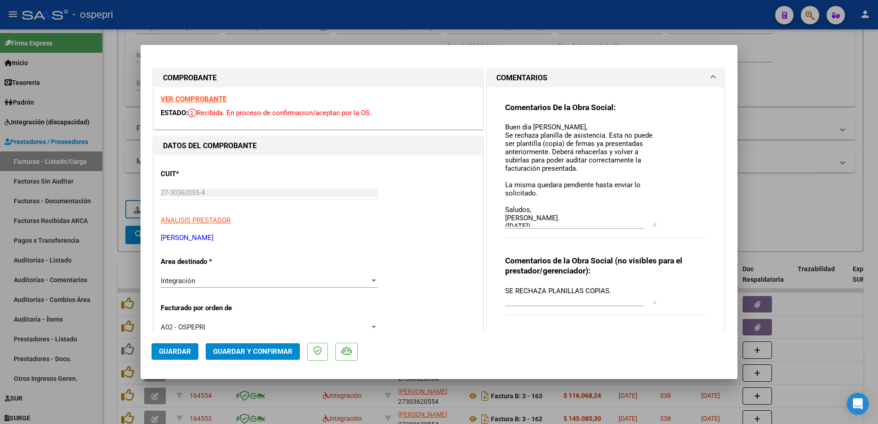
drag, startPoint x: 649, startPoint y: 139, endPoint x: 651, endPoint y: 225, distance: 86.4
click at [651, 225] on textarea "Buen día [PERSON_NAME], Se rechaza planilla de asistencia. Esta no puede ser pl…" at bounding box center [581, 174] width 152 height 105
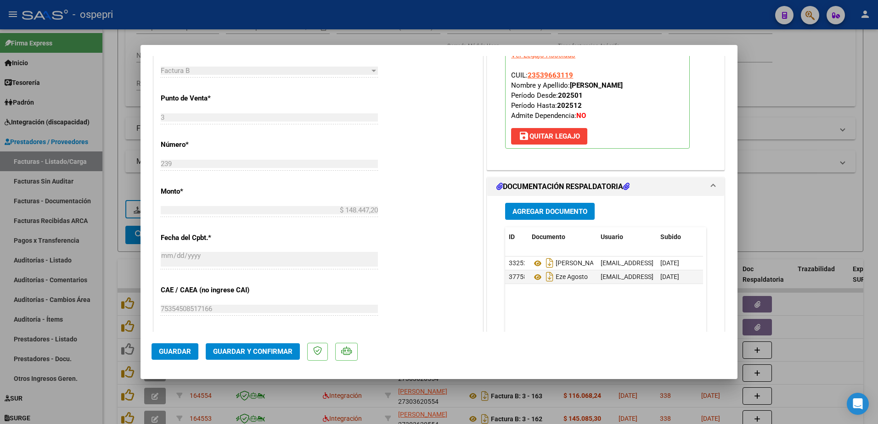
scroll to position [459, 0]
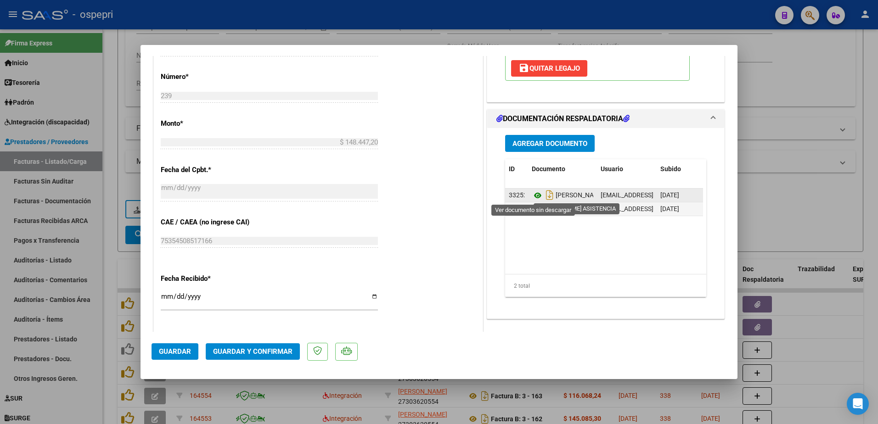
click at [534, 197] on icon at bounding box center [538, 195] width 12 height 11
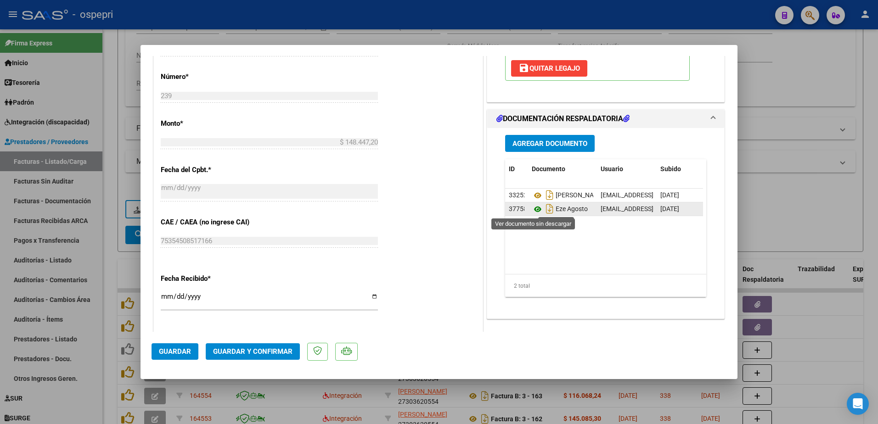
click at [533, 207] on icon at bounding box center [538, 209] width 12 height 11
click at [231, 347] on button "Guardar y Confirmar" at bounding box center [253, 352] width 94 height 17
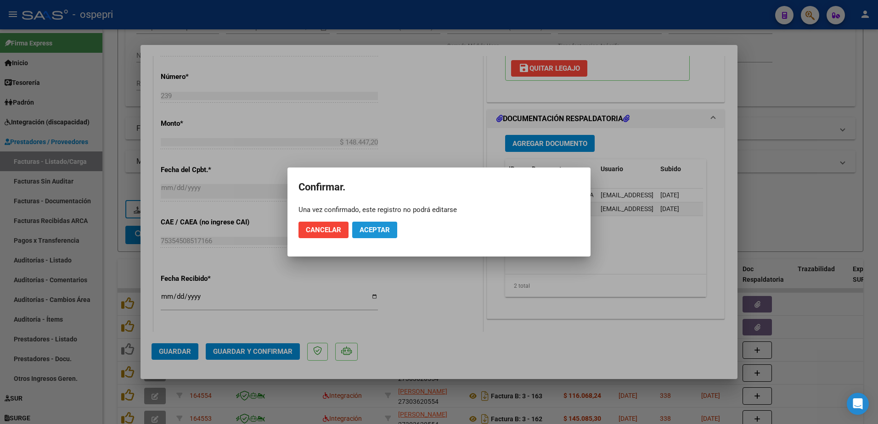
click at [388, 229] on span "Aceptar" at bounding box center [375, 230] width 30 height 8
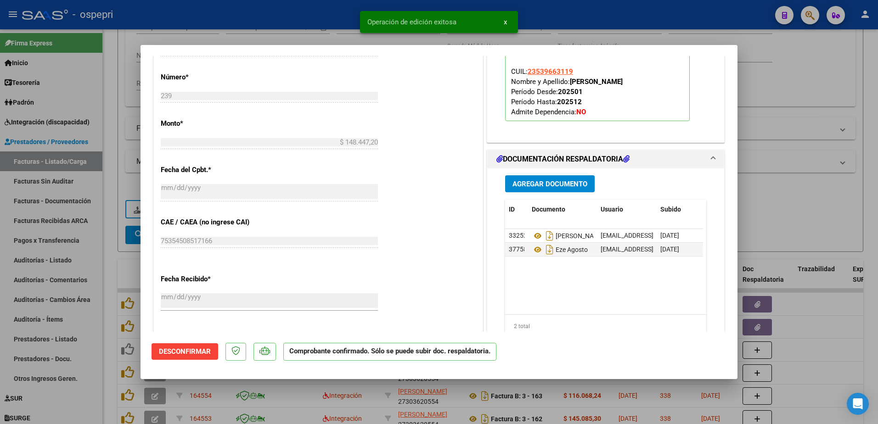
type input "$ 0,00"
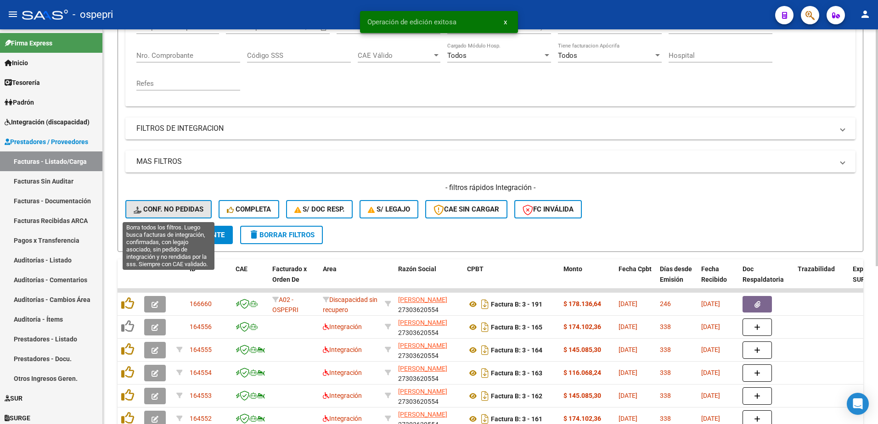
click at [172, 214] on button "Conf. no pedidas" at bounding box center [168, 209] width 86 height 18
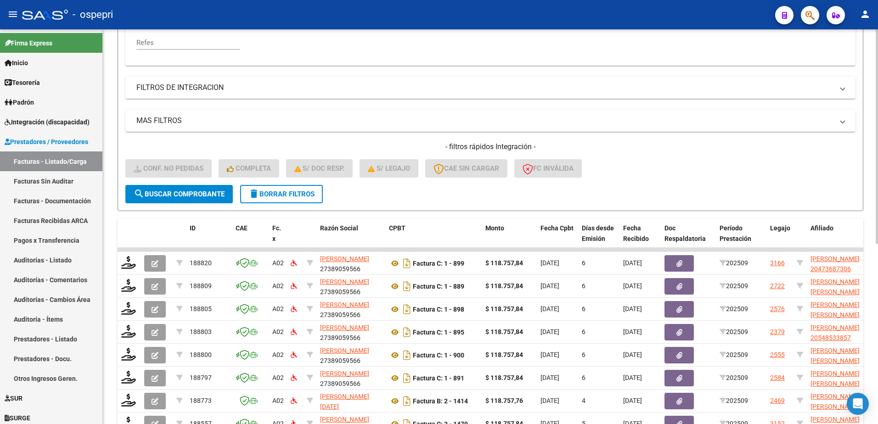
scroll to position [332, 0]
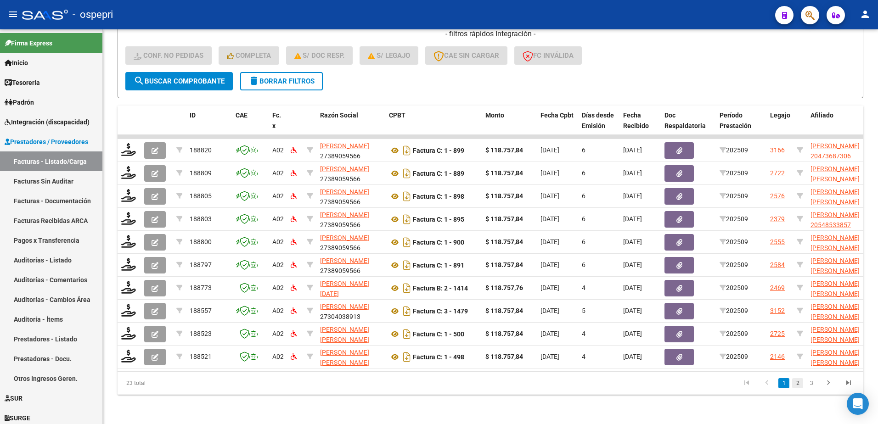
click at [796, 386] on link "2" at bounding box center [797, 383] width 11 height 10
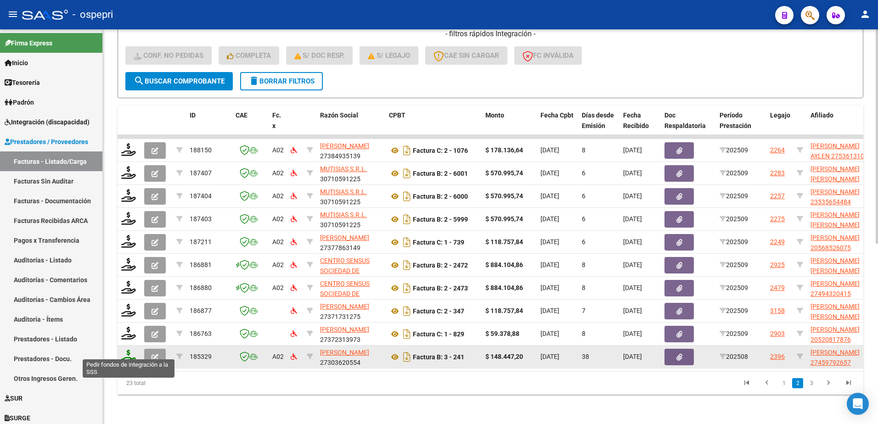
click at [128, 350] on icon at bounding box center [128, 356] width 15 height 13
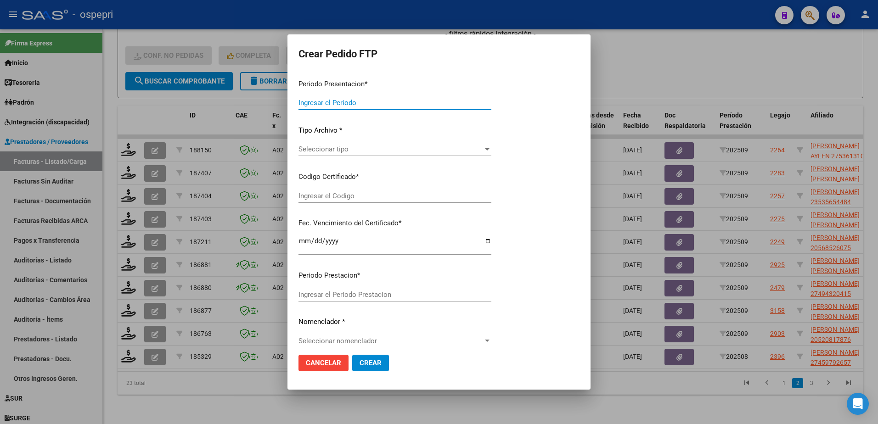
type input "202509"
type input "202508"
type input "$ 148.447,20"
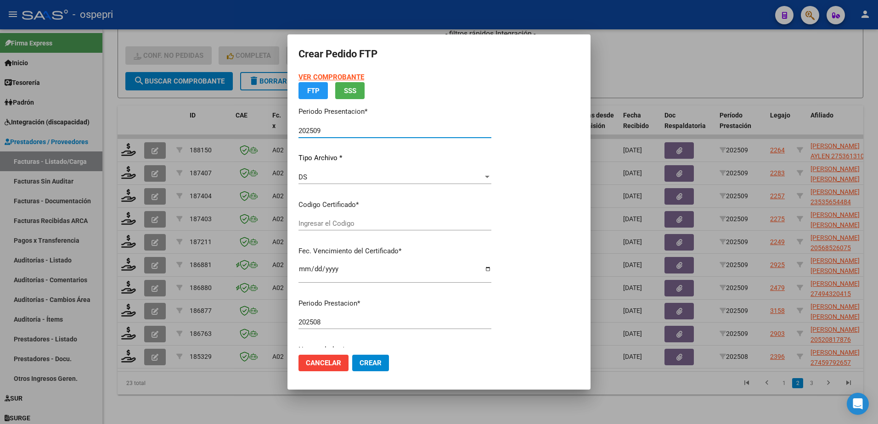
type input "27459792657"
type input "[DATE]"
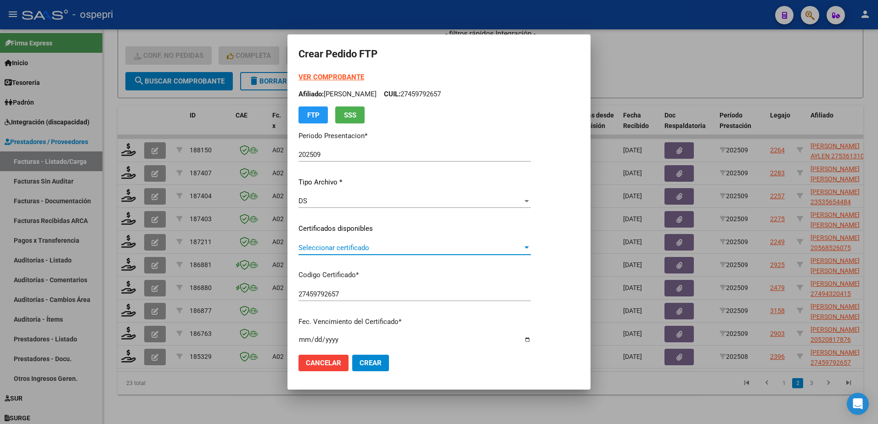
click at [344, 248] on span "Seleccionar certificado" at bounding box center [411, 248] width 224 height 8
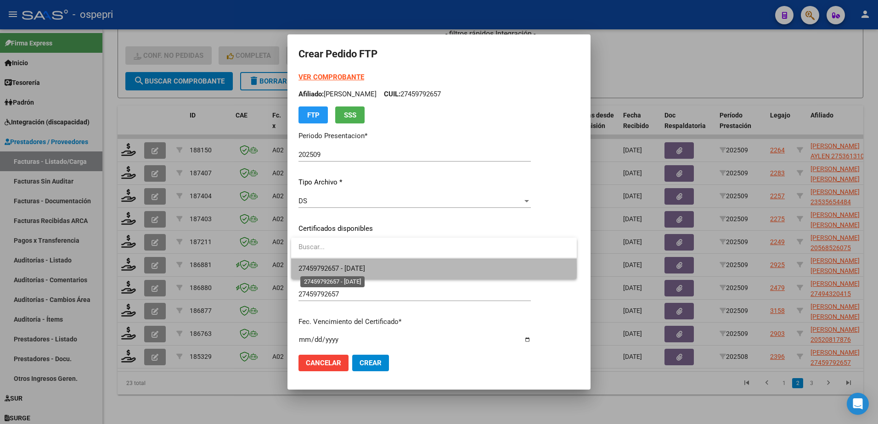
click at [349, 269] on span "27459792657 - [DATE]" at bounding box center [332, 269] width 67 height 8
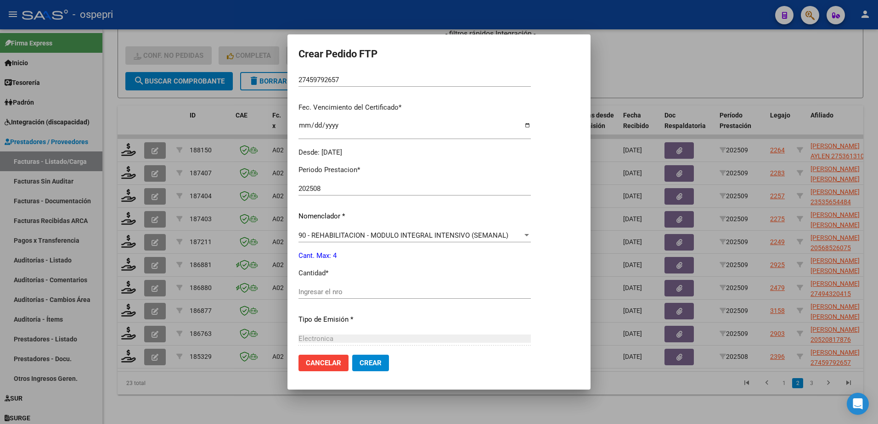
scroll to position [230, 0]
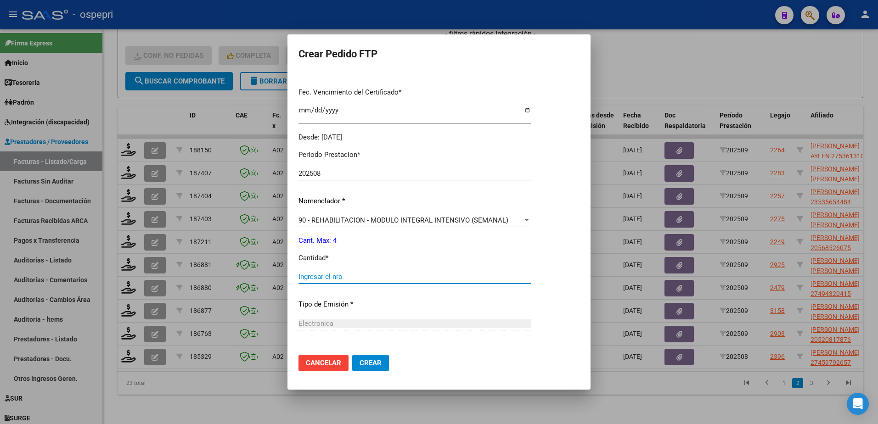
click at [349, 278] on input "Ingresar el nro" at bounding box center [415, 277] width 232 height 8
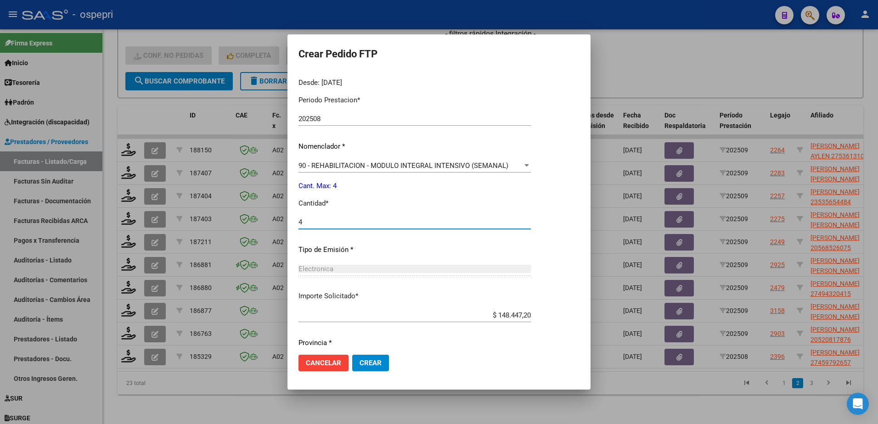
scroll to position [314, 0]
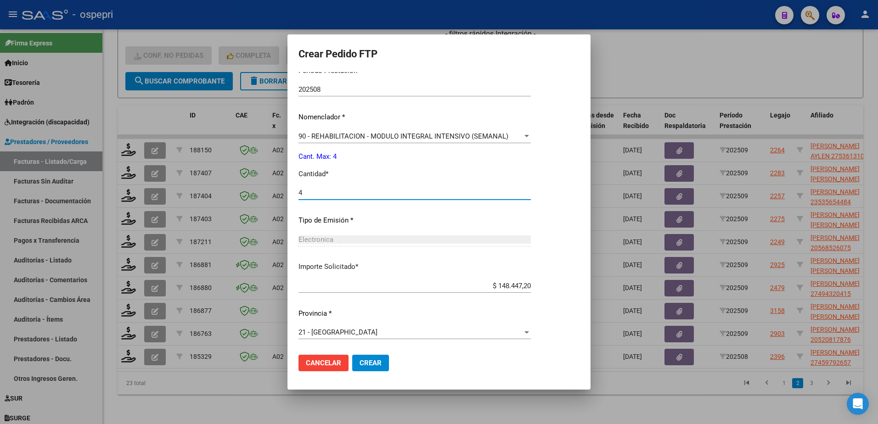
type input "4"
click at [367, 355] on button "Crear" at bounding box center [370, 363] width 37 height 17
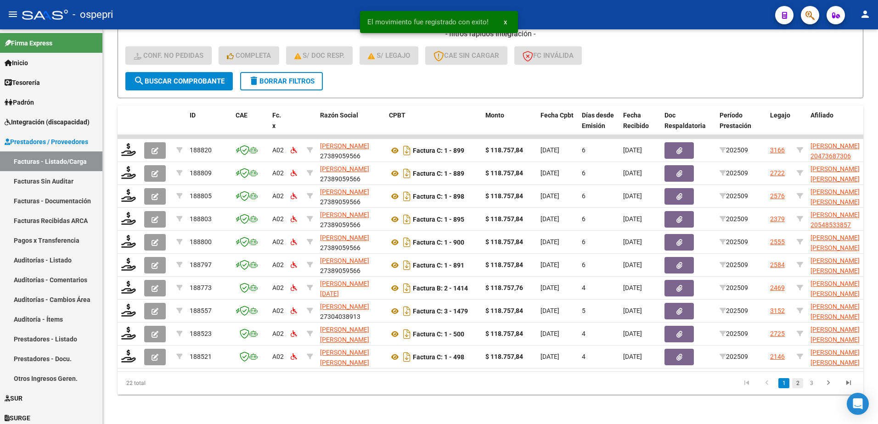
click at [797, 382] on link "2" at bounding box center [797, 383] width 11 height 10
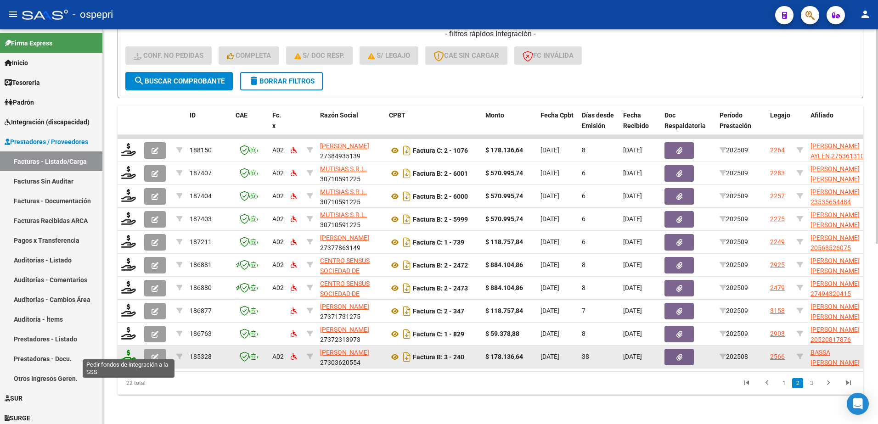
click at [131, 351] on icon at bounding box center [128, 356] width 15 height 13
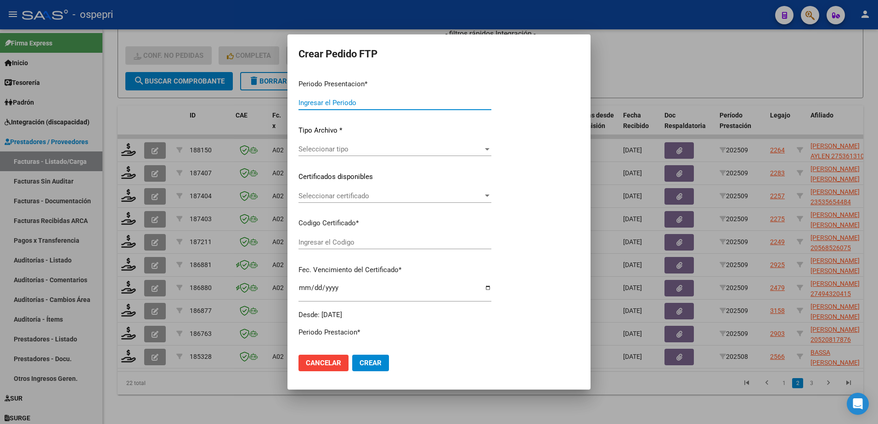
type input "202509"
type input "202508"
type input "$ 178.136,64"
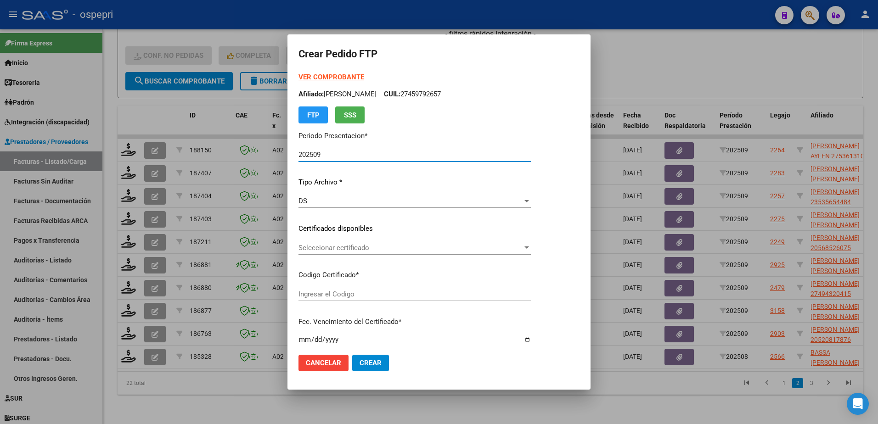
type input "2752185584-9"
type input "[DATE]"
click at [312, 254] on div "Seleccionar certificado Seleccionar certificado" at bounding box center [427, 248] width 256 height 14
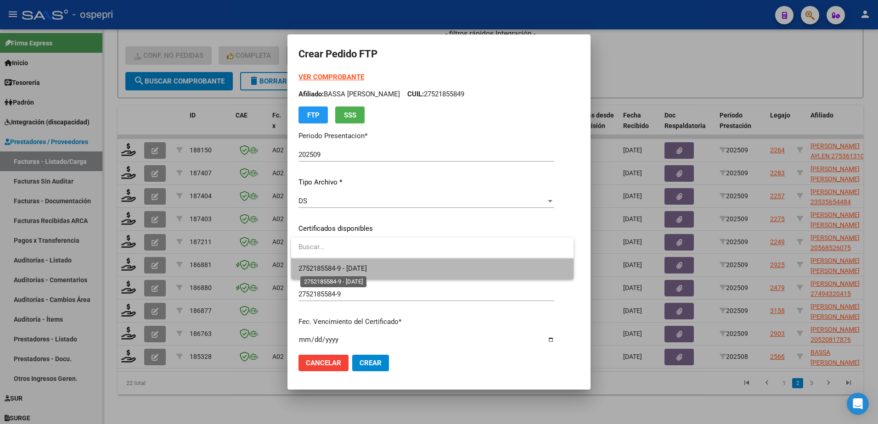
click at [324, 265] on span "2752185584-9 - [DATE]" at bounding box center [333, 269] width 68 height 8
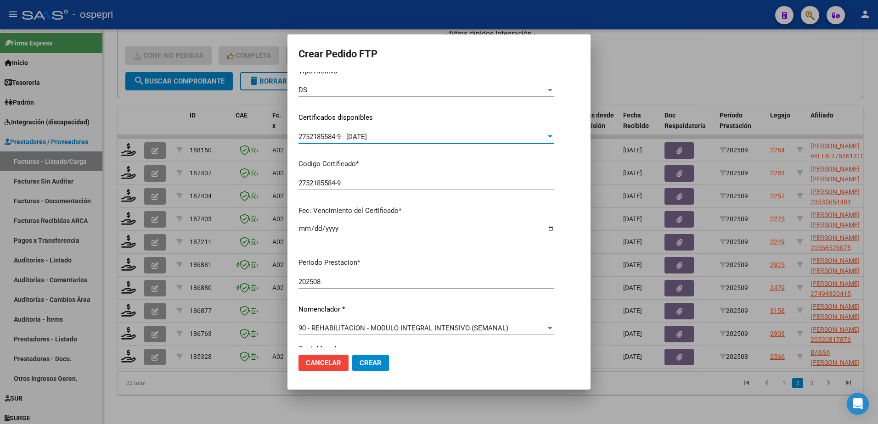
scroll to position [184, 0]
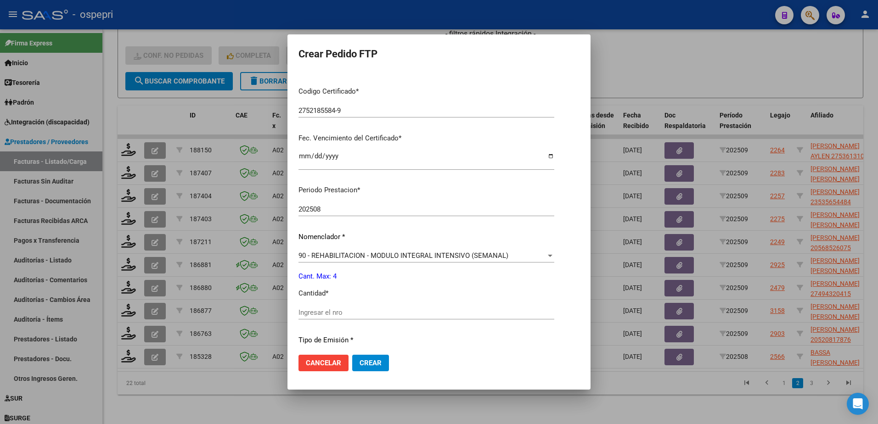
click at [352, 314] on input "Ingresar el nro" at bounding box center [427, 313] width 256 height 8
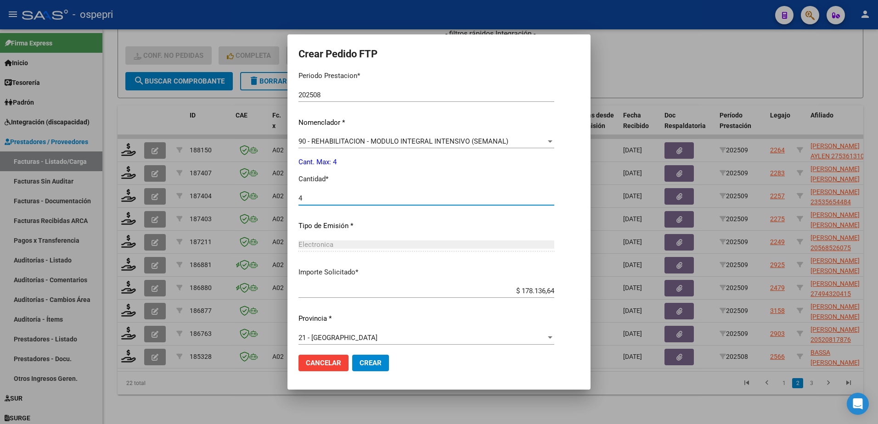
scroll to position [304, 0]
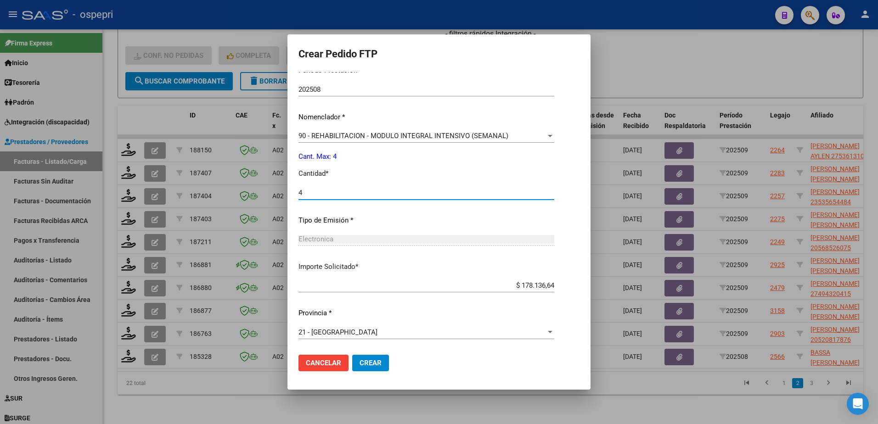
type input "4"
click at [371, 360] on span "Crear" at bounding box center [371, 363] width 22 height 8
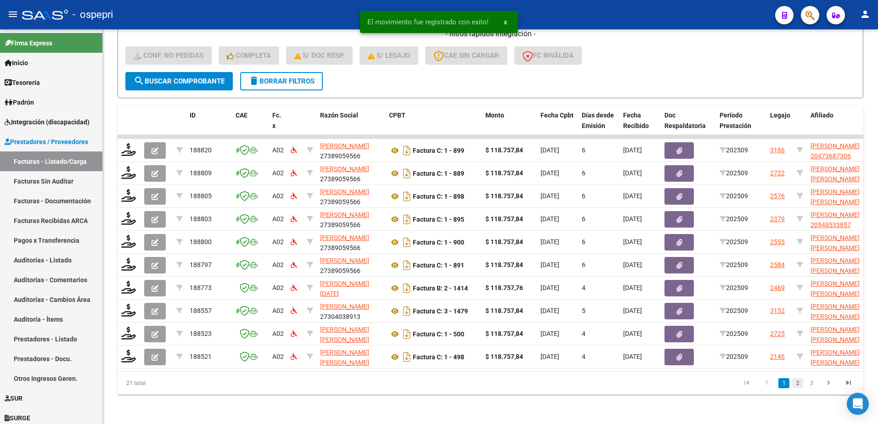
click at [800, 384] on link "2" at bounding box center [797, 383] width 11 height 10
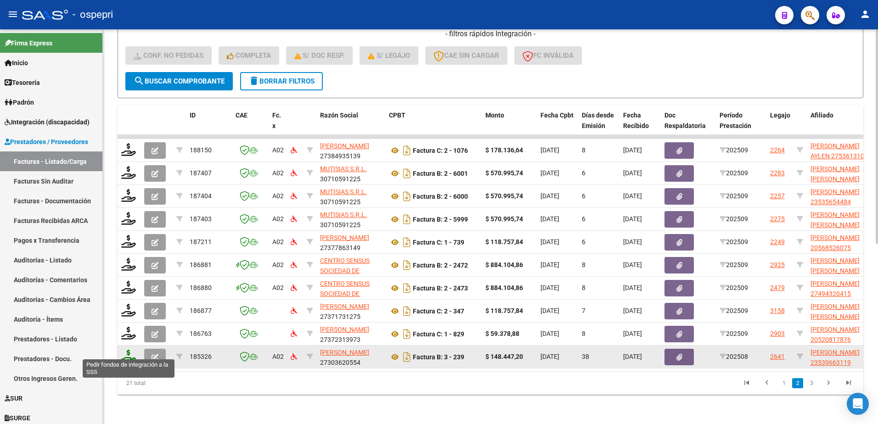
click at [127, 350] on icon at bounding box center [128, 356] width 15 height 13
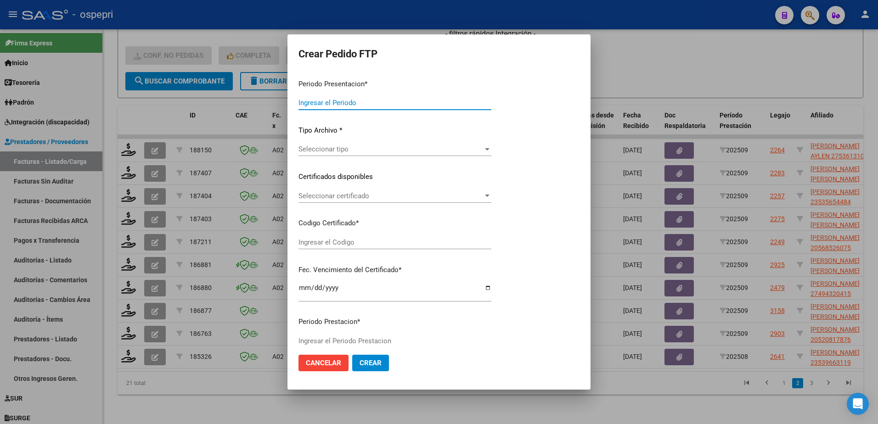
type input "202509"
type input "202508"
type input "$ 148.447,20"
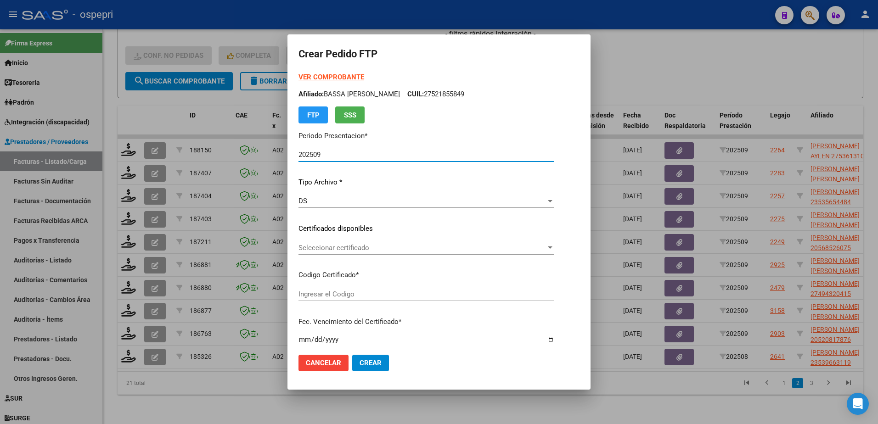
type input "2353966311-9"
type input "[DATE]"
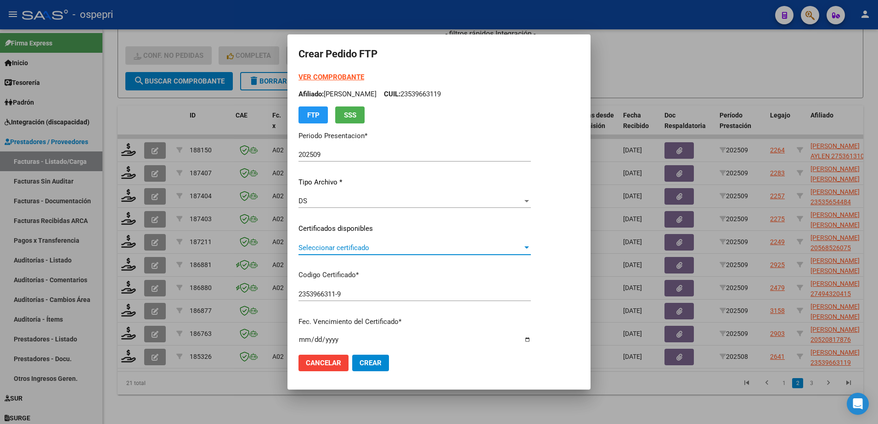
click at [338, 249] on span "Seleccionar certificado" at bounding box center [411, 248] width 224 height 8
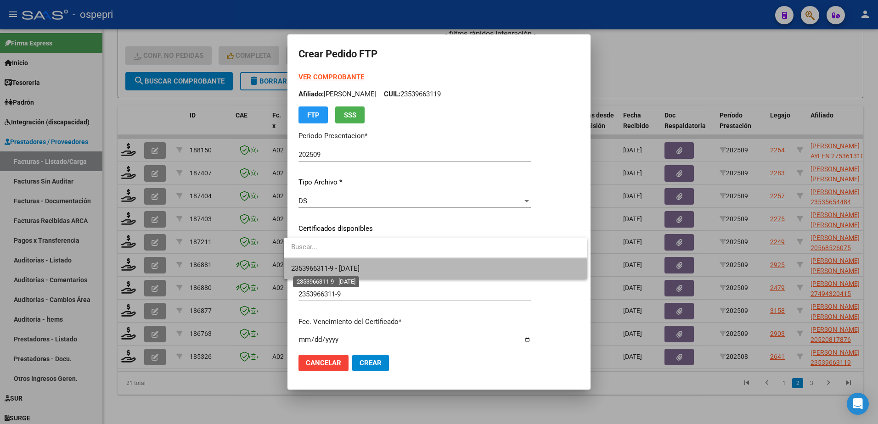
click at [350, 268] on span "2353966311-9 - [DATE]" at bounding box center [325, 269] width 68 height 8
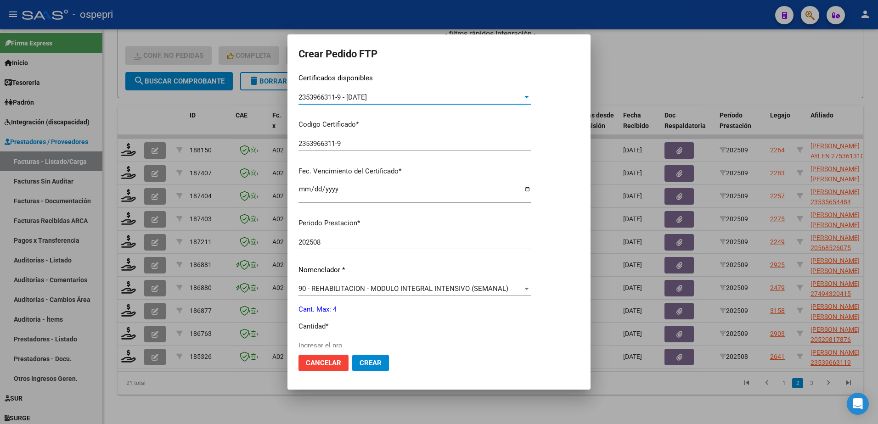
scroll to position [184, 0]
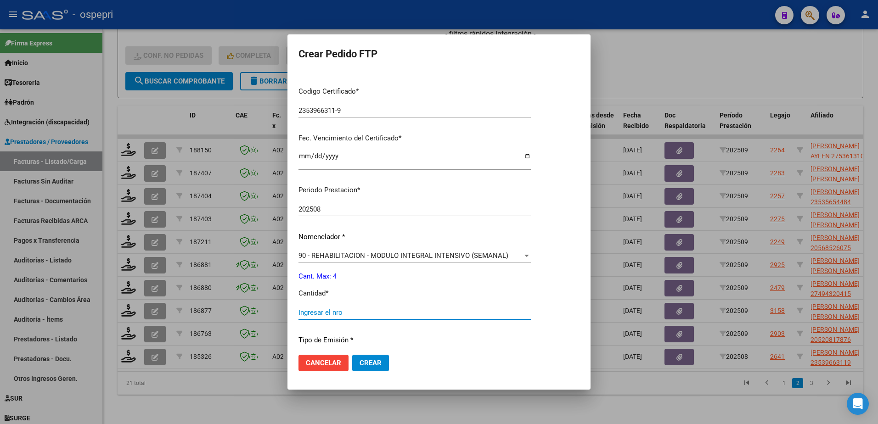
click at [348, 315] on input "Ingresar el nro" at bounding box center [415, 313] width 232 height 8
type input "4"
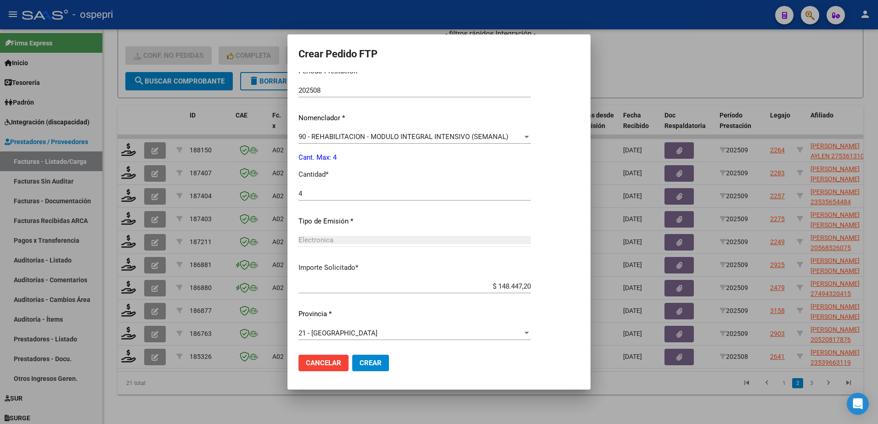
scroll to position [304, 0]
click at [374, 361] on span "Crear" at bounding box center [371, 363] width 22 height 8
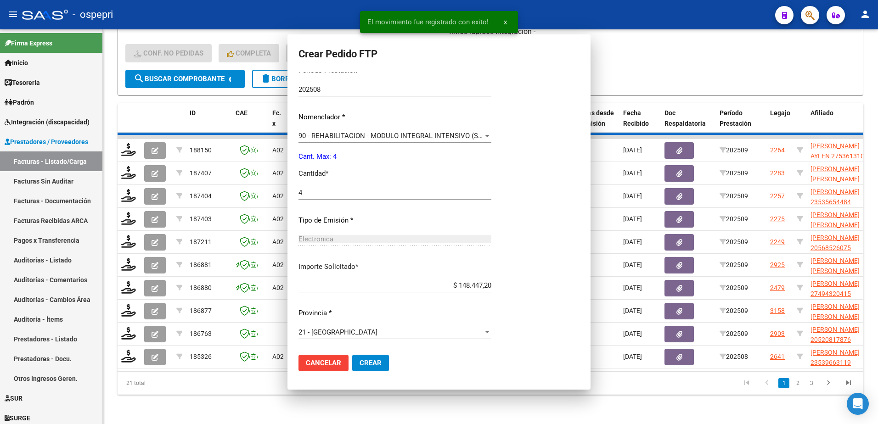
scroll to position [252, 0]
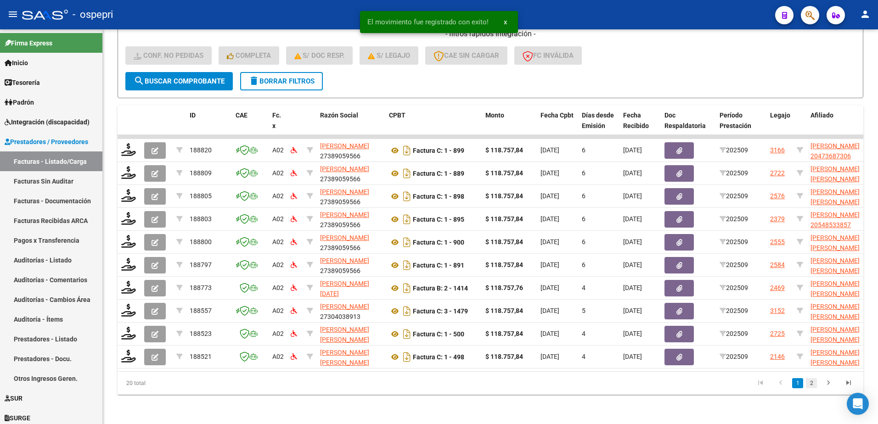
click at [812, 386] on link "2" at bounding box center [811, 383] width 11 height 10
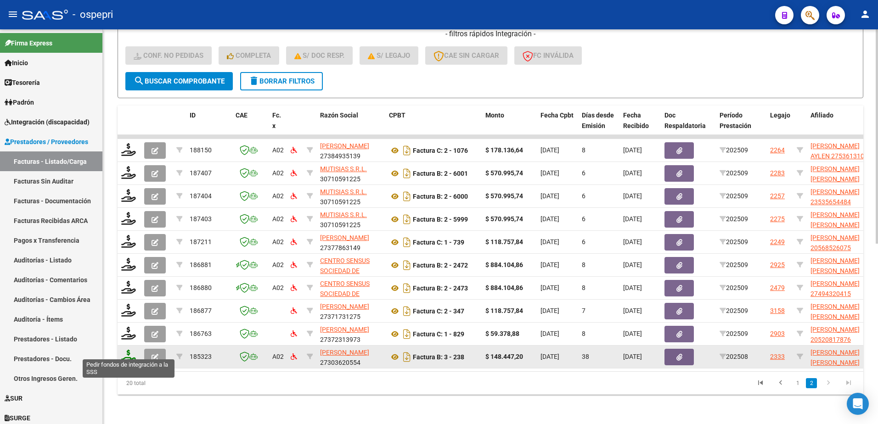
click at [125, 350] on icon at bounding box center [128, 356] width 15 height 13
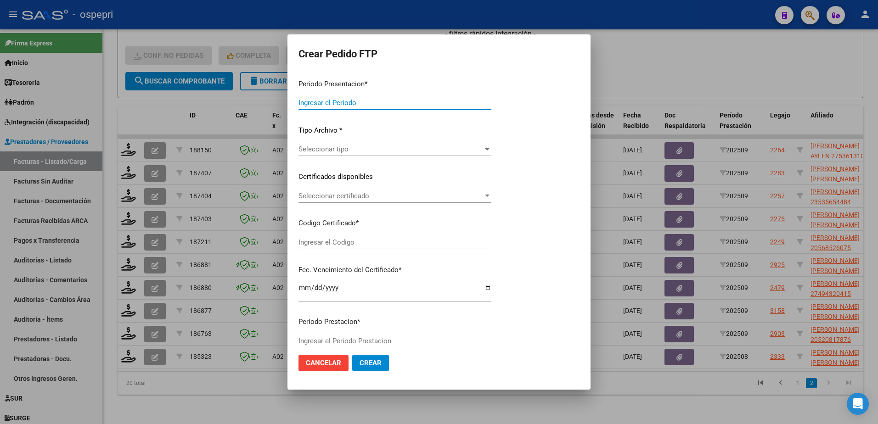
type input "202509"
type input "202508"
type input "$ 148.447,20"
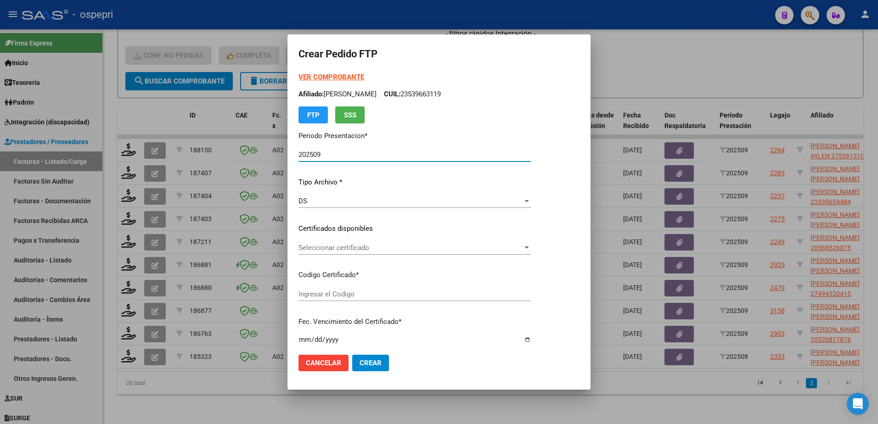
type input "ARG02000471817852018040920280409NQN249"
type input "[DATE]"
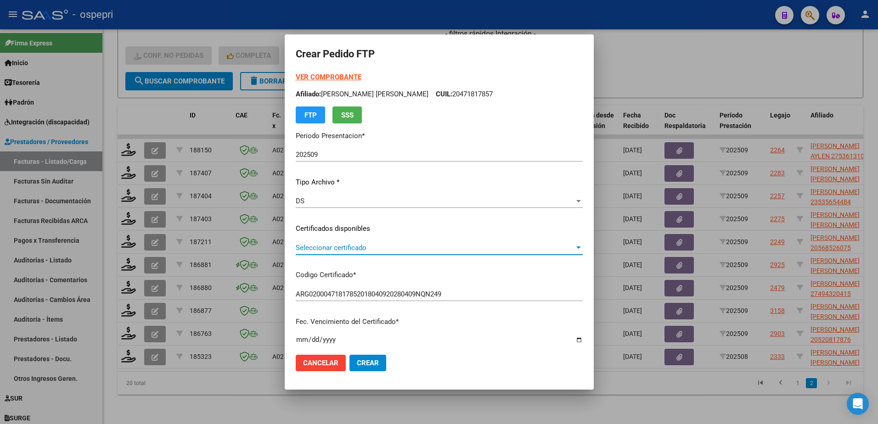
click at [342, 249] on span "Seleccionar certificado" at bounding box center [435, 248] width 279 height 8
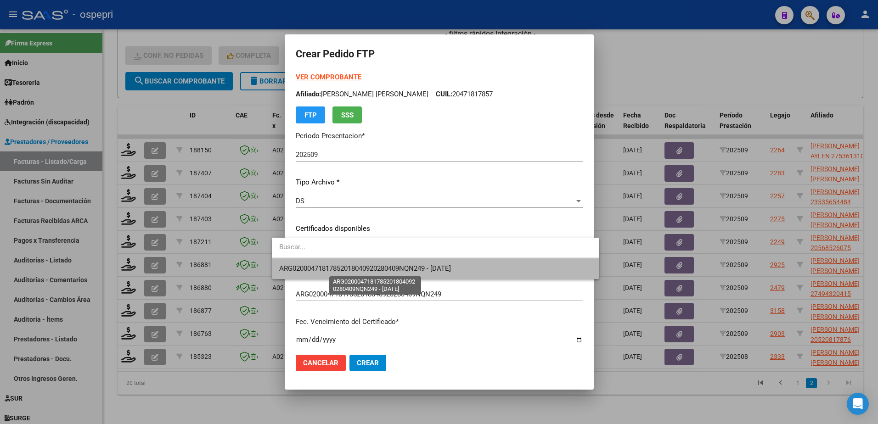
click at [362, 266] on span "ARG02000471817852018040920280409NQN249 - [DATE]" at bounding box center [365, 269] width 172 height 8
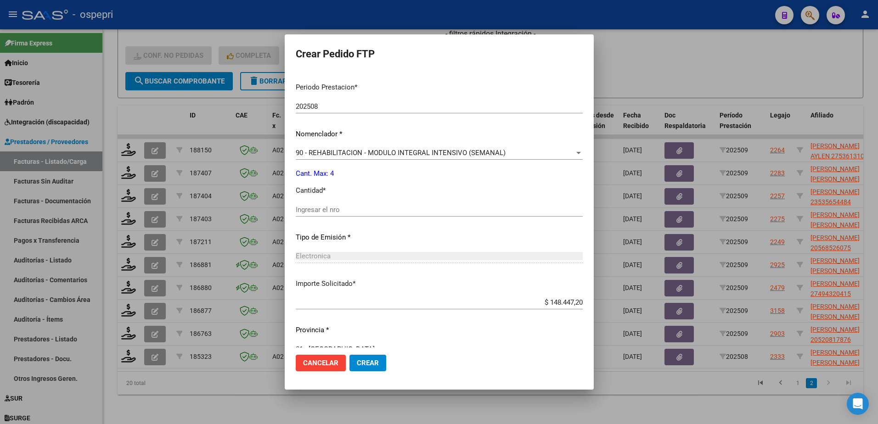
scroll to position [304, 0]
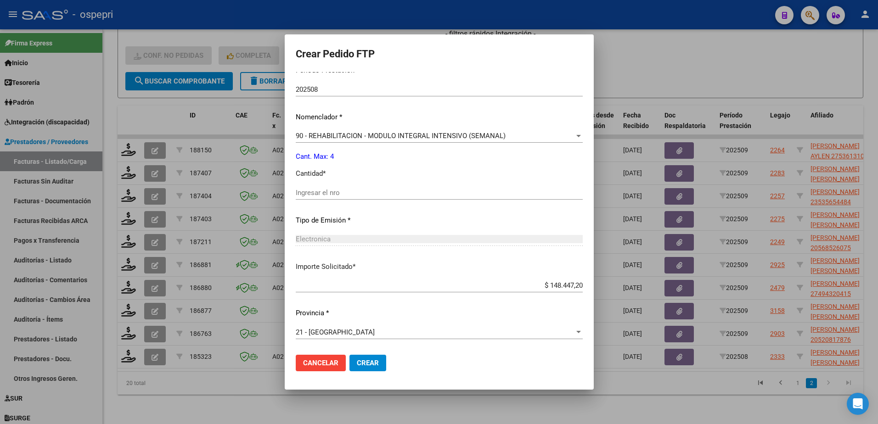
click at [325, 192] on input "Ingresar el nro" at bounding box center [439, 193] width 287 height 8
type input "4"
click at [357, 366] on span "Crear" at bounding box center [368, 363] width 22 height 8
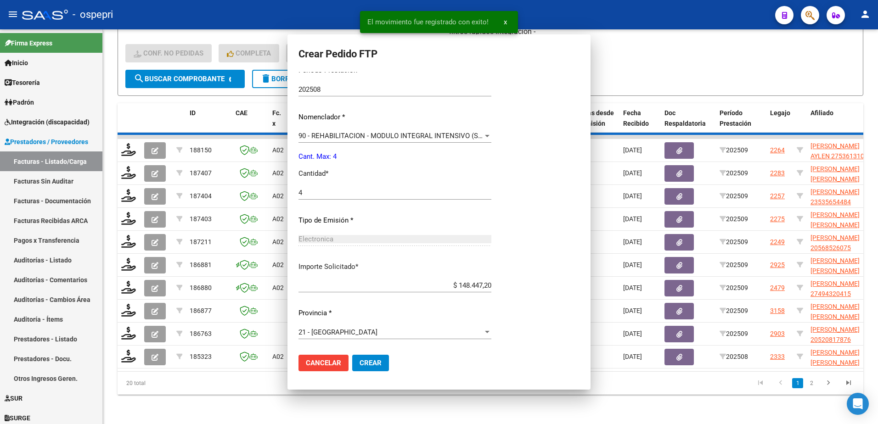
scroll to position [0, 0]
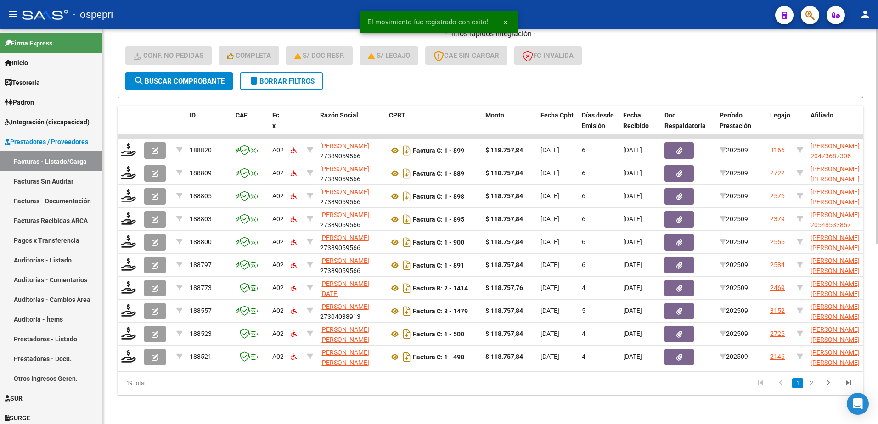
click at [701, 61] on div "- filtros rápidos Integración - Conf. no pedidas Completa S/ Doc Resp. S/ legaj…" at bounding box center [490, 50] width 730 height 43
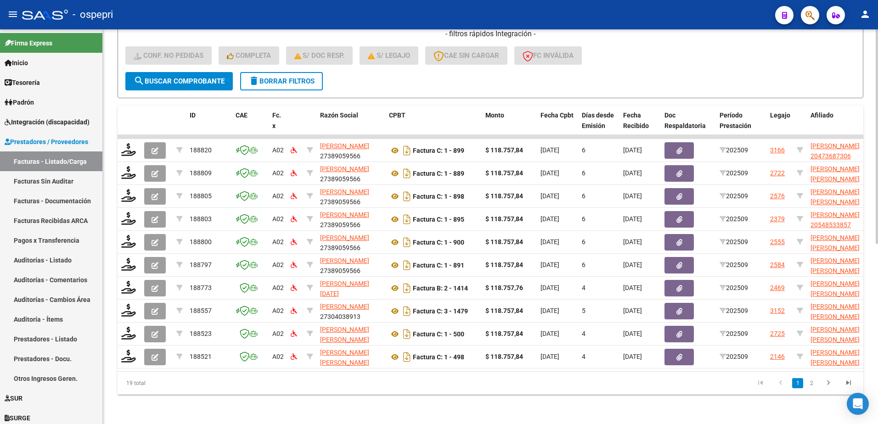
click at [705, 61] on div "- filtros rápidos Integración - Conf. no pedidas Completa S/ Doc Resp. S/ legaj…" at bounding box center [490, 50] width 730 height 43
click at [631, 47] on div "- filtros rápidos Integración - Conf. no pedidas Completa S/ Doc Resp. S/ legaj…" at bounding box center [490, 50] width 730 height 43
click at [596, 7] on div "- ospepri" at bounding box center [395, 15] width 746 height 20
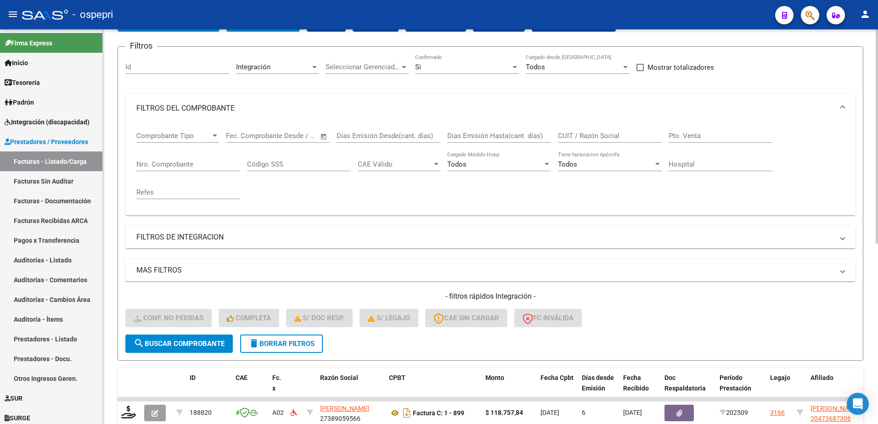
scroll to position [56, 0]
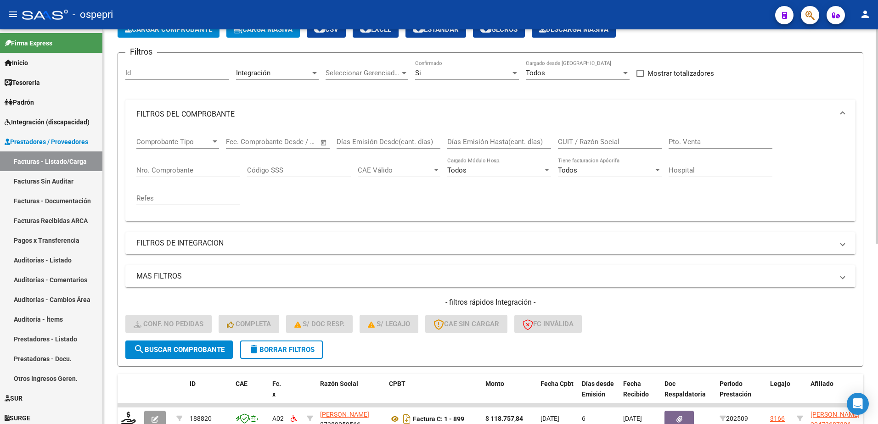
click at [591, 141] on input "CUIT / Razón Social" at bounding box center [610, 142] width 104 height 8
paste input "27340884189"
type input "27340884189"
click at [189, 353] on span "search Buscar Comprobante" at bounding box center [179, 350] width 91 height 8
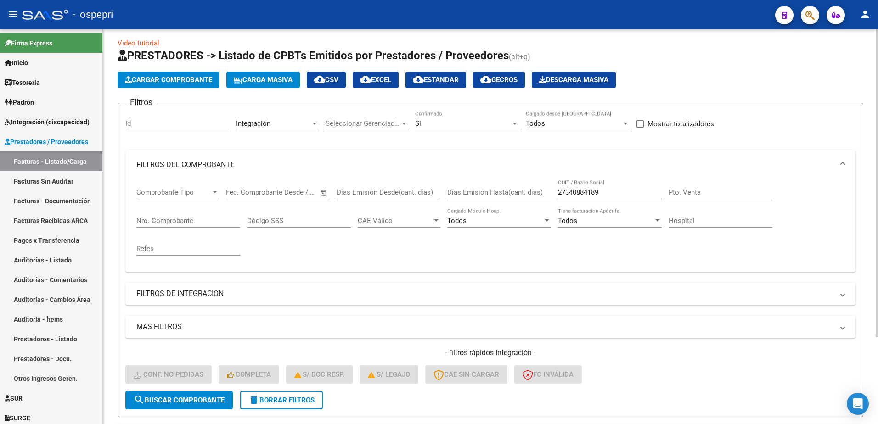
scroll to position [0, 0]
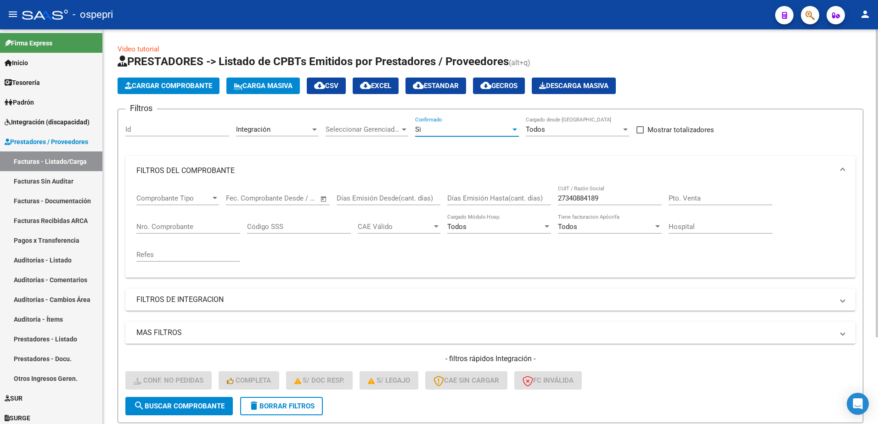
click at [514, 129] on div at bounding box center [515, 130] width 5 height 2
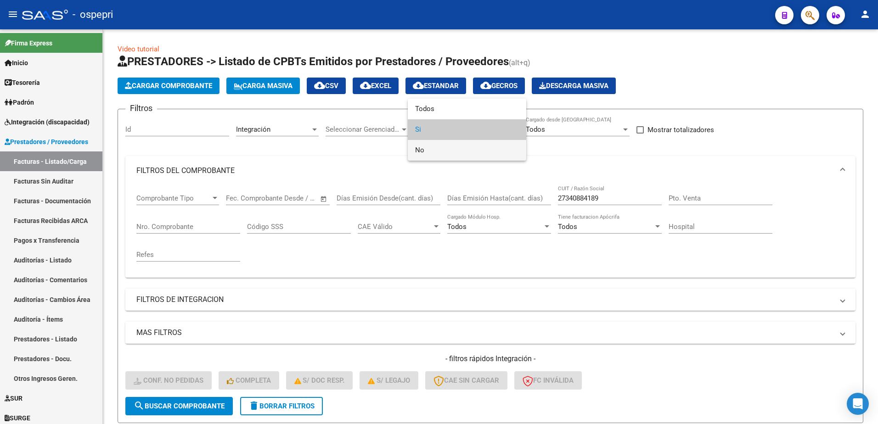
click at [438, 152] on span "No" at bounding box center [467, 150] width 104 height 21
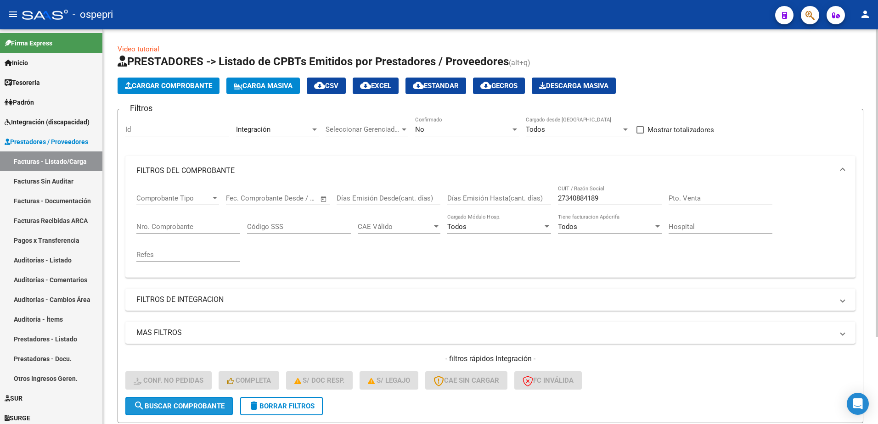
click at [182, 408] on span "search Buscar Comprobante" at bounding box center [179, 406] width 91 height 8
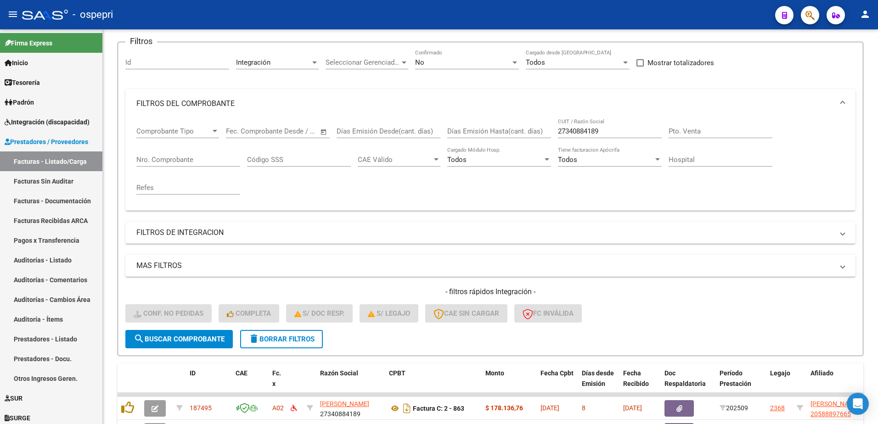
scroll to position [171, 0]
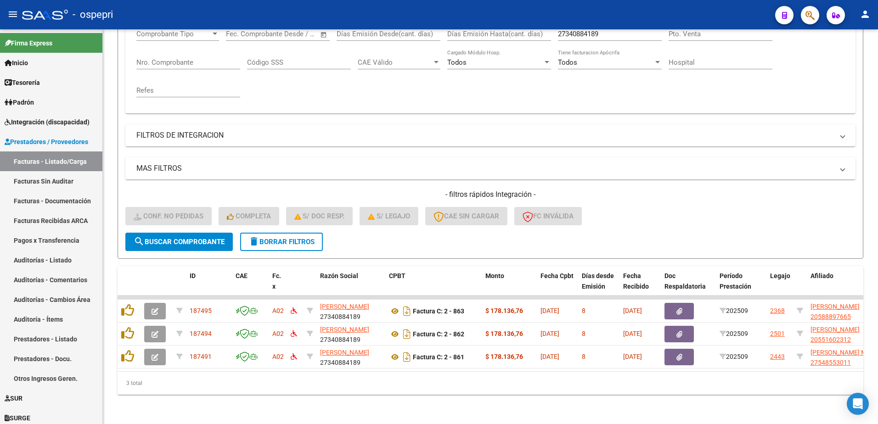
click at [579, 10] on div "- ospepri" at bounding box center [395, 15] width 746 height 20
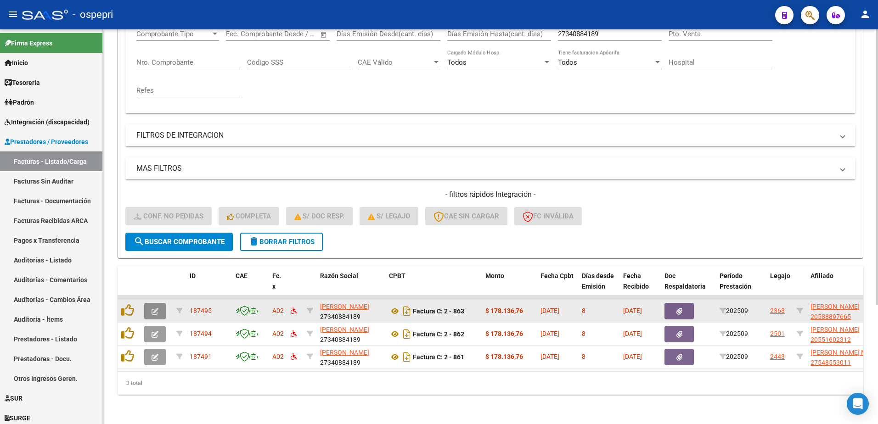
click at [152, 303] on button "button" at bounding box center [155, 311] width 22 height 17
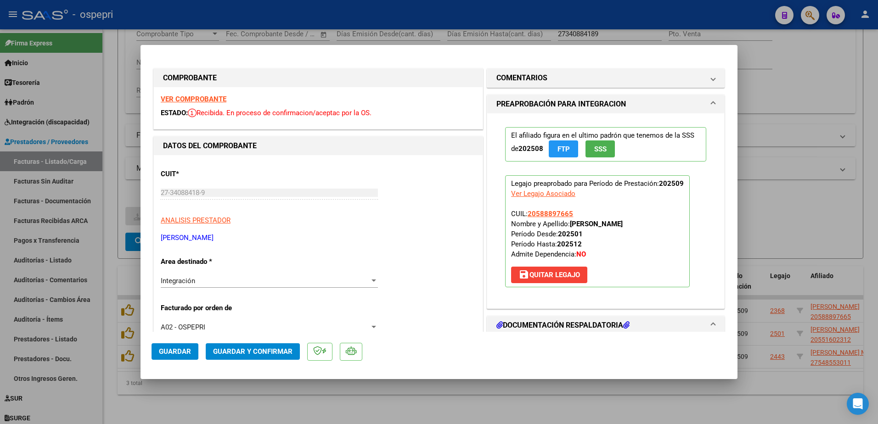
click at [196, 98] on strong "VER COMPROBANTE" at bounding box center [194, 99] width 66 height 8
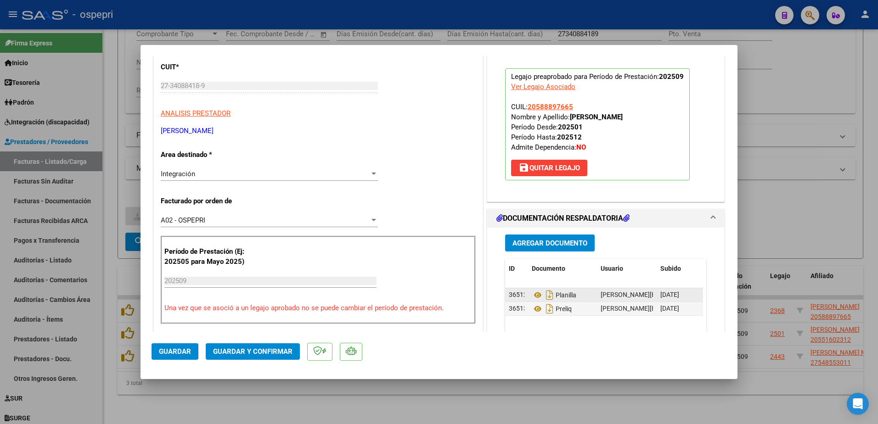
scroll to position [138, 0]
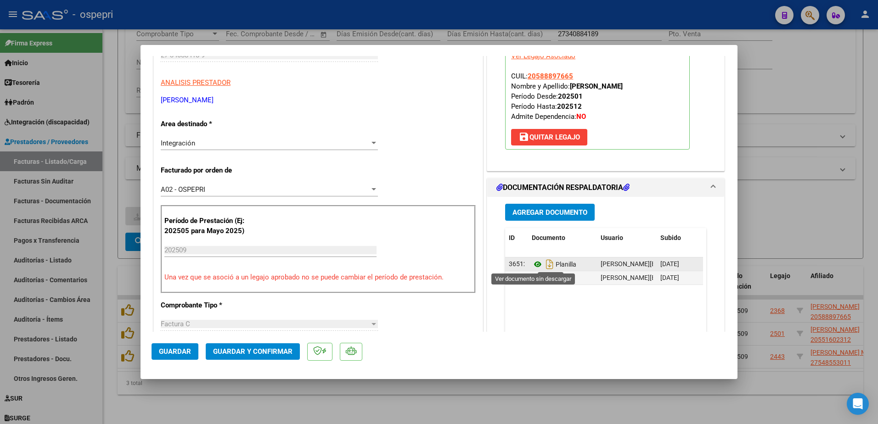
click at [533, 266] on icon at bounding box center [538, 264] width 12 height 11
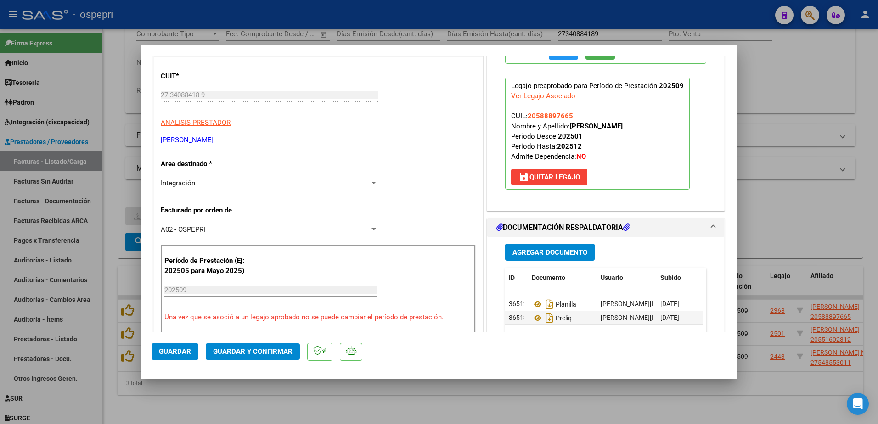
scroll to position [92, 0]
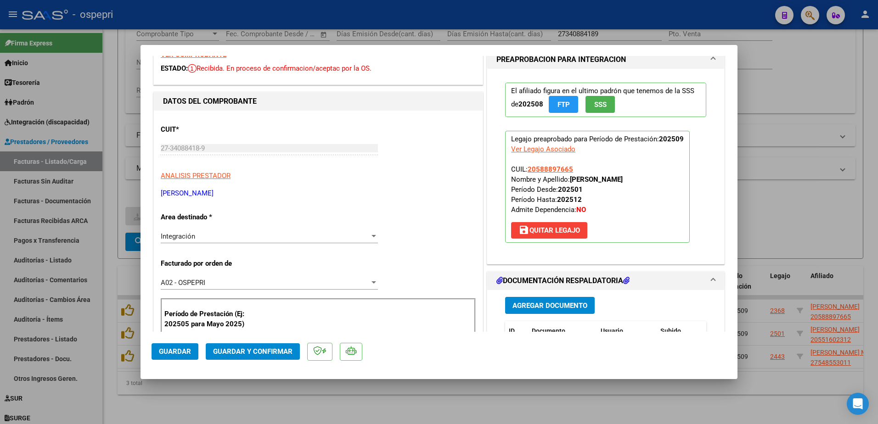
scroll to position [0, 0]
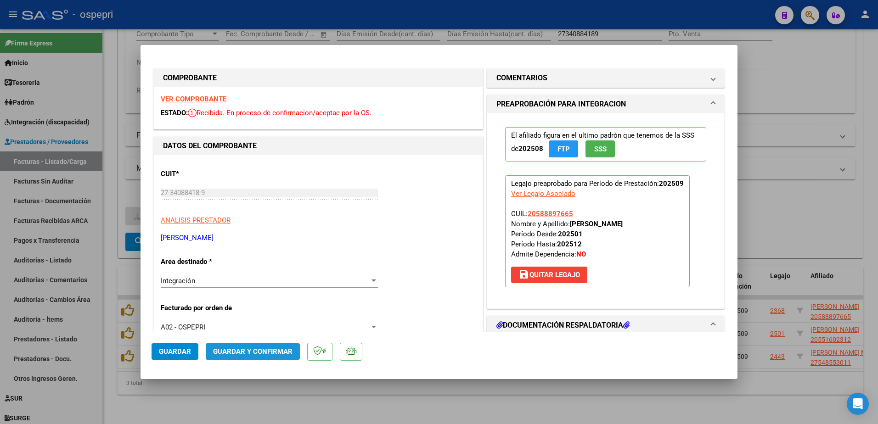
click at [271, 350] on span "Guardar y Confirmar" at bounding box center [252, 352] width 79 height 8
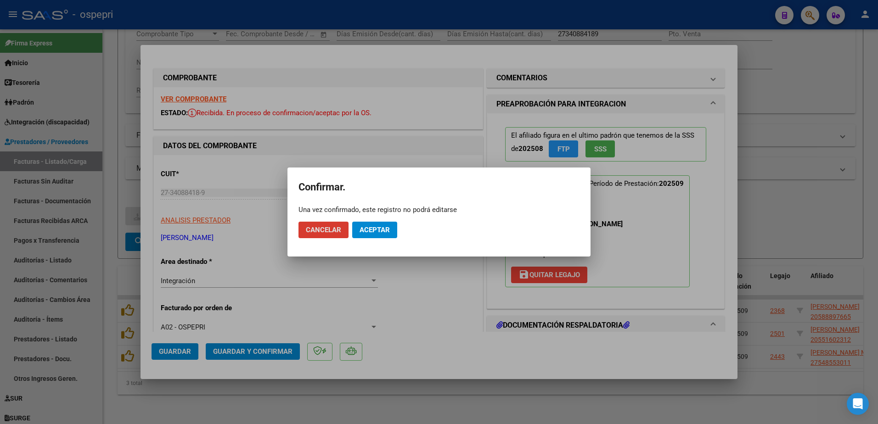
click at [370, 234] on span "Aceptar" at bounding box center [375, 230] width 30 height 8
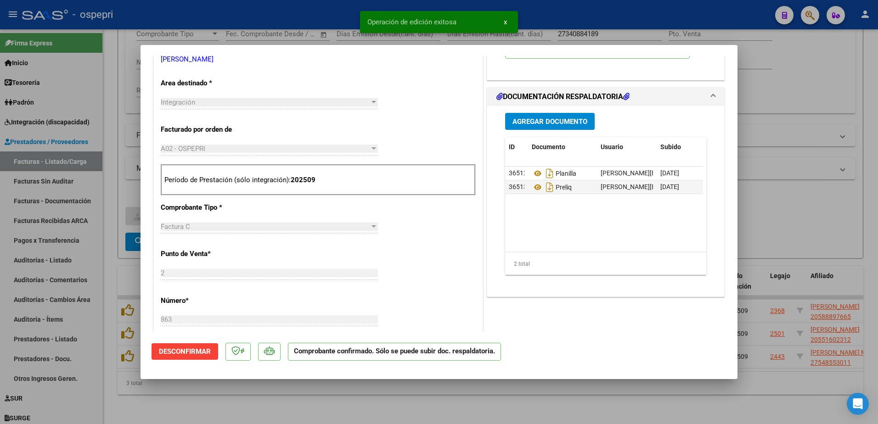
scroll to position [184, 0]
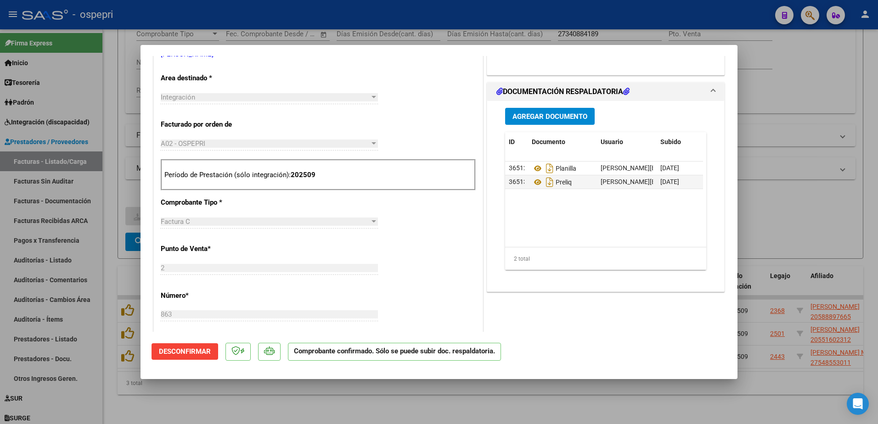
type input "$ 0,00"
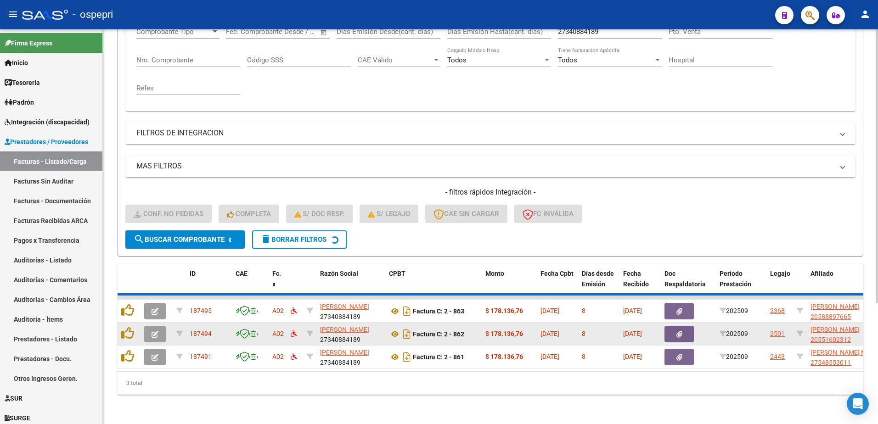
scroll to position [148, 0]
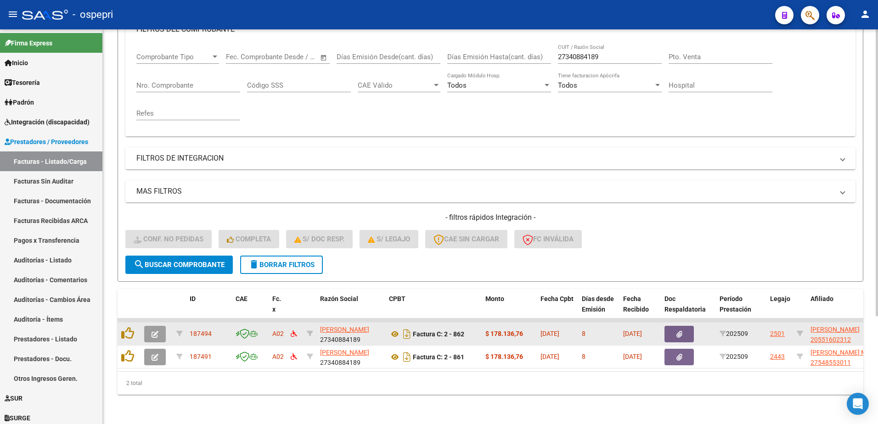
click at [157, 331] on icon "button" at bounding box center [155, 334] width 7 height 7
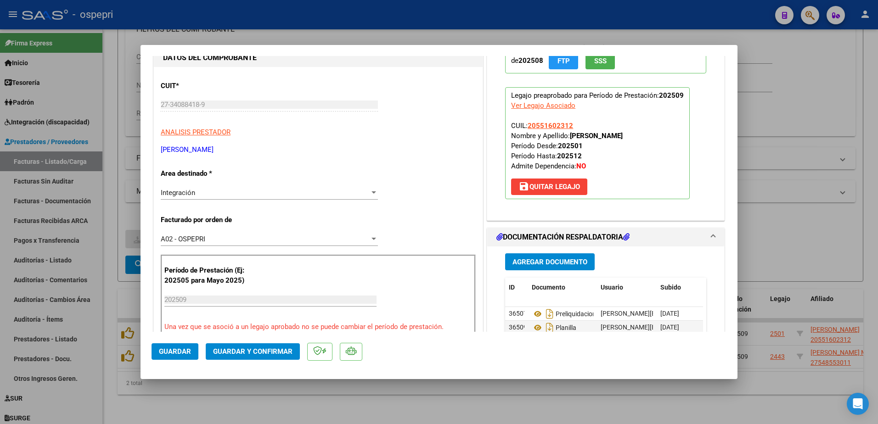
scroll to position [92, 0]
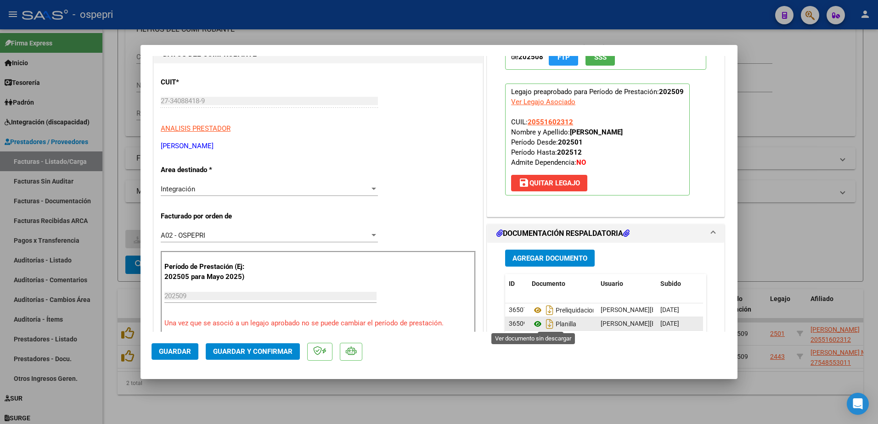
click at [535, 324] on icon at bounding box center [538, 324] width 12 height 11
click at [247, 355] on span "Guardar y Confirmar" at bounding box center [252, 352] width 79 height 8
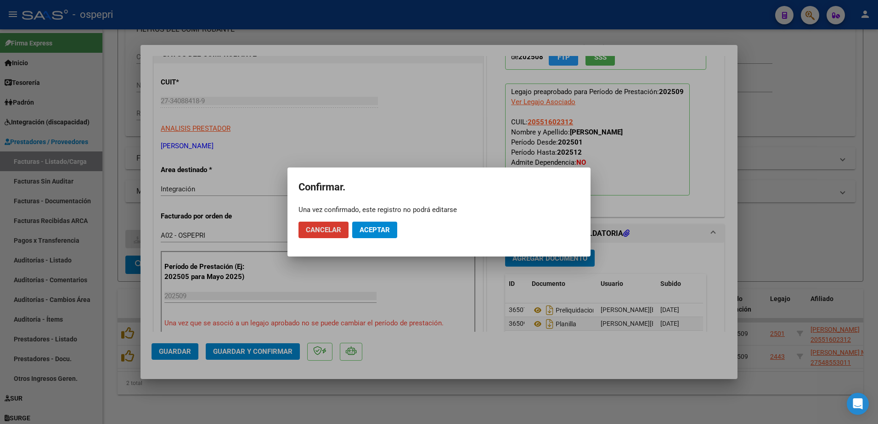
click at [376, 233] on span "Aceptar" at bounding box center [375, 230] width 30 height 8
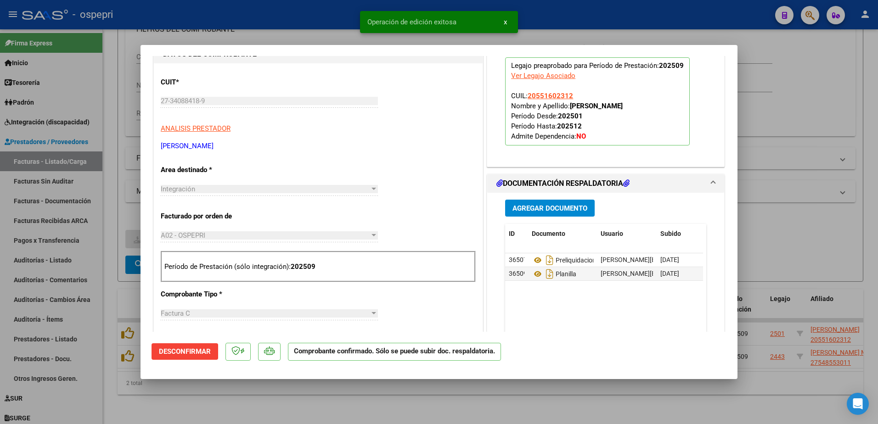
type input "$ 0,00"
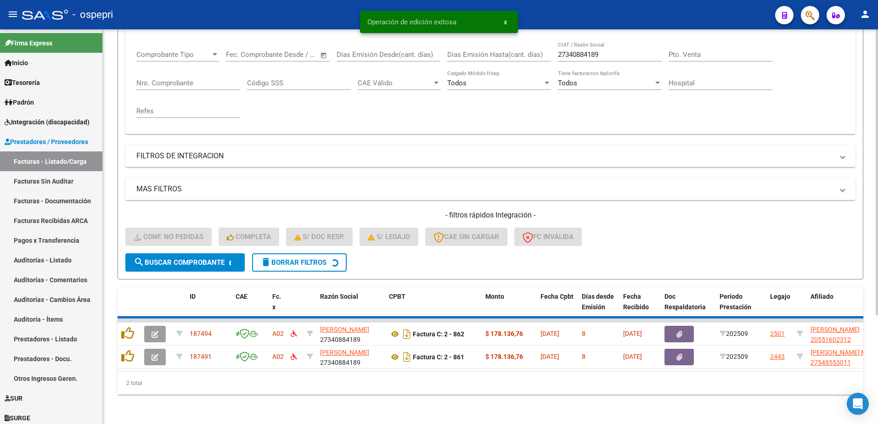
scroll to position [125, 0]
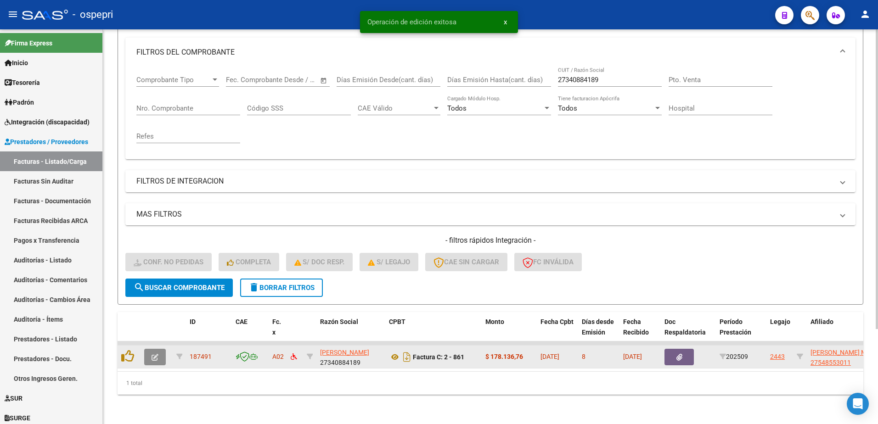
click at [153, 354] on icon "button" at bounding box center [155, 357] width 7 height 7
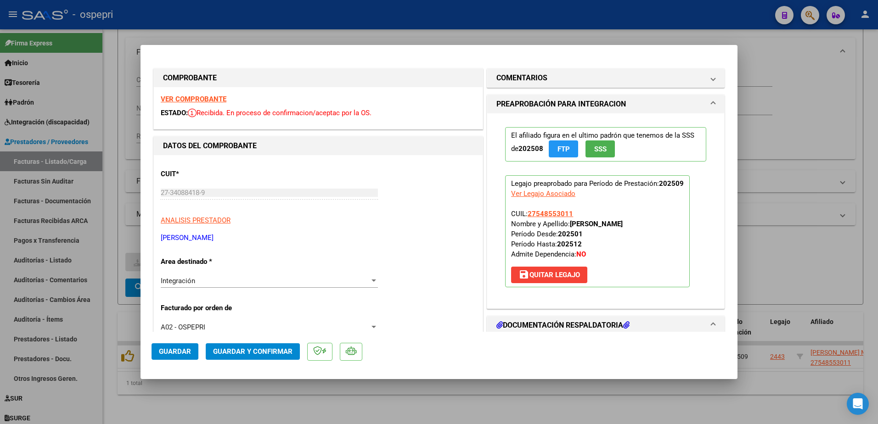
click at [202, 100] on strong "VER COMPROBANTE" at bounding box center [194, 99] width 66 height 8
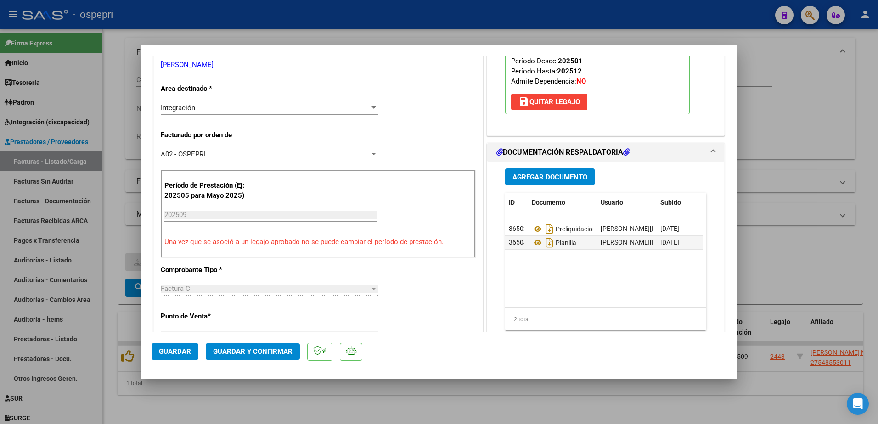
scroll to position [184, 0]
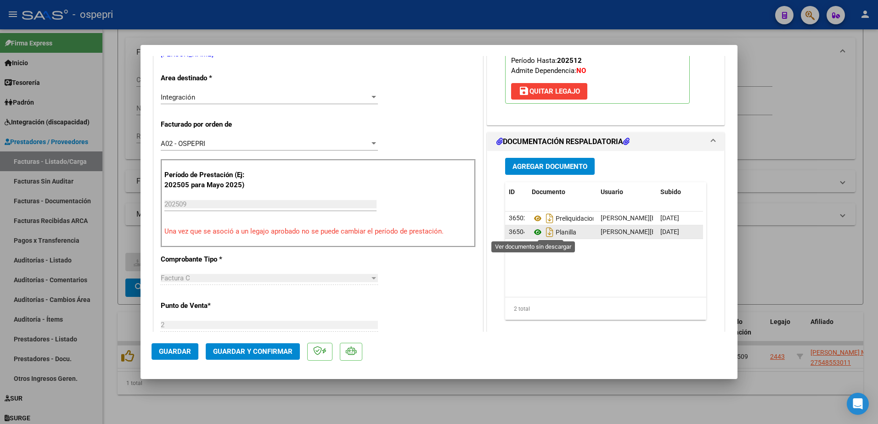
click at [535, 231] on icon at bounding box center [538, 232] width 12 height 11
click at [246, 354] on span "Guardar y Confirmar" at bounding box center [252, 352] width 79 height 8
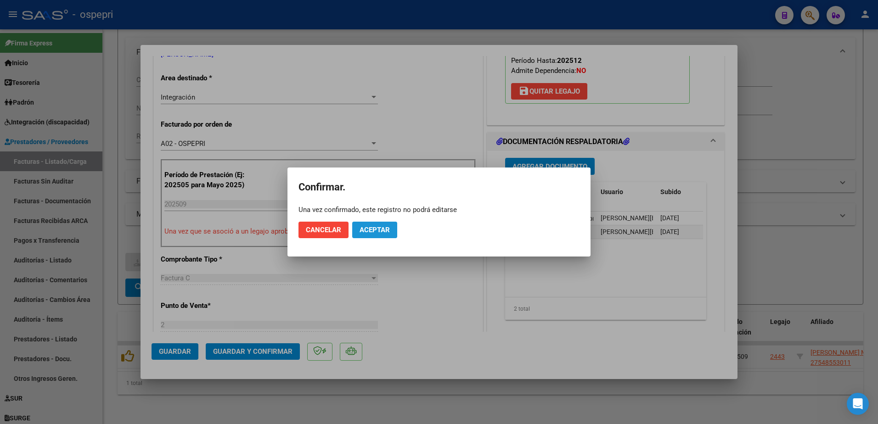
click at [377, 225] on button "Aceptar" at bounding box center [374, 230] width 45 height 17
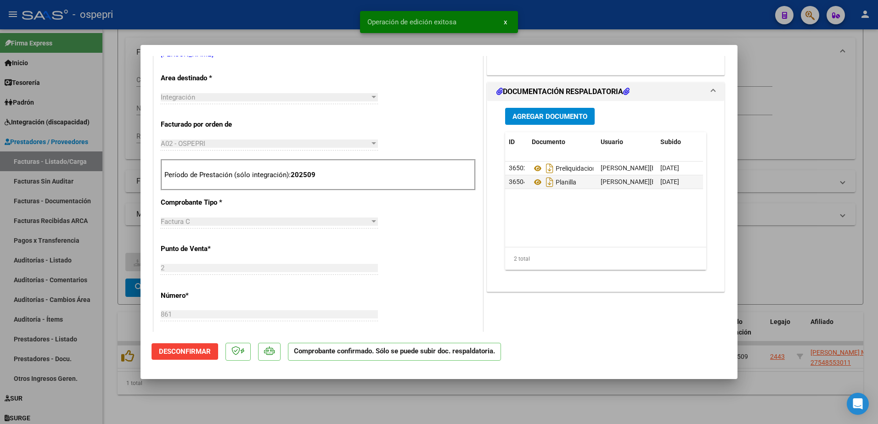
type input "$ 0,00"
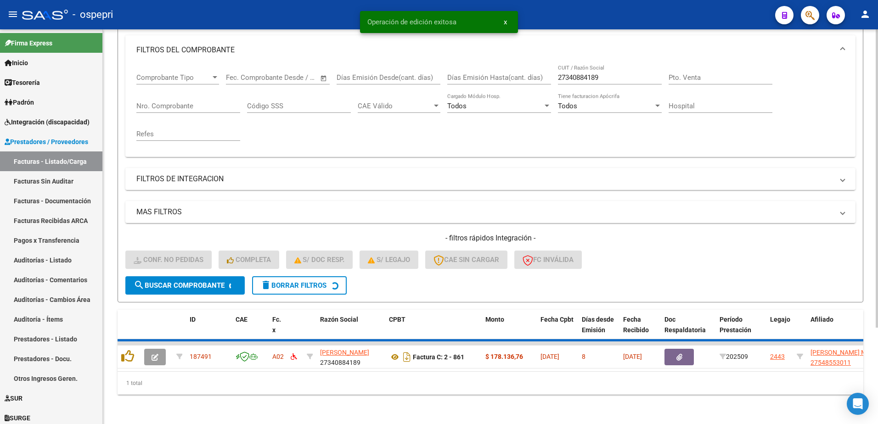
scroll to position [112, 0]
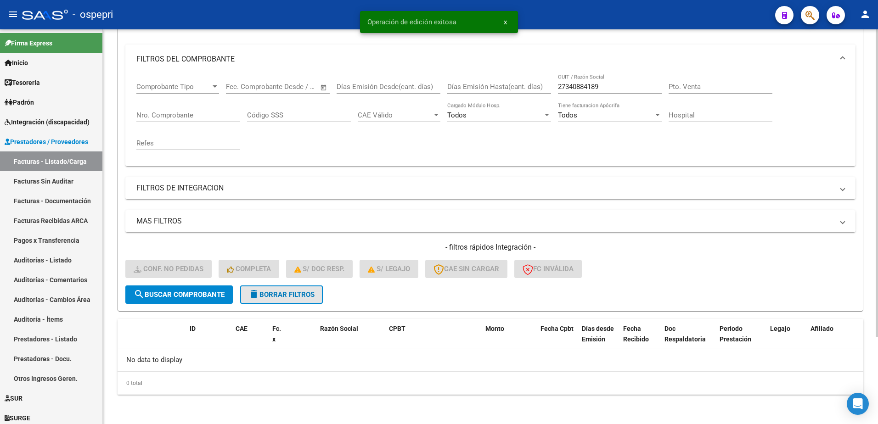
click at [301, 299] on button "delete Borrar Filtros" at bounding box center [281, 295] width 83 height 18
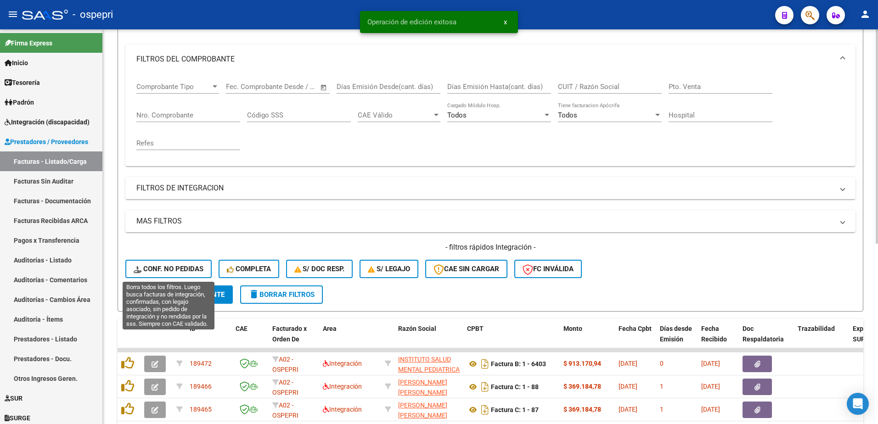
click at [179, 262] on button "Conf. no pedidas" at bounding box center [168, 269] width 86 height 18
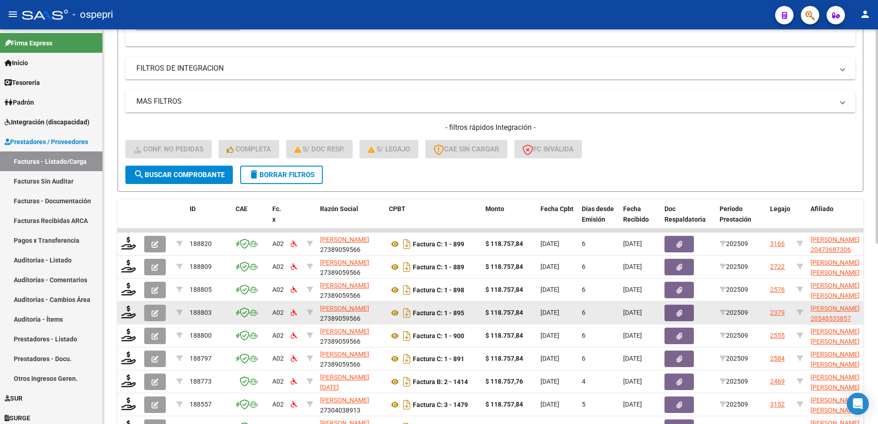
scroll to position [295, 0]
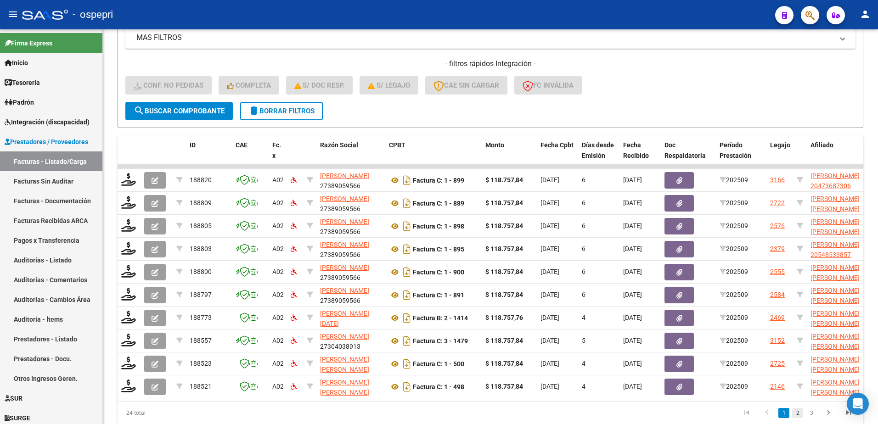
click at [799, 418] on link "2" at bounding box center [797, 413] width 11 height 10
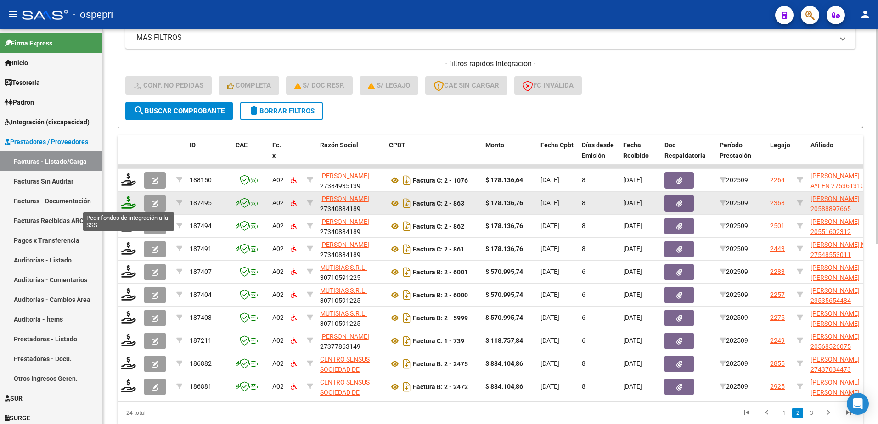
click at [124, 204] on icon at bounding box center [128, 202] width 15 height 13
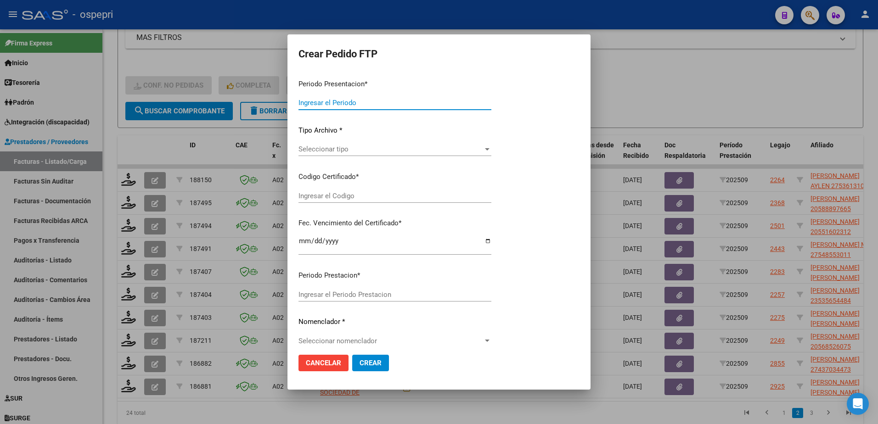
type input "202509"
type input "$ 178.136,76"
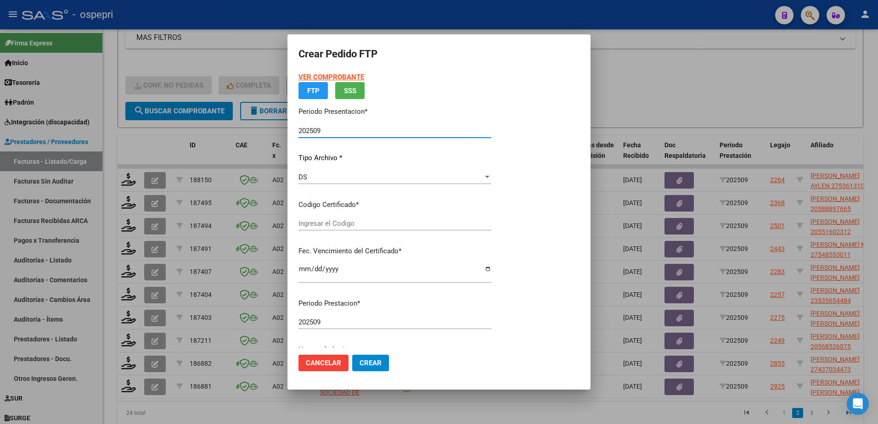
type input "20588897665"
type input "[DATE]"
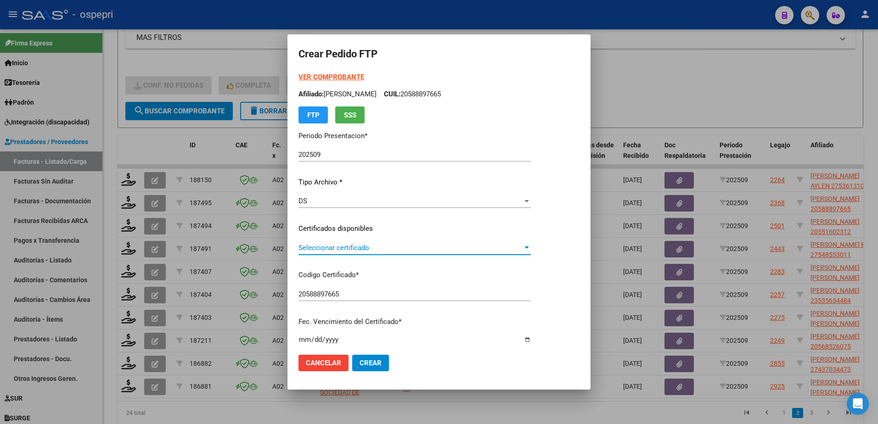
click at [365, 247] on span "Seleccionar certificado" at bounding box center [411, 248] width 224 height 8
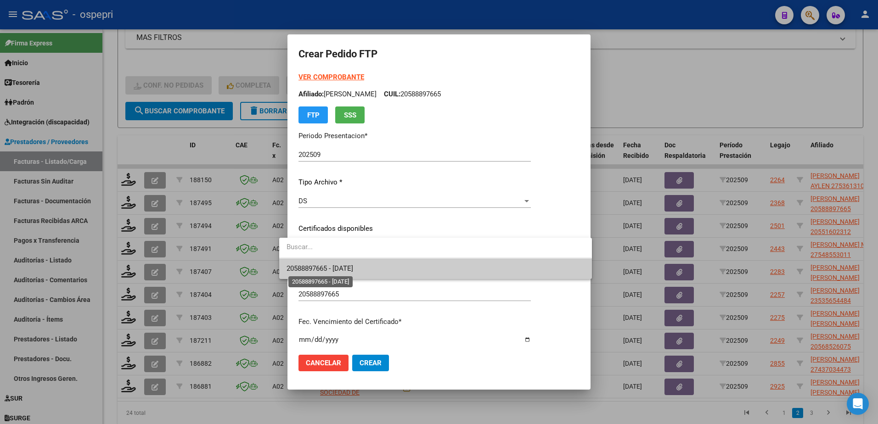
click at [353, 269] on span "20588897665 - [DATE]" at bounding box center [320, 269] width 67 height 8
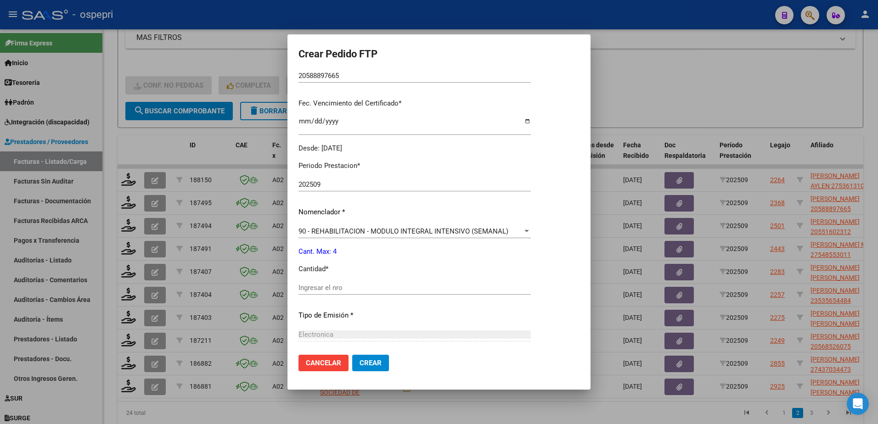
scroll to position [276, 0]
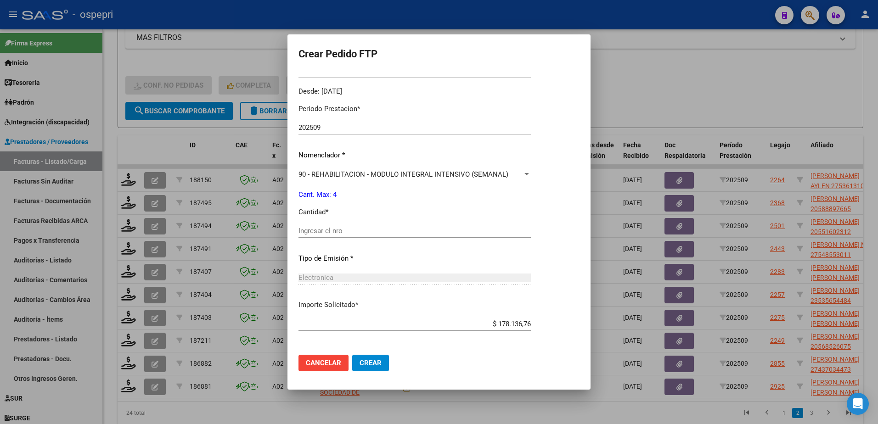
click at [318, 232] on input "Ingresar el nro" at bounding box center [415, 231] width 232 height 8
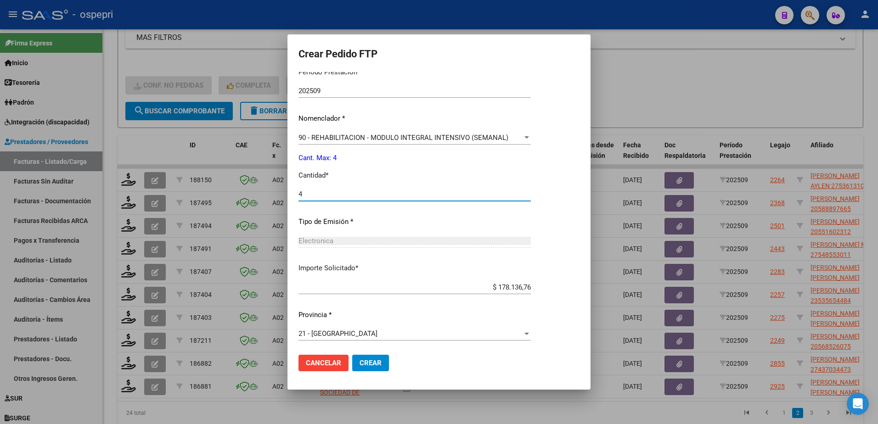
scroll to position [314, 0]
type input "4"
click at [362, 361] on span "Crear" at bounding box center [371, 363] width 22 height 8
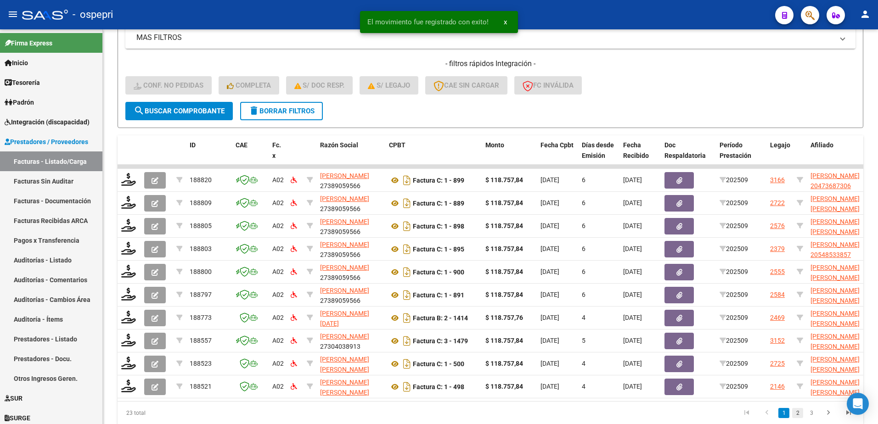
click at [796, 418] on link "2" at bounding box center [797, 413] width 11 height 10
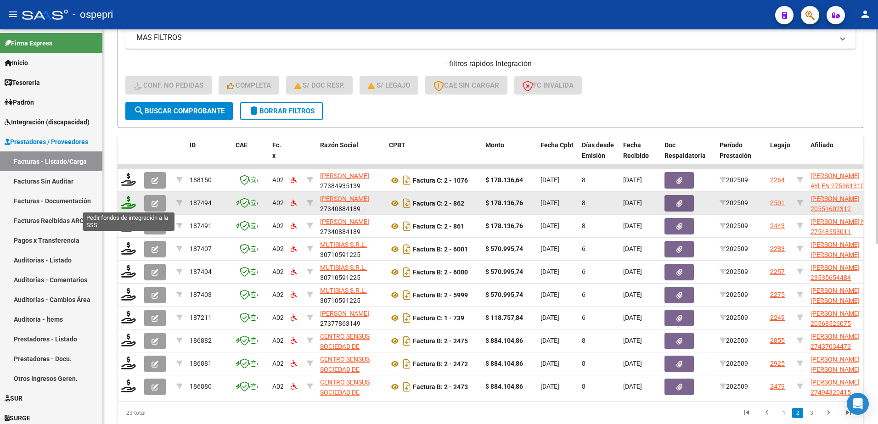
click at [127, 207] on icon at bounding box center [128, 202] width 15 height 13
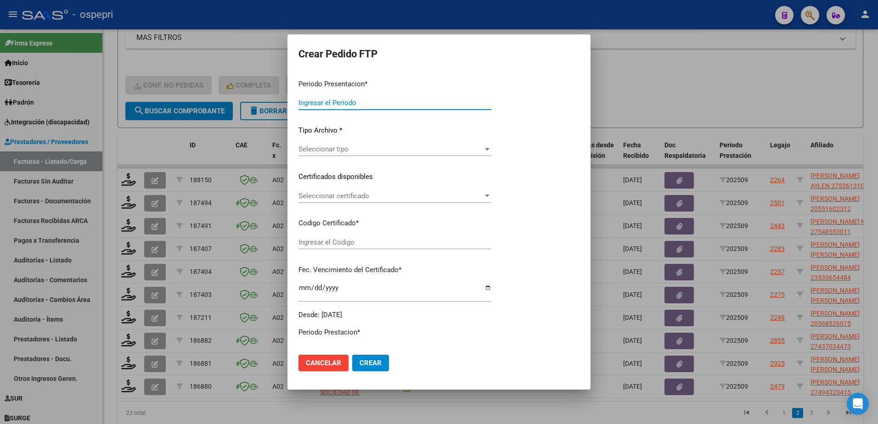
type input "202509"
type input "$ 178.136,76"
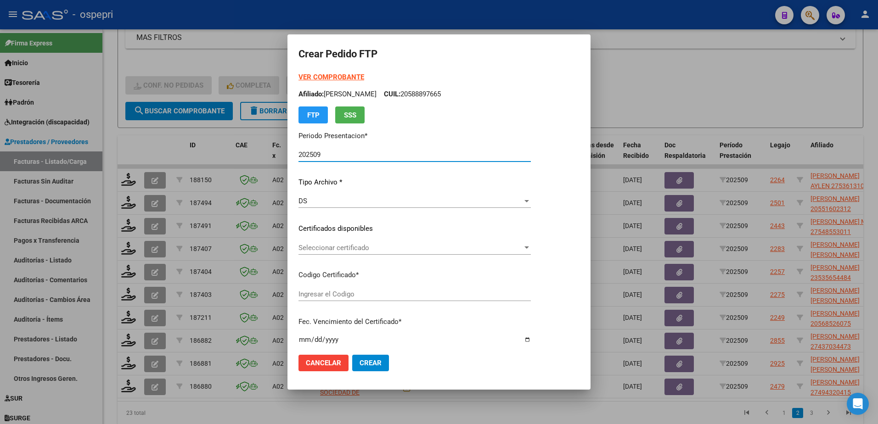
type input "2055160231-2"
type input "[DATE]"
click at [338, 250] on span "Seleccionar certificado" at bounding box center [411, 248] width 224 height 8
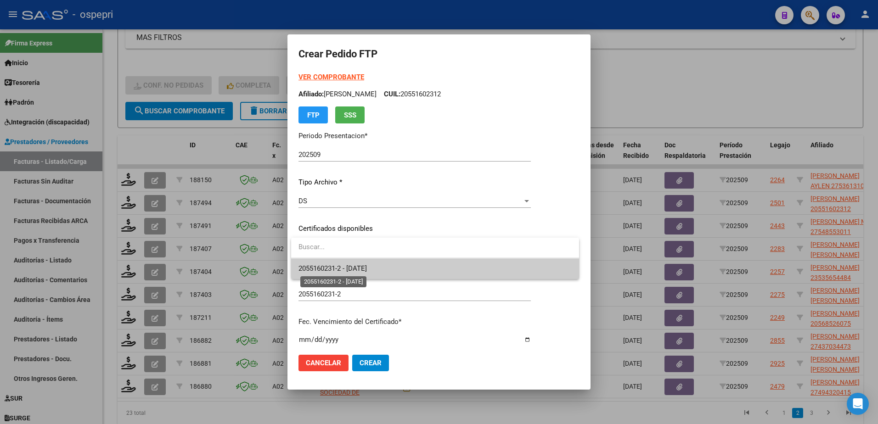
click at [352, 271] on span "2055160231-2 - [DATE]" at bounding box center [333, 269] width 68 height 8
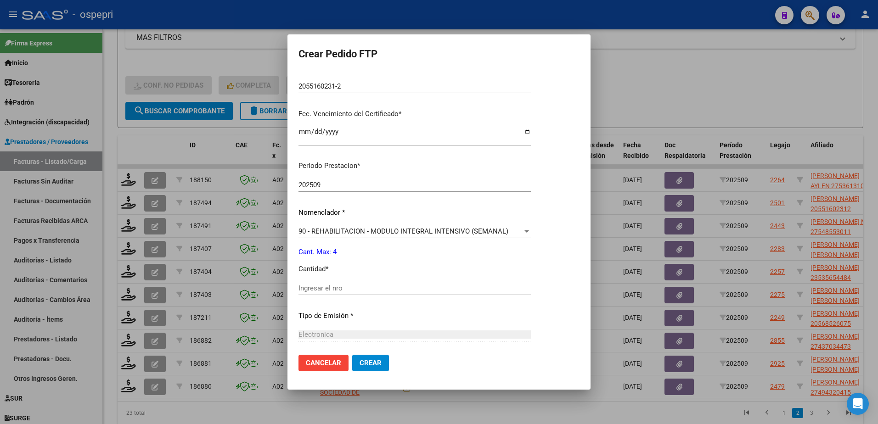
scroll to position [230, 0]
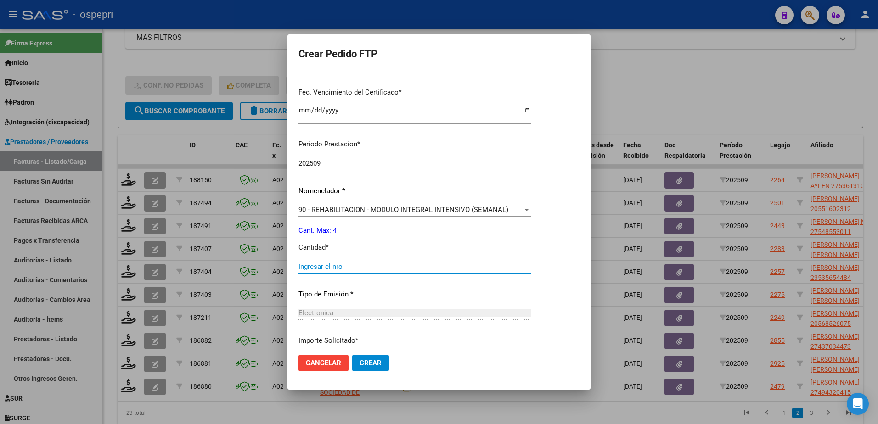
click at [320, 269] on input "Ingresar el nro" at bounding box center [415, 267] width 232 height 8
type input "4"
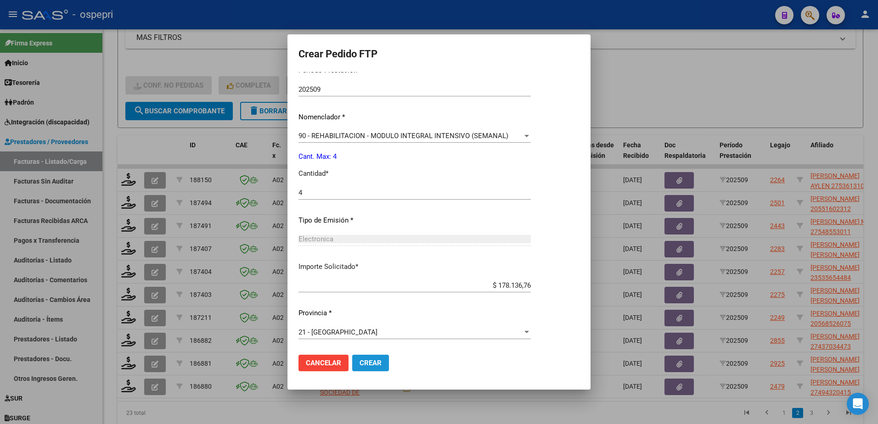
click at [372, 366] on span "Crear" at bounding box center [371, 363] width 22 height 8
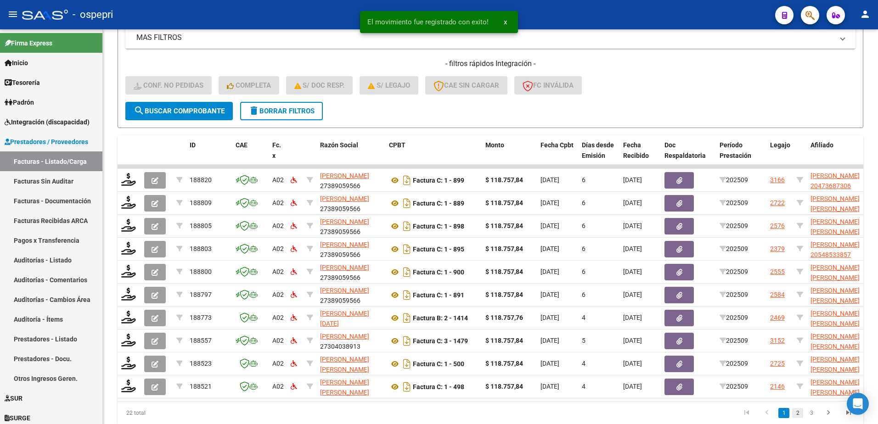
click at [801, 418] on link "2" at bounding box center [797, 413] width 11 height 10
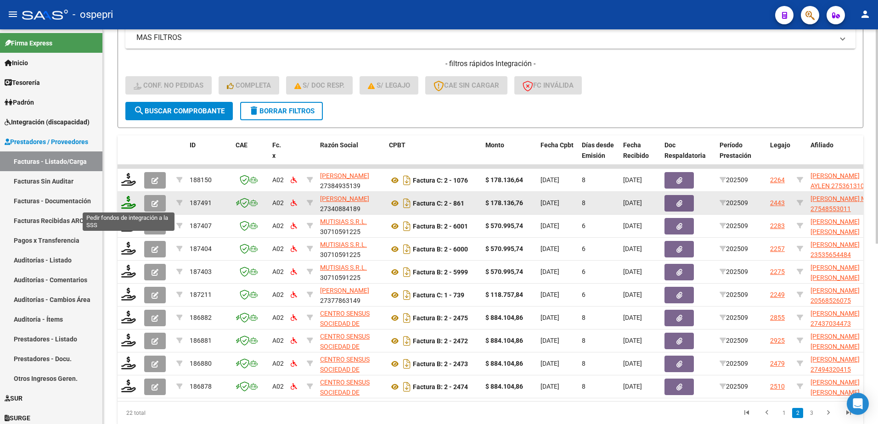
click at [127, 205] on icon at bounding box center [128, 202] width 15 height 13
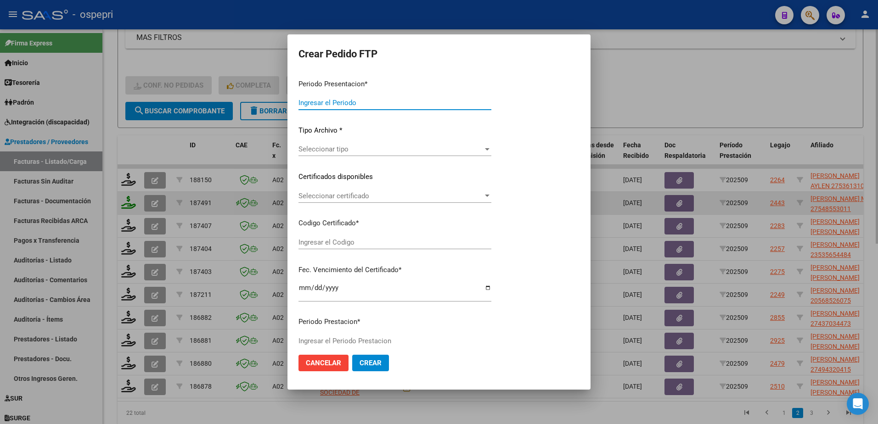
type input "202509"
type input "$ 178.136,76"
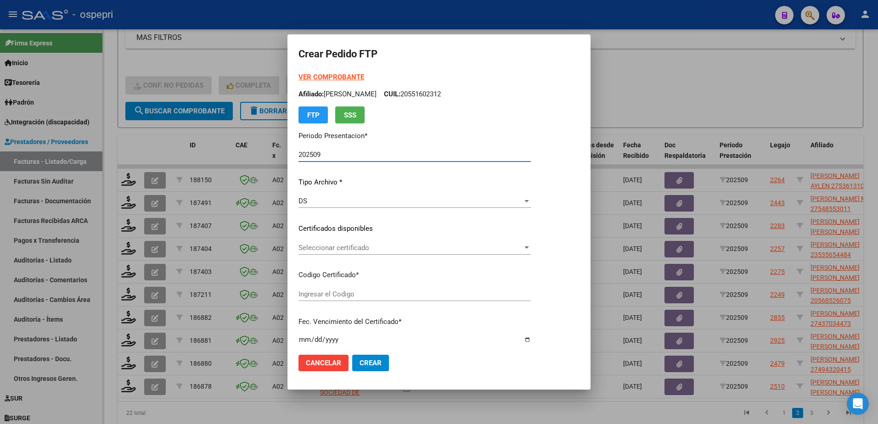
type input "2754855301-1"
type input "[DATE]"
click at [345, 249] on span "Seleccionar certificado" at bounding box center [411, 248] width 224 height 8
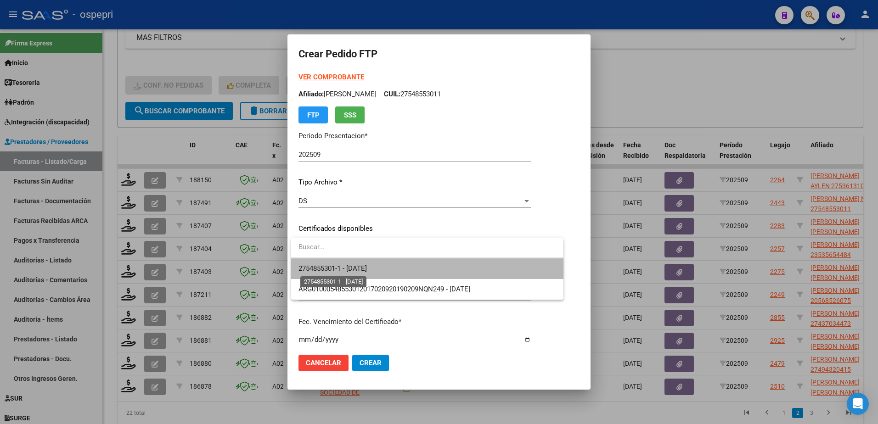
click at [344, 269] on span "2754855301-1 - [DATE]" at bounding box center [333, 269] width 68 height 8
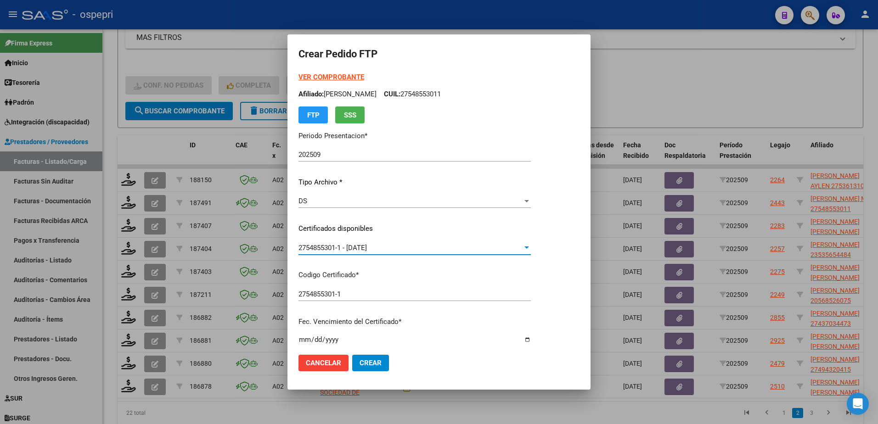
scroll to position [230, 0]
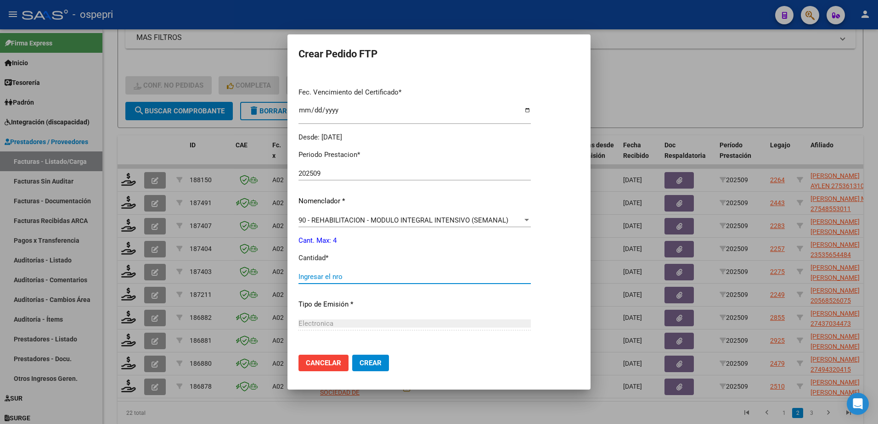
click at [337, 279] on input "Ingresar el nro" at bounding box center [415, 277] width 232 height 8
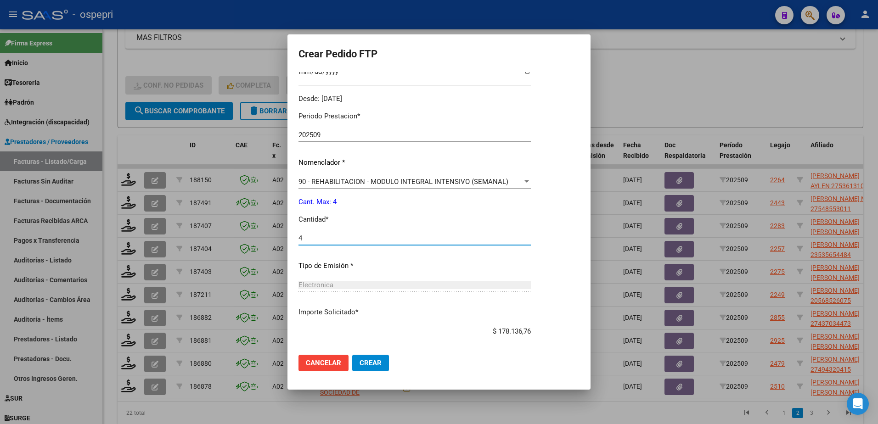
scroll to position [314, 0]
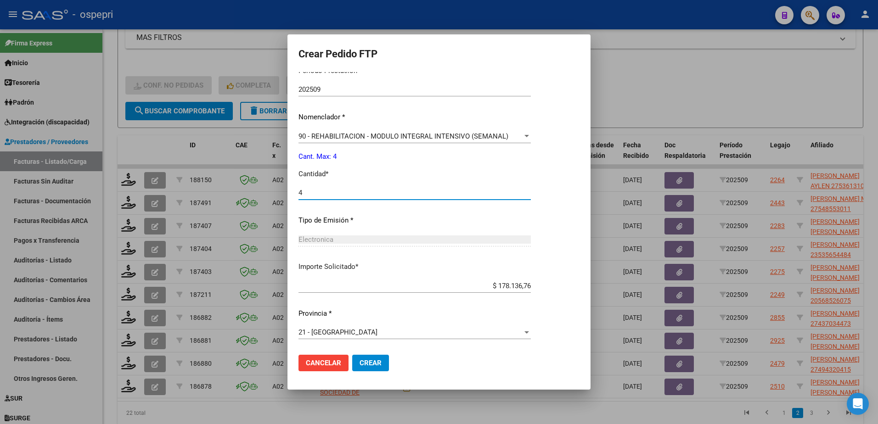
type input "4"
click at [371, 360] on span "Crear" at bounding box center [371, 363] width 22 height 8
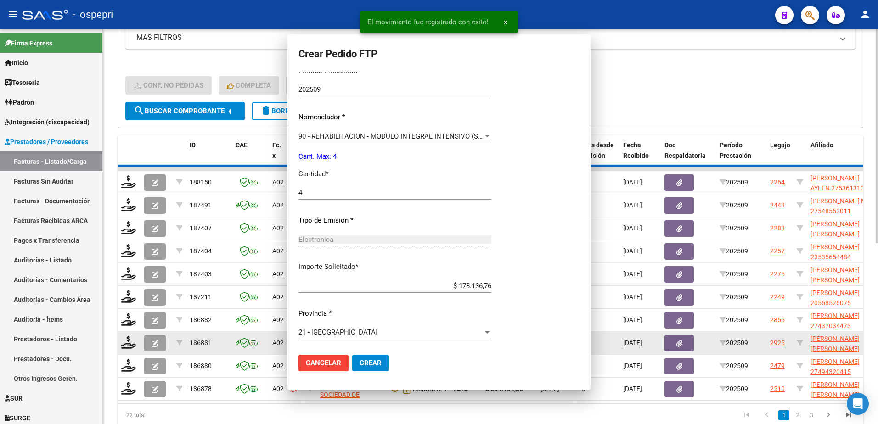
scroll to position [0, 0]
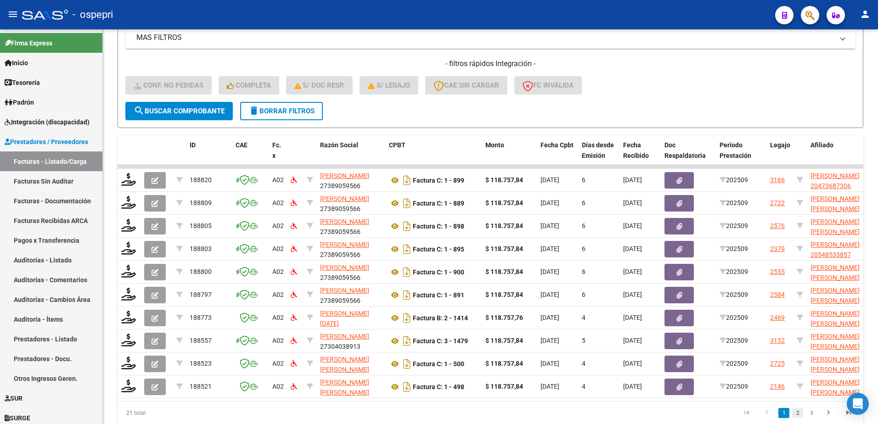
click at [798, 418] on link "2" at bounding box center [797, 413] width 11 height 10
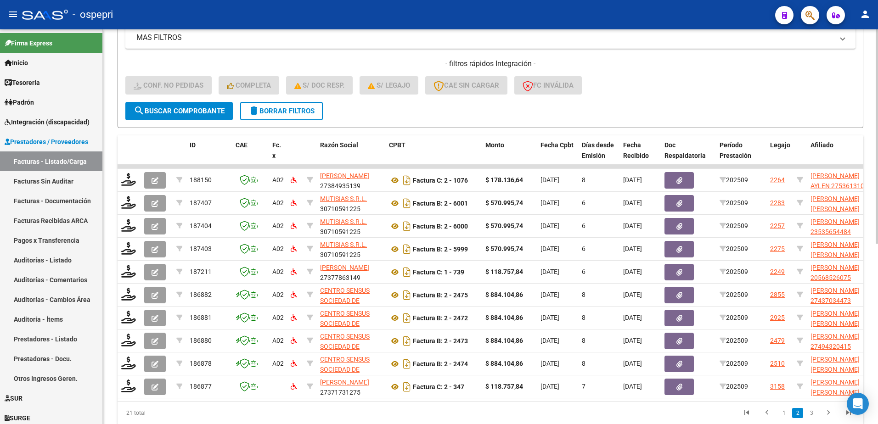
click at [693, 95] on div "- filtros rápidos Integración - Conf. no pedidas Completa S/ Doc Resp. S/ legaj…" at bounding box center [490, 80] width 730 height 43
click at [704, 90] on div "- filtros rápidos Integración - Conf. no pedidas Completa S/ Doc Resp. S/ legaj…" at bounding box center [490, 80] width 730 height 43
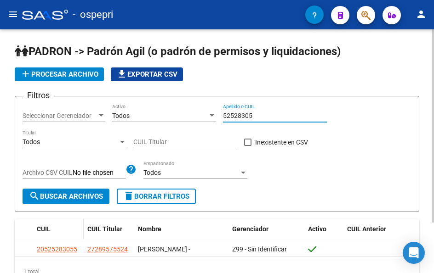
scroll to position [46, 0]
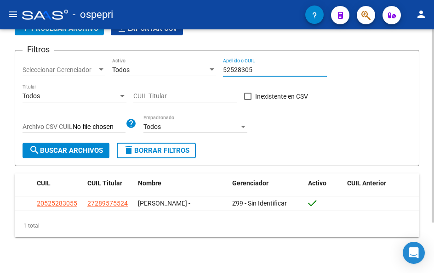
click at [260, 70] on input "52528305" at bounding box center [275, 70] width 104 height 8
drag, startPoint x: 255, startPoint y: 68, endPoint x: 214, endPoint y: 70, distance: 41.4
click at [214, 70] on div "Filtros Seleccionar Gerenciador Seleccionar Gerenciador Todos Activo 39585731 A…" at bounding box center [217, 100] width 389 height 85
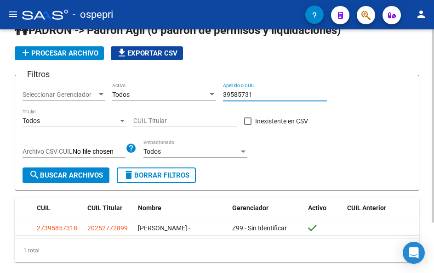
scroll to position [0, 0]
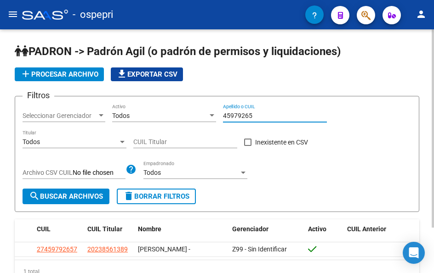
drag, startPoint x: 256, startPoint y: 117, endPoint x: 186, endPoint y: 112, distance: 70.9
click at [186, 112] on div "Filtros Seleccionar Gerenciador Seleccionar Gerenciador Todos Activo 45979265 A…" at bounding box center [217, 146] width 389 height 85
drag, startPoint x: 255, startPoint y: 115, endPoint x: 217, endPoint y: 101, distance: 41.1
click at [216, 113] on div "Filtros Seleccionar Gerenciador Seleccionar Gerenciador Todos Activo 52185584 A…" at bounding box center [217, 146] width 389 height 85
click at [253, 115] on input "53966311" at bounding box center [275, 116] width 104 height 8
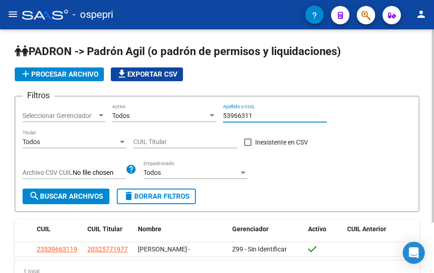
click at [253, 115] on input "53966311" at bounding box center [275, 116] width 104 height 8
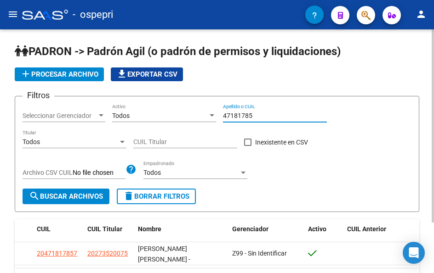
scroll to position [46, 0]
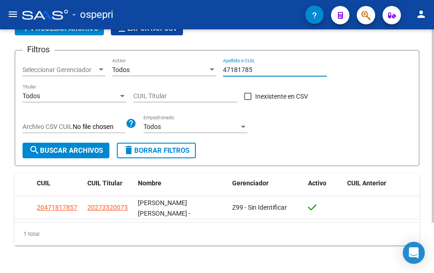
click at [264, 68] on input "47181785" at bounding box center [275, 70] width 104 height 8
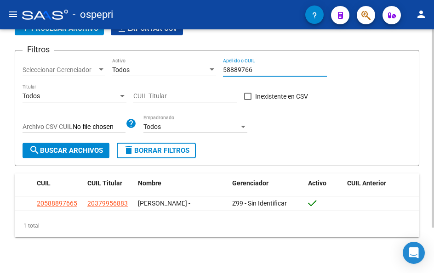
click at [268, 69] on input "58889766" at bounding box center [275, 70] width 104 height 8
type input "54855301"
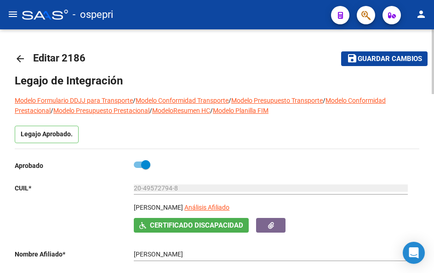
click at [19, 57] on mat-icon "arrow_back" at bounding box center [20, 58] width 11 height 11
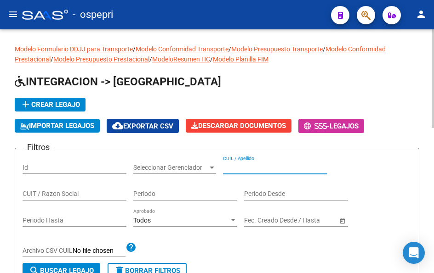
click at [252, 168] on input "CUIL / Apellido" at bounding box center [275, 168] width 104 height 8
paste input "39585731"
type input "39585731"
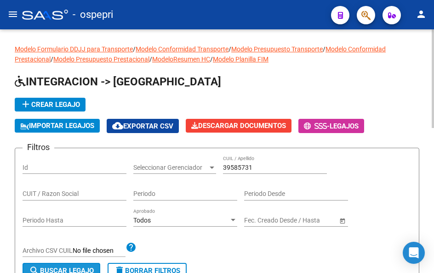
click at [70, 265] on button "search Buscar Legajo" at bounding box center [62, 271] width 78 height 16
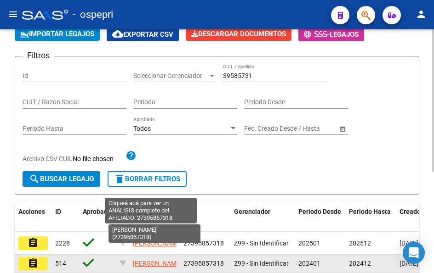
scroll to position [12, 0]
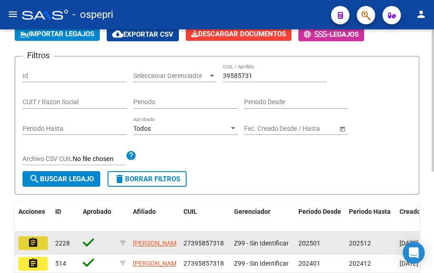
click at [31, 241] on mat-icon "assignment" at bounding box center [33, 242] width 11 height 11
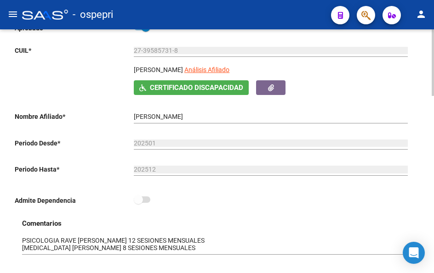
scroll to position [184, 0]
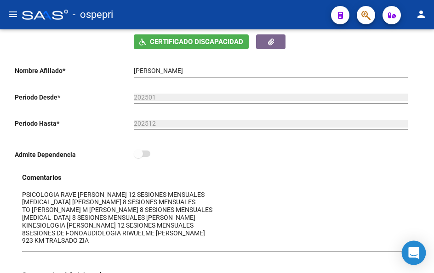
drag, startPoint x: 415, startPoint y: 207, endPoint x: 412, endPoint y: 250, distance: 43.3
click at [412, 250] on body "menu - ospepri person Firma Express Inicio Calendario SSS Instructivos Contacto…" at bounding box center [217, 136] width 434 height 273
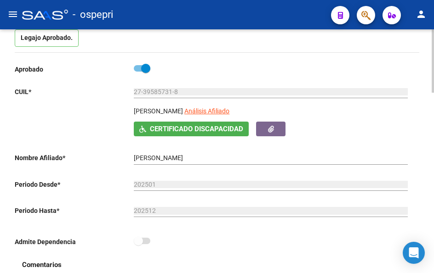
scroll to position [0, 0]
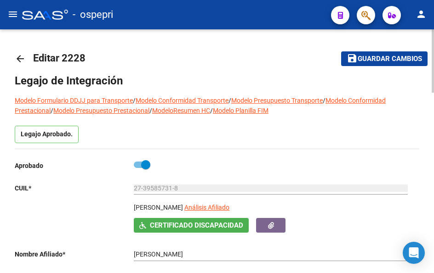
click at [17, 56] on mat-icon "arrow_back" at bounding box center [20, 58] width 11 height 11
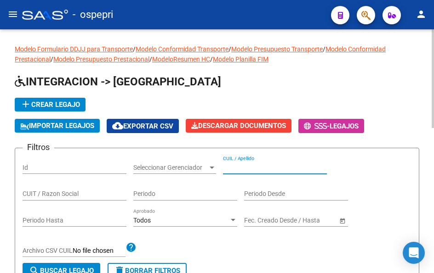
click at [255, 169] on input "CUIL / Apellido" at bounding box center [275, 168] width 104 height 8
paste input "45979265"
type input "45979265"
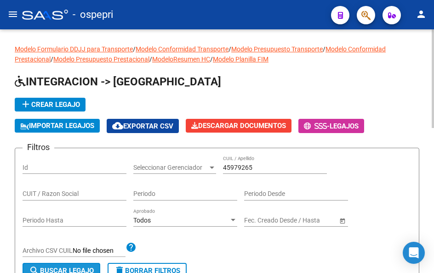
click at [68, 269] on span "search Buscar Legajo" at bounding box center [61, 271] width 65 height 8
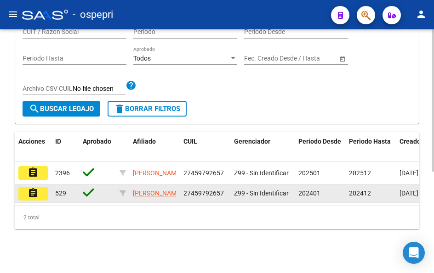
scroll to position [175, 0]
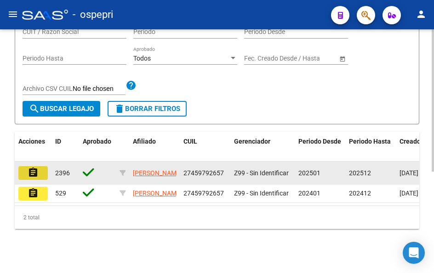
click at [33, 167] on mat-icon "assignment" at bounding box center [33, 172] width 11 height 11
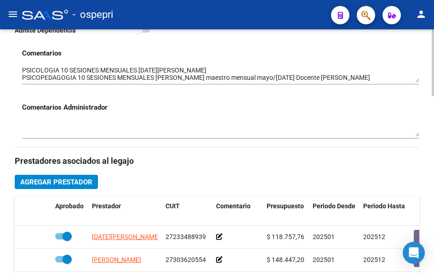
scroll to position [321, 0]
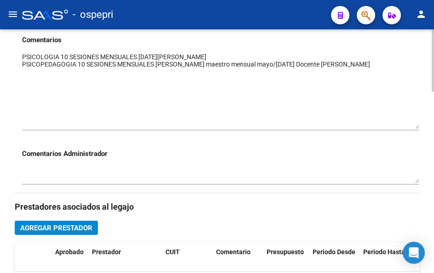
drag, startPoint x: 416, startPoint y: 69, endPoint x: 421, endPoint y: 128, distance: 59.5
click at [421, 128] on div "arrow_back Editar 2396 save Guardar cambios Legajo de Integración Modelo Formul…" at bounding box center [217, 184] width 434 height 952
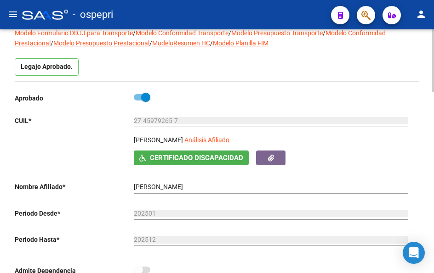
scroll to position [0, 0]
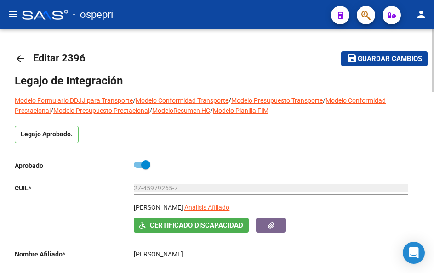
click at [19, 56] on mat-icon "arrow_back" at bounding box center [20, 58] width 11 height 11
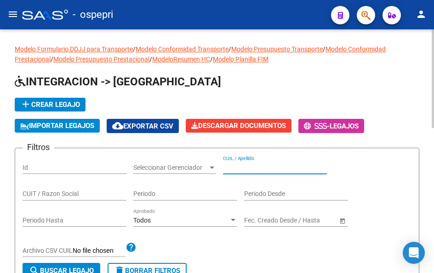
click at [237, 167] on input "CUIL / Apellido" at bounding box center [275, 168] width 104 height 8
paste input "52185584"
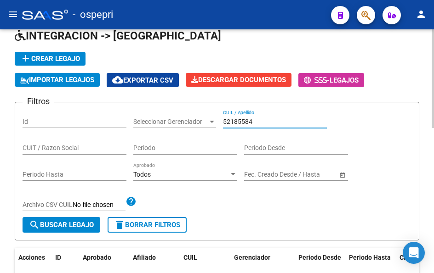
type input "52185584"
click at [89, 225] on span "search Buscar Legajo" at bounding box center [61, 225] width 65 height 8
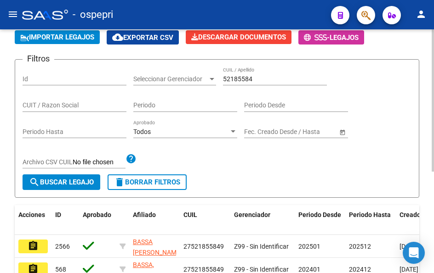
scroll to position [175, 0]
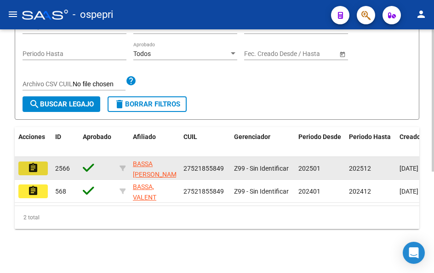
click at [34, 163] on mat-icon "assignment" at bounding box center [33, 168] width 11 height 11
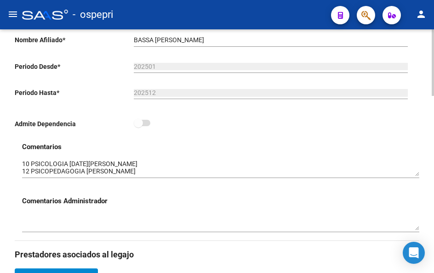
scroll to position [230, 0]
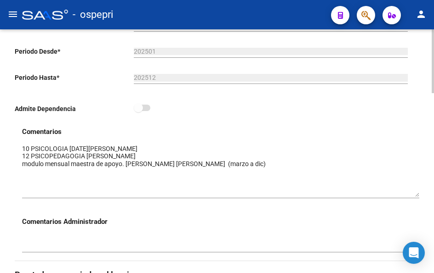
drag, startPoint x: 416, startPoint y: 160, endPoint x: 414, endPoint y: 196, distance: 35.4
click at [414, 196] on textarea at bounding box center [220, 170] width 397 height 53
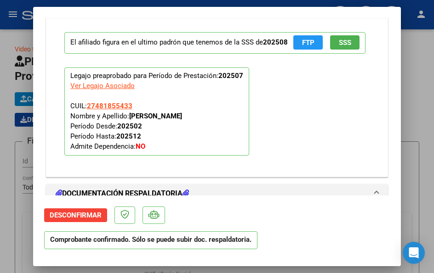
scroll to position [630, 0]
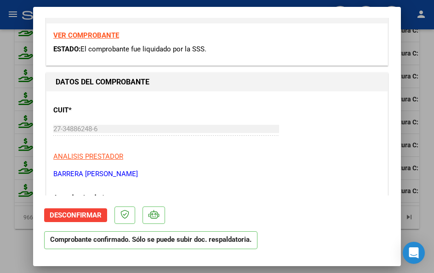
type input "$ 0,00"
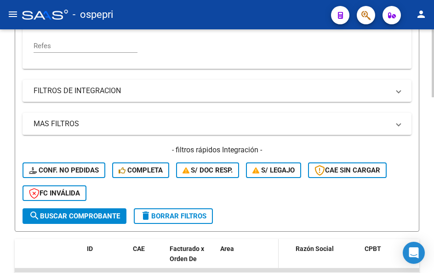
scroll to position [216, 0]
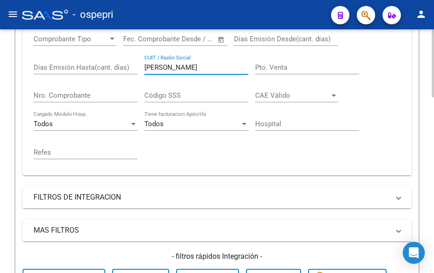
click at [199, 68] on input "barrera mirna" at bounding box center [196, 67] width 104 height 8
type input "bencina"
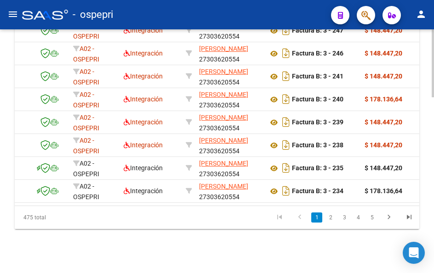
scroll to position [0, 0]
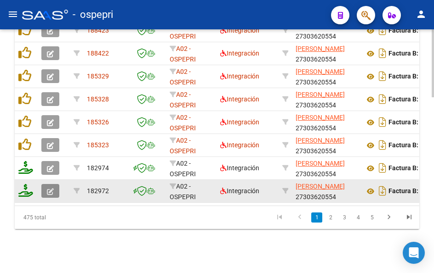
click at [51, 188] on icon "button" at bounding box center [50, 191] width 7 height 7
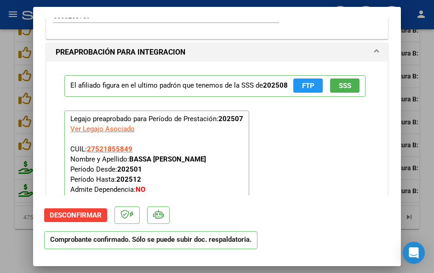
scroll to position [1194, 0]
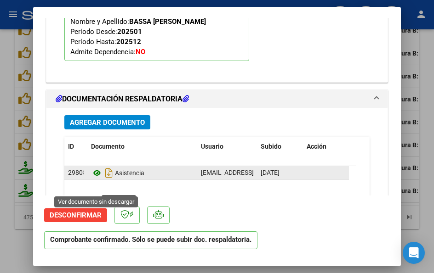
click at [96, 179] on icon at bounding box center [97, 173] width 12 height 11
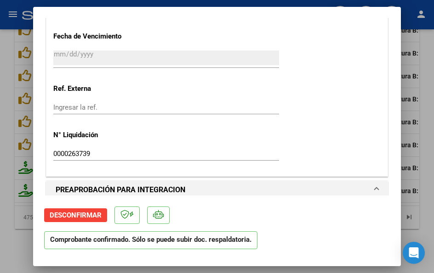
type input "$ 0,00"
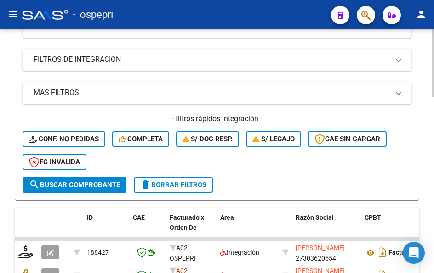
scroll to position [124, 0]
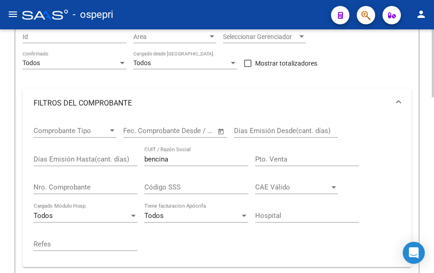
click at [167, 153] on div "bencina CUIT / Razón Social" at bounding box center [196, 157] width 104 height 20
click at [171, 163] on input "bencina" at bounding box center [196, 159] width 104 height 8
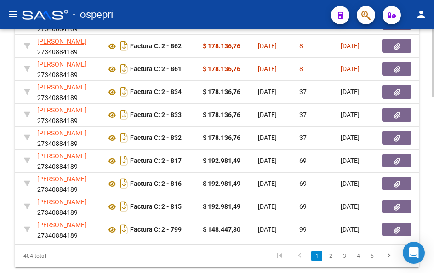
scroll to position [0, 0]
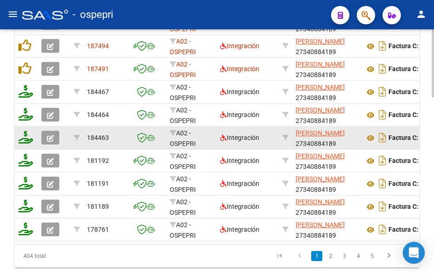
type input "bertone"
click at [49, 141] on icon "button" at bounding box center [50, 138] width 7 height 7
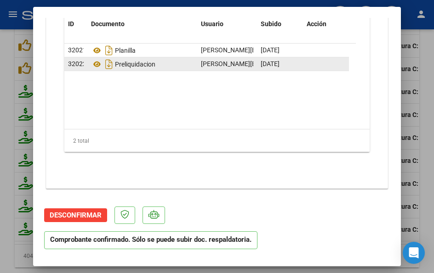
scroll to position [1331, 0]
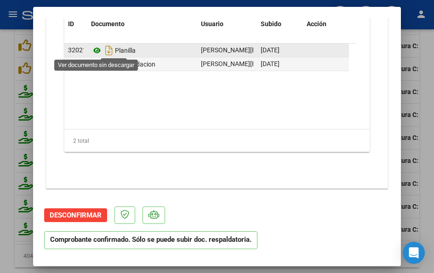
click at [95, 50] on icon at bounding box center [97, 50] width 12 height 11
